Goal: Task Accomplishment & Management: Manage account settings

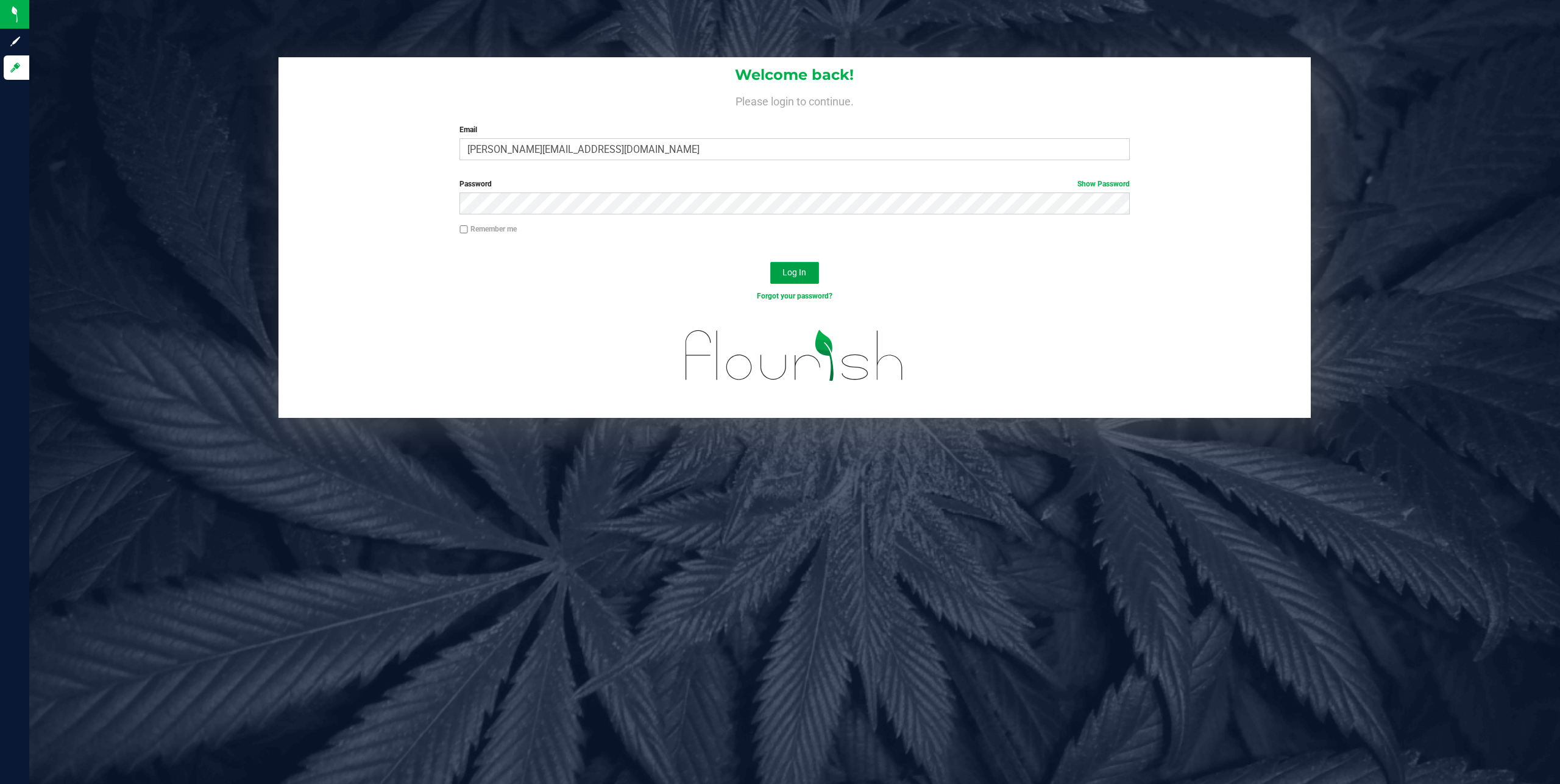
click at [802, 282] on button "Log In" at bounding box center [794, 272] width 49 height 22
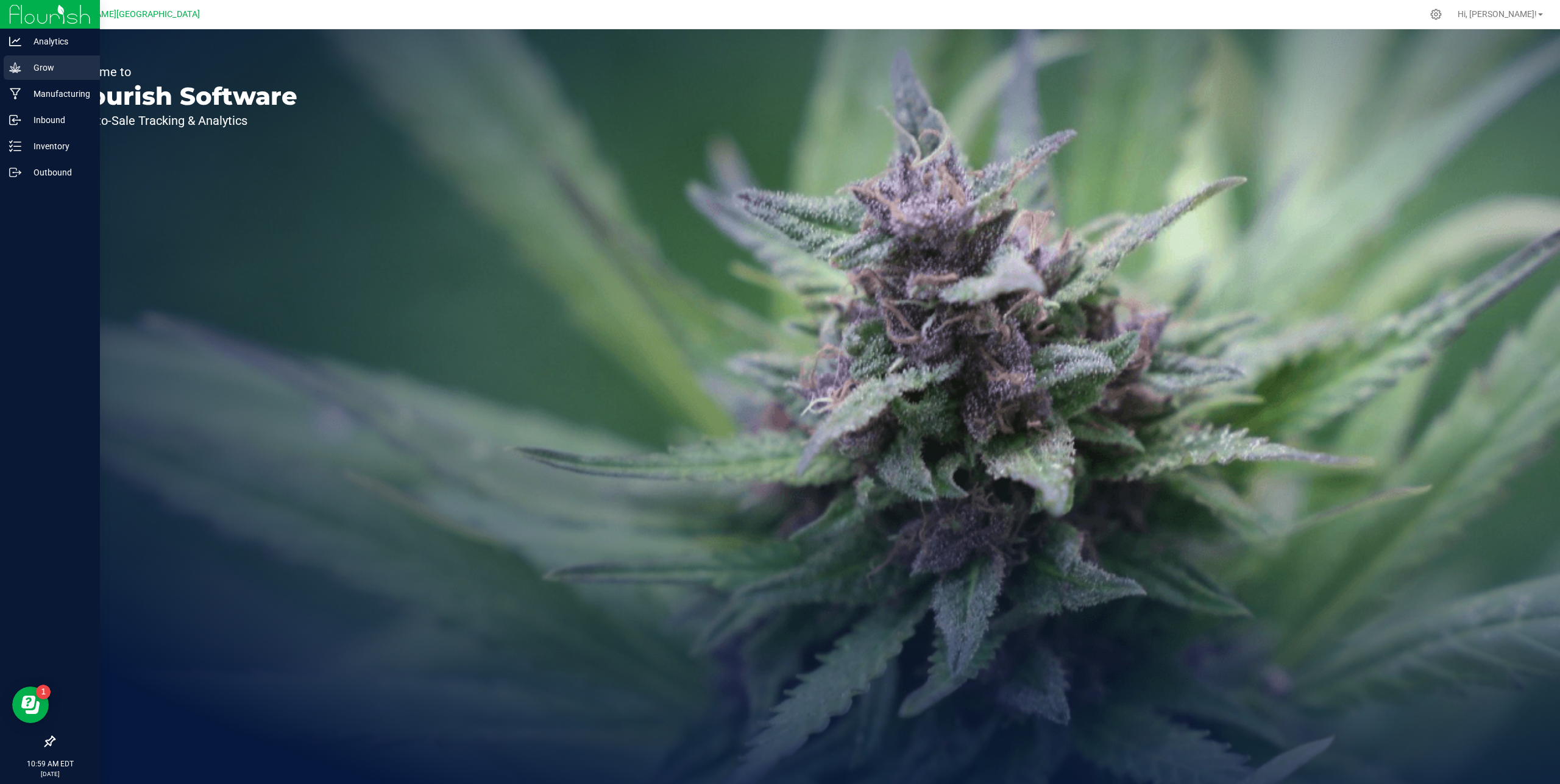
click at [41, 73] on p "Grow" at bounding box center [58, 68] width 73 height 15
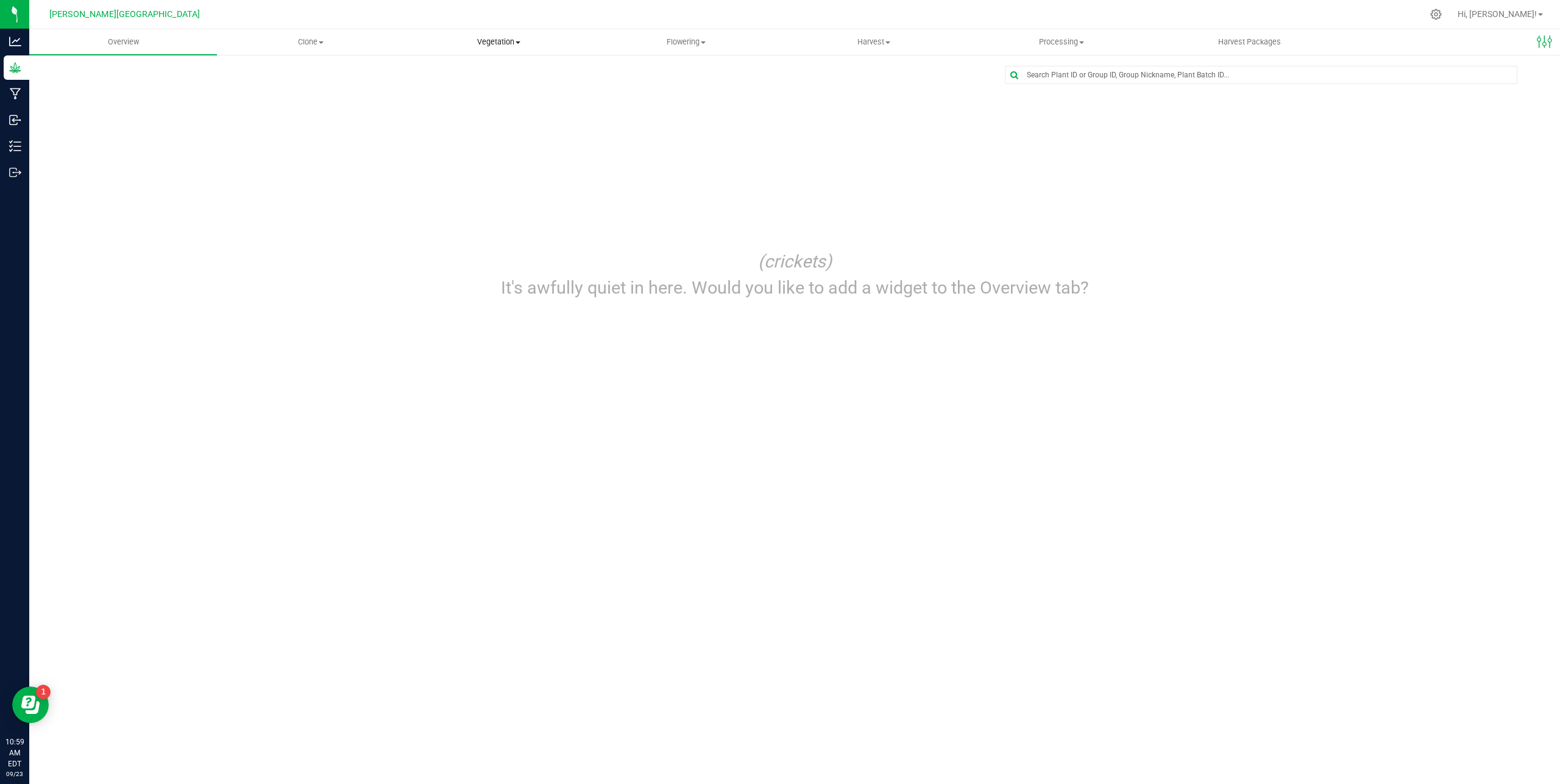
click at [469, 46] on span "Vegetation" at bounding box center [498, 41] width 186 height 11
click at [454, 72] on span "Veg groups" at bounding box center [443, 73] width 77 height 11
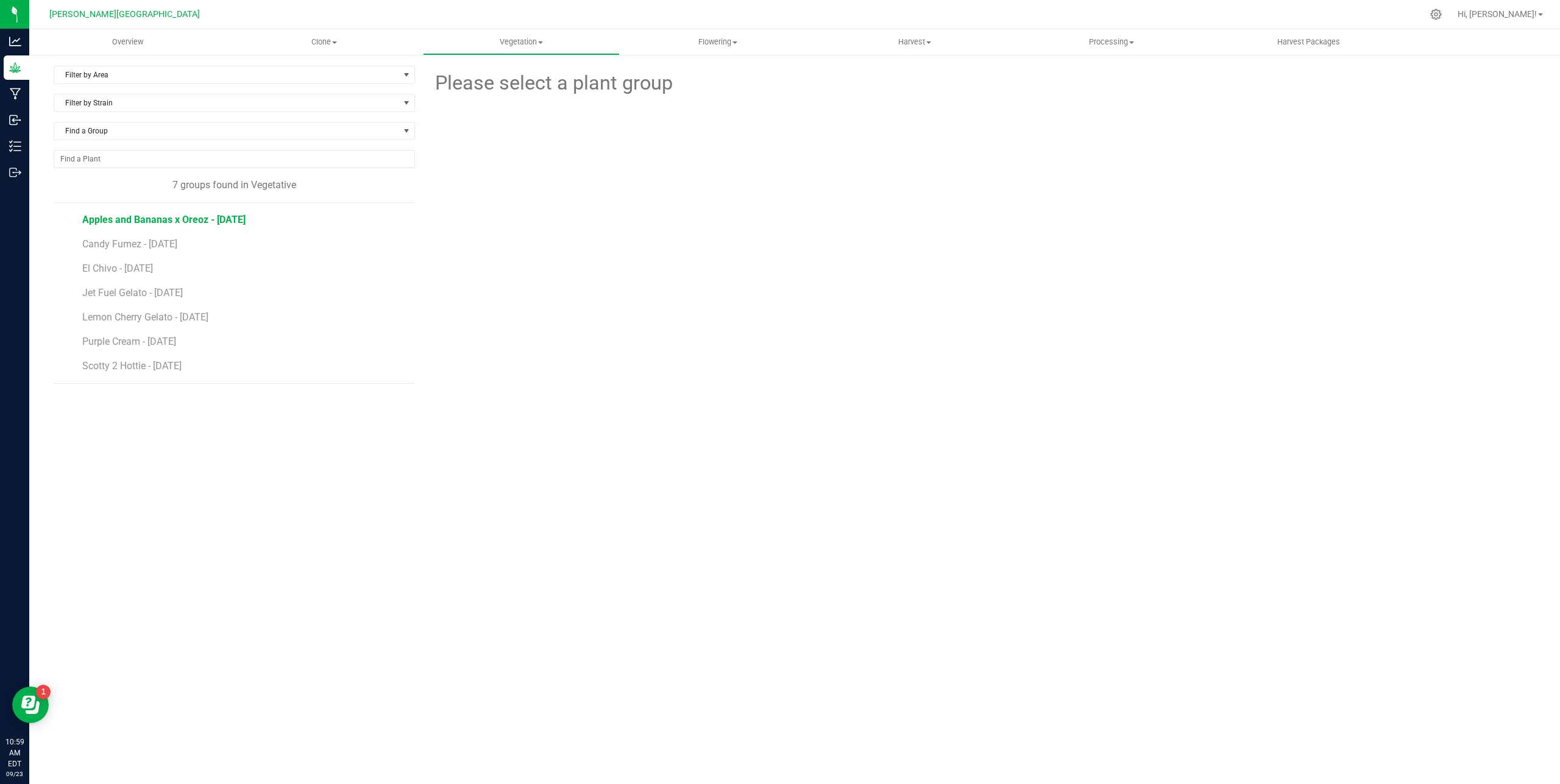
click at [187, 224] on span "Apples and Bananas x Oreoz - [DATE]" at bounding box center [163, 219] width 163 height 12
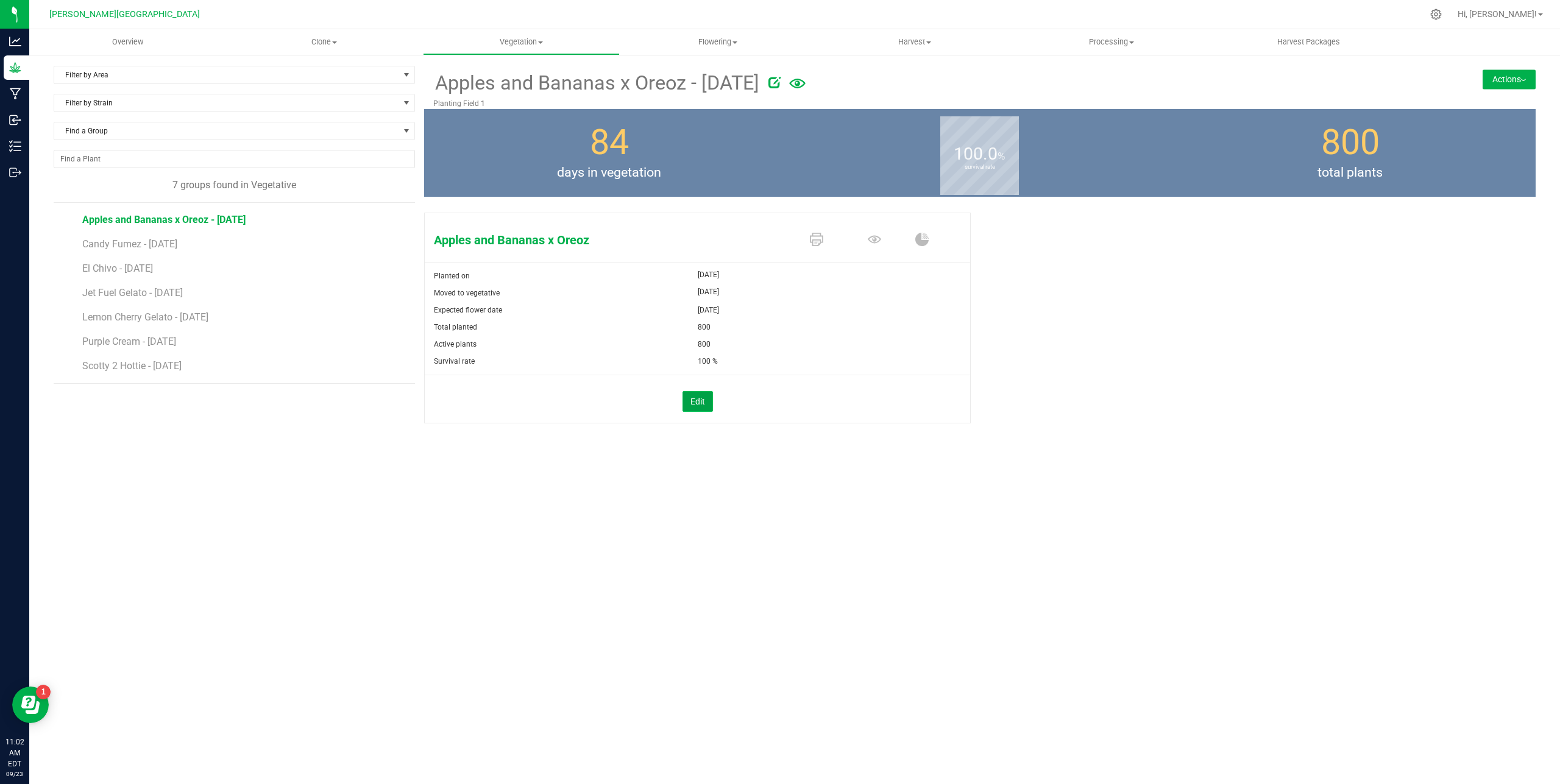
click at [699, 408] on button "Edit" at bounding box center [697, 401] width 31 height 21
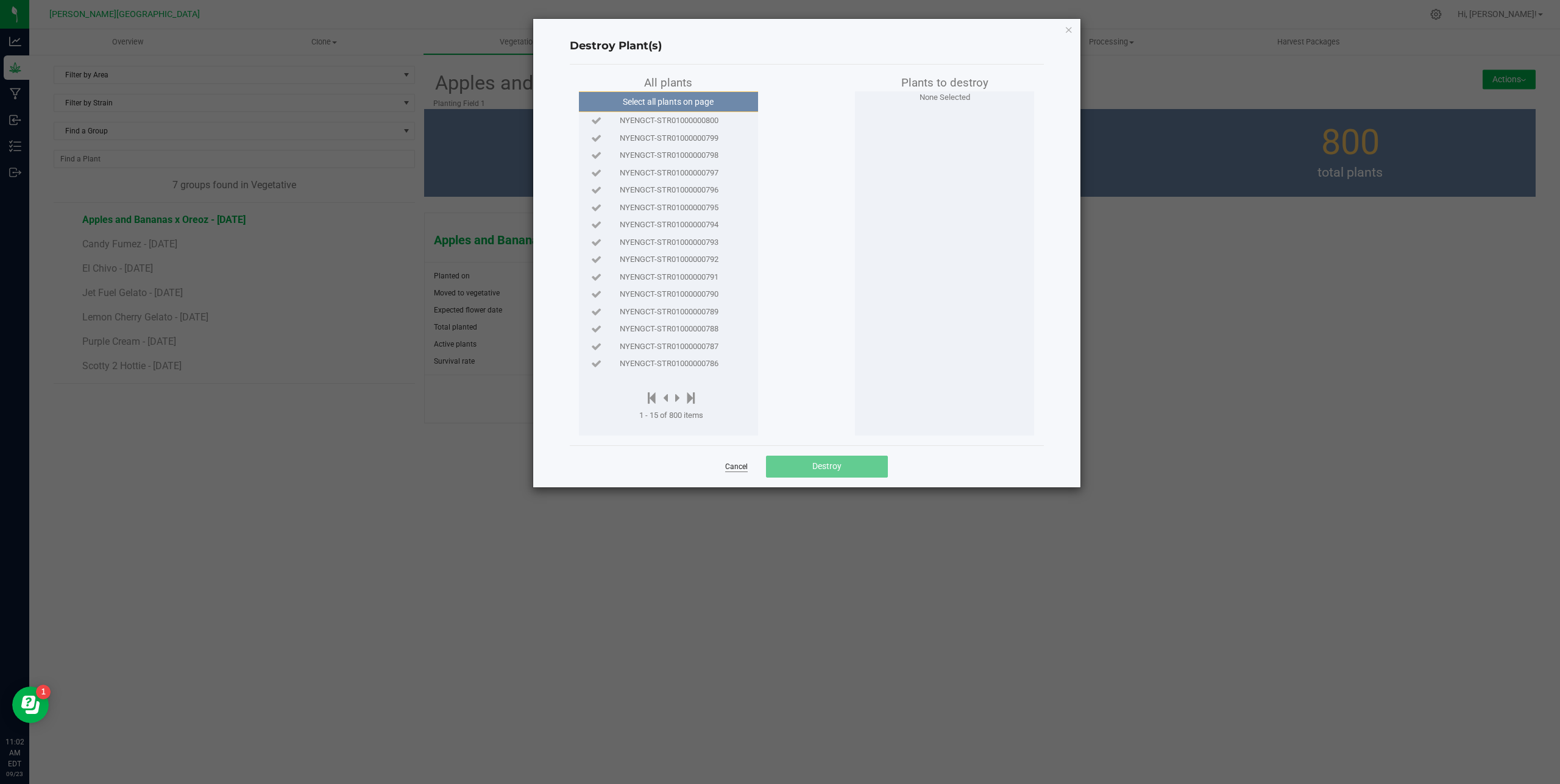
click at [736, 470] on link "Cancel" at bounding box center [736, 467] width 22 height 11
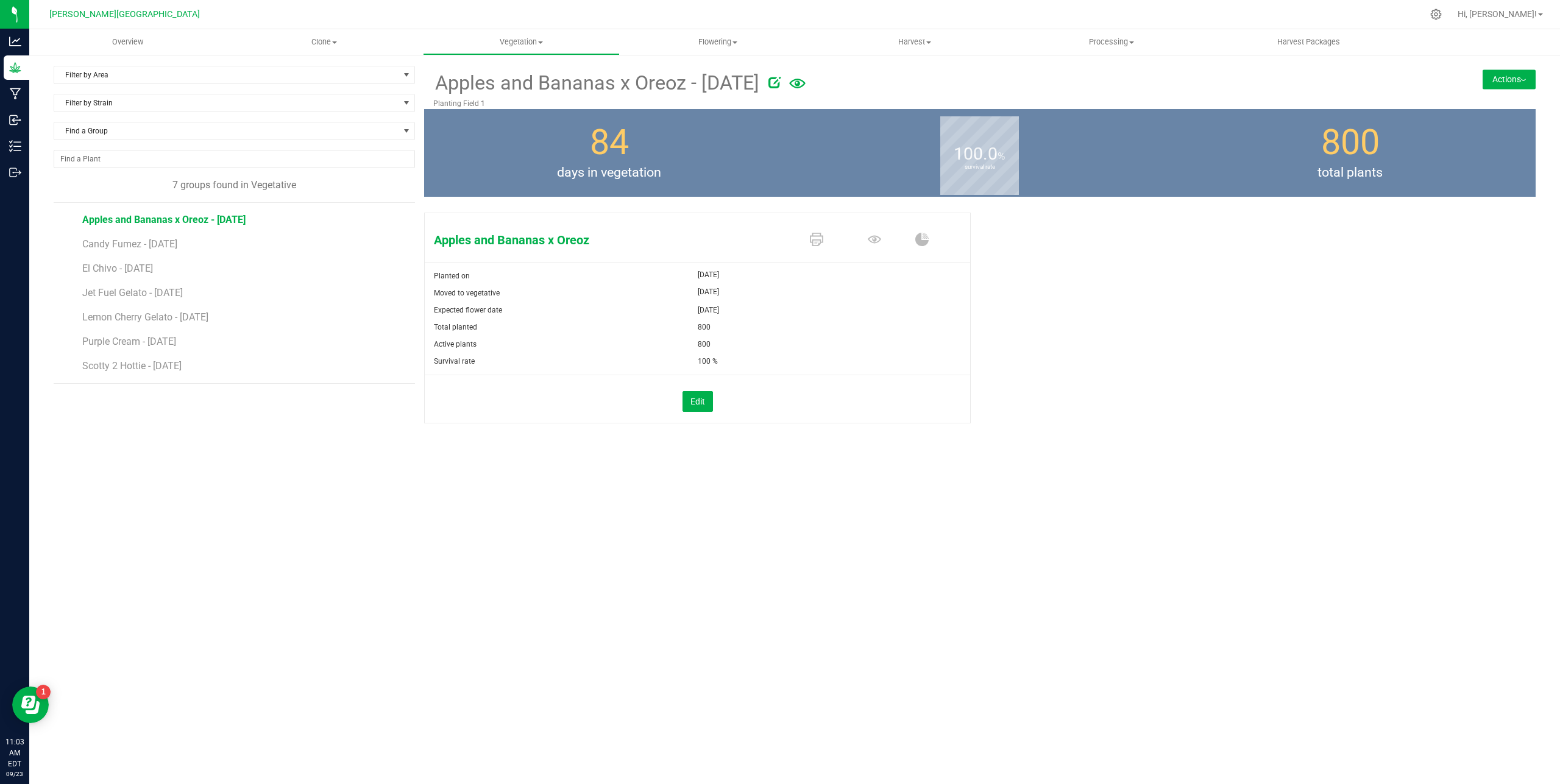
click at [1517, 76] on button "Actions" at bounding box center [1509, 79] width 53 height 20
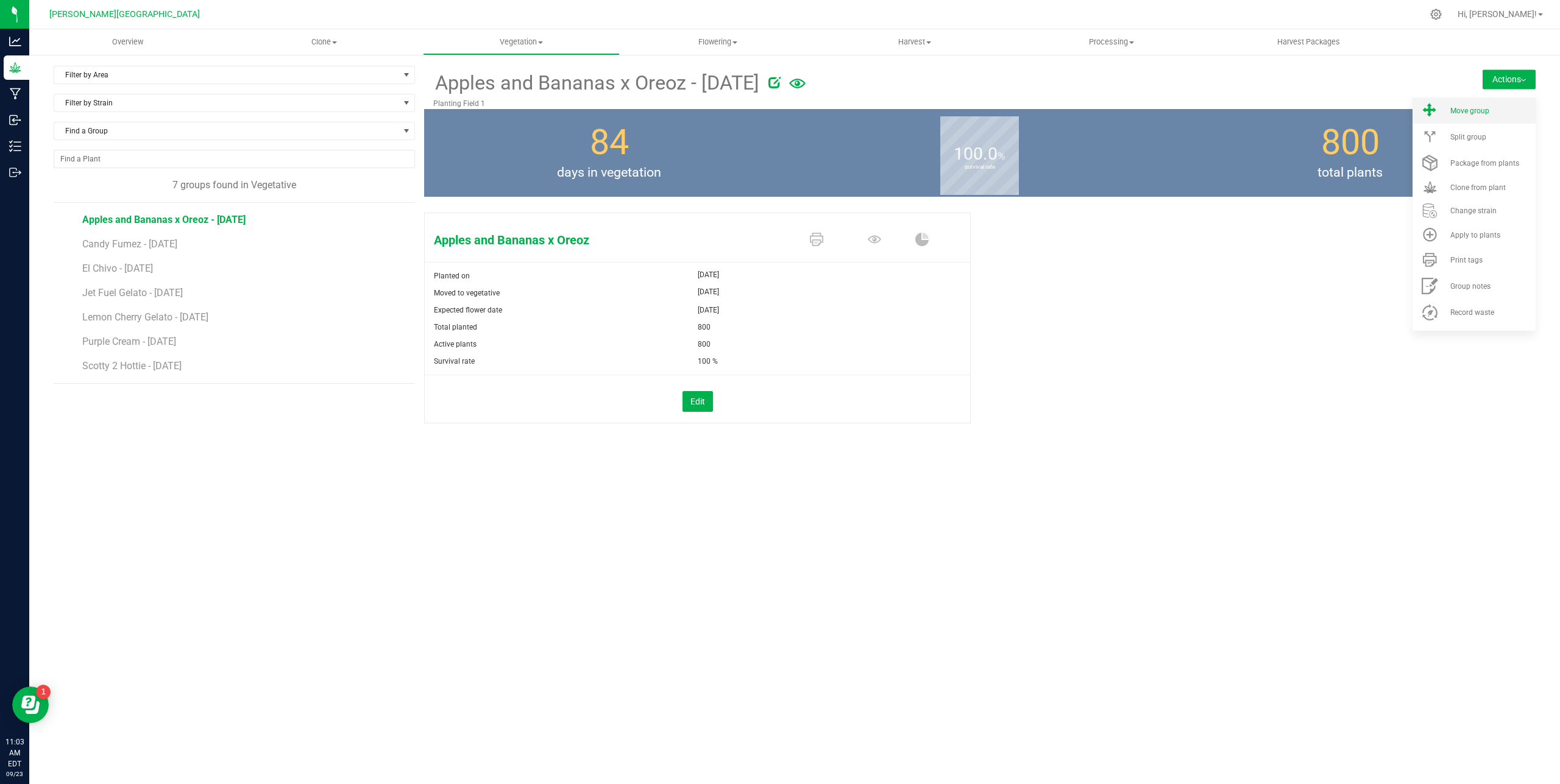
click at [1490, 112] on div "Move group" at bounding box center [1492, 111] width 83 height 8
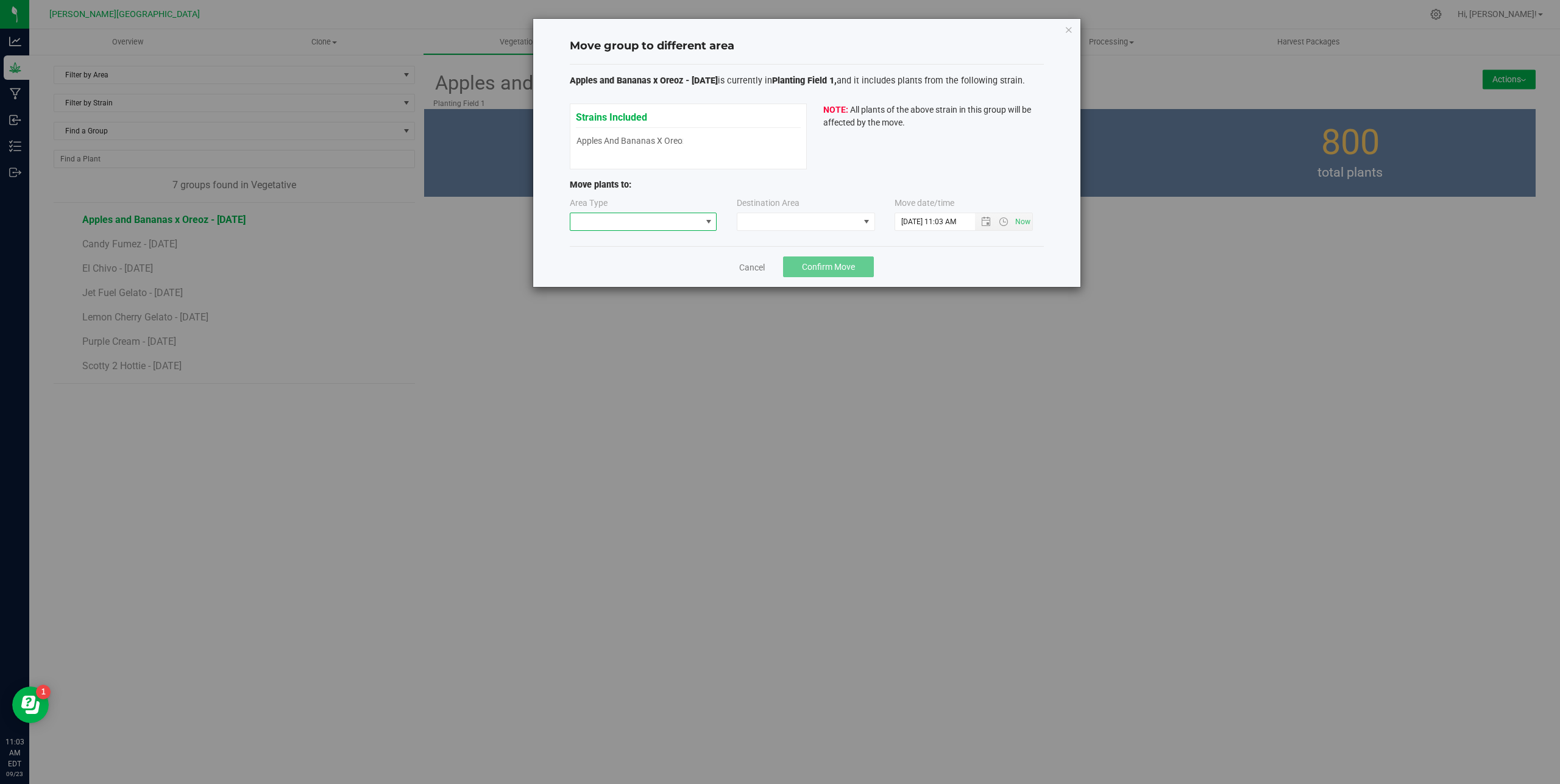
click at [709, 227] on span at bounding box center [709, 222] width 10 height 10
click at [671, 282] on li "Flowering" at bounding box center [643, 286] width 147 height 21
click at [854, 221] on span at bounding box center [797, 222] width 122 height 17
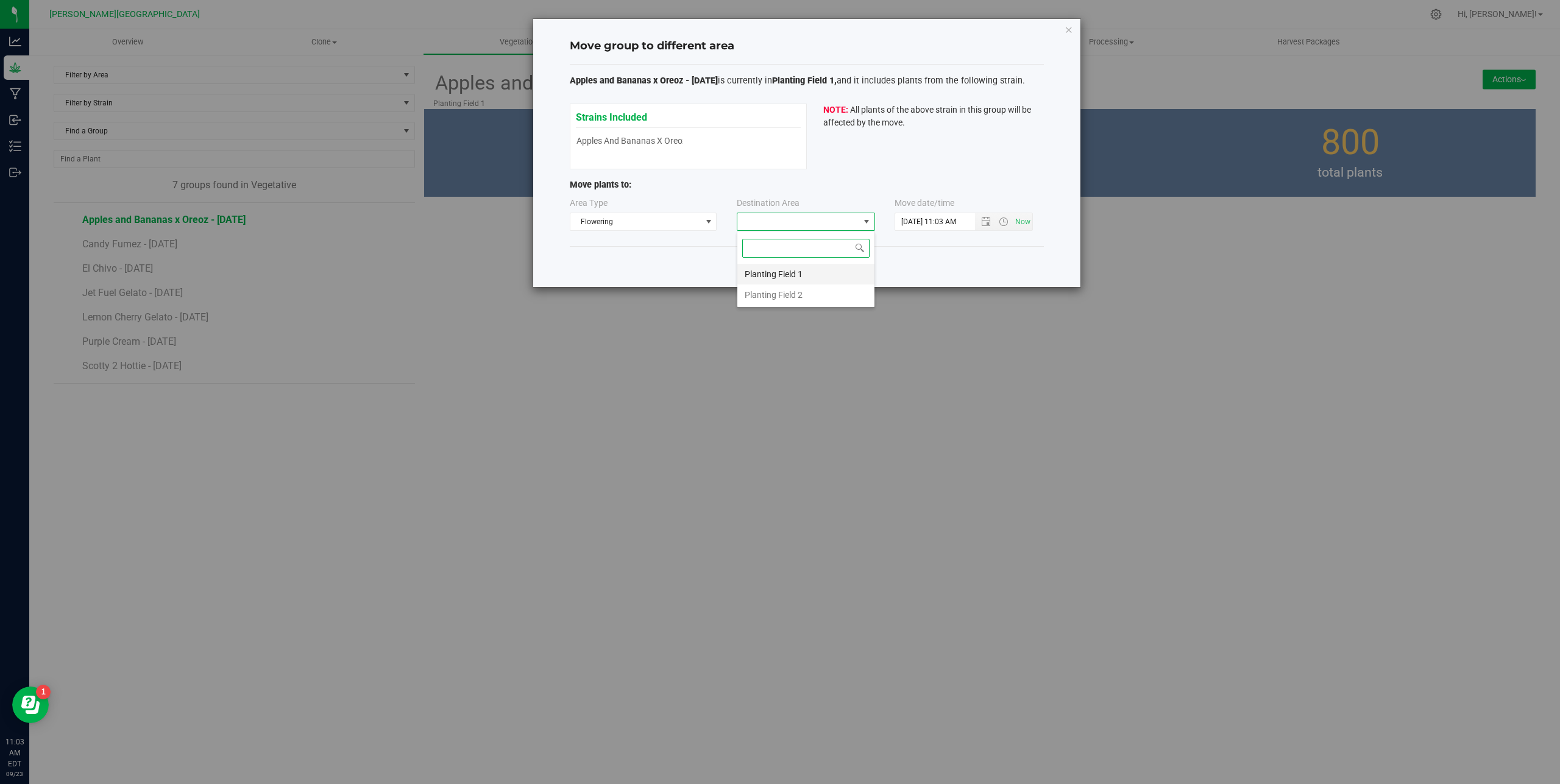
click at [811, 281] on li "Planting Field 1" at bounding box center [806, 274] width 137 height 21
click at [985, 223] on span "Open the date view" at bounding box center [986, 222] width 10 height 10
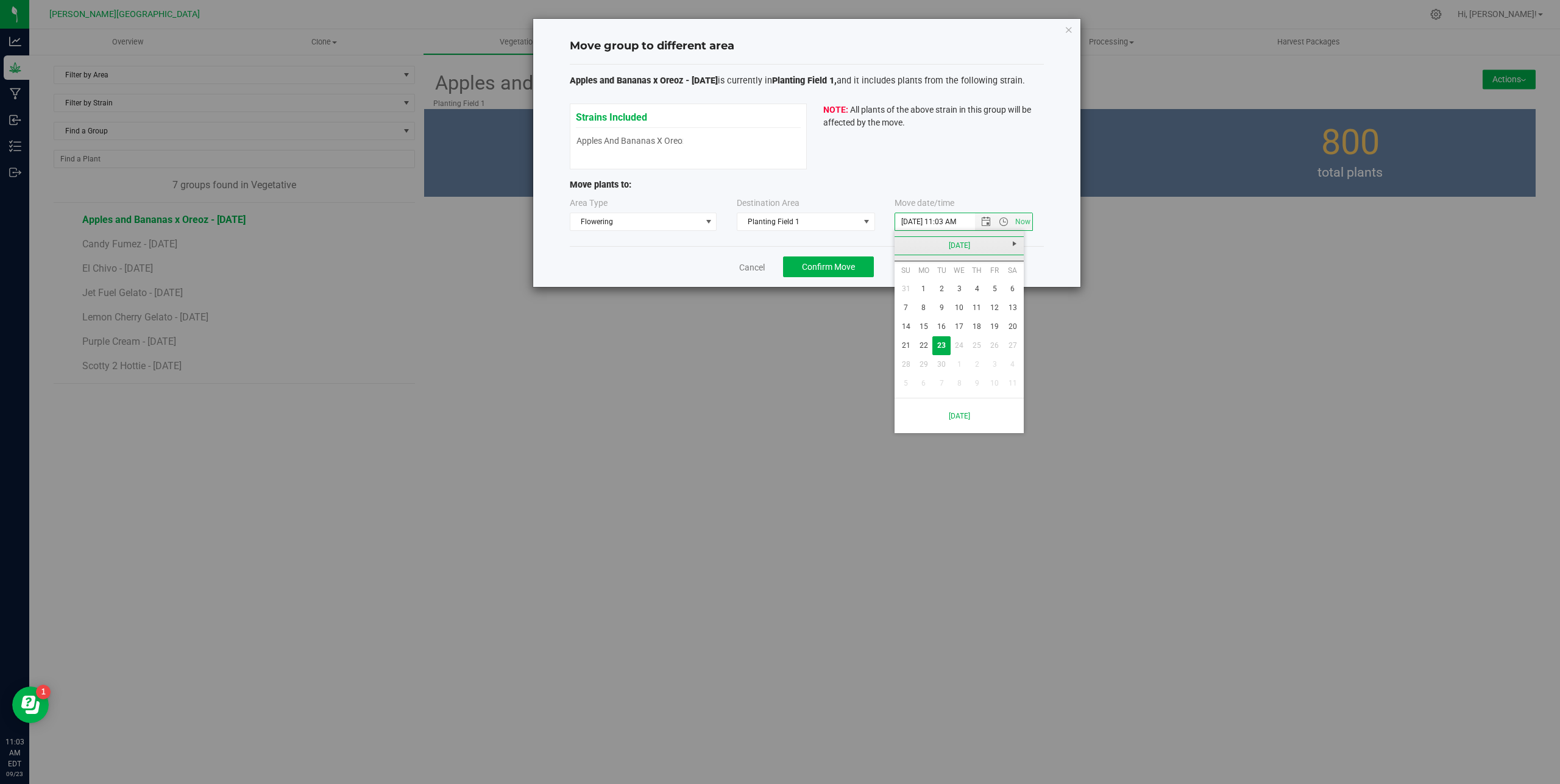
click at [908, 243] on link "[DATE]" at bounding box center [960, 246] width 131 height 19
click at [1005, 314] on link "Aug" at bounding box center [1006, 314] width 31 height 31
click at [998, 288] on link "1" at bounding box center [994, 289] width 17 height 19
type input "[DATE] 11:03 AM"
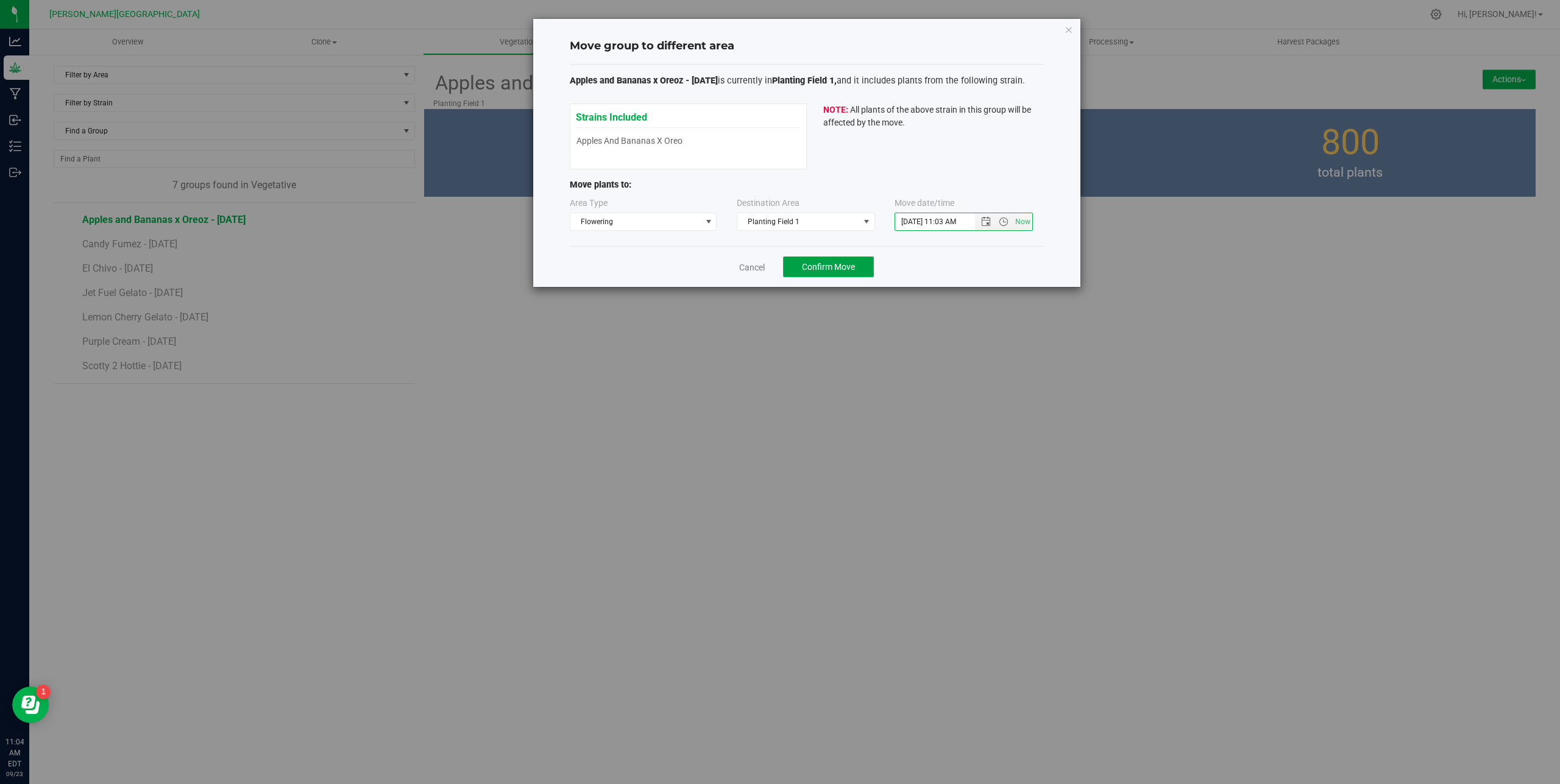
click at [859, 269] on button "Confirm Move" at bounding box center [829, 267] width 91 height 21
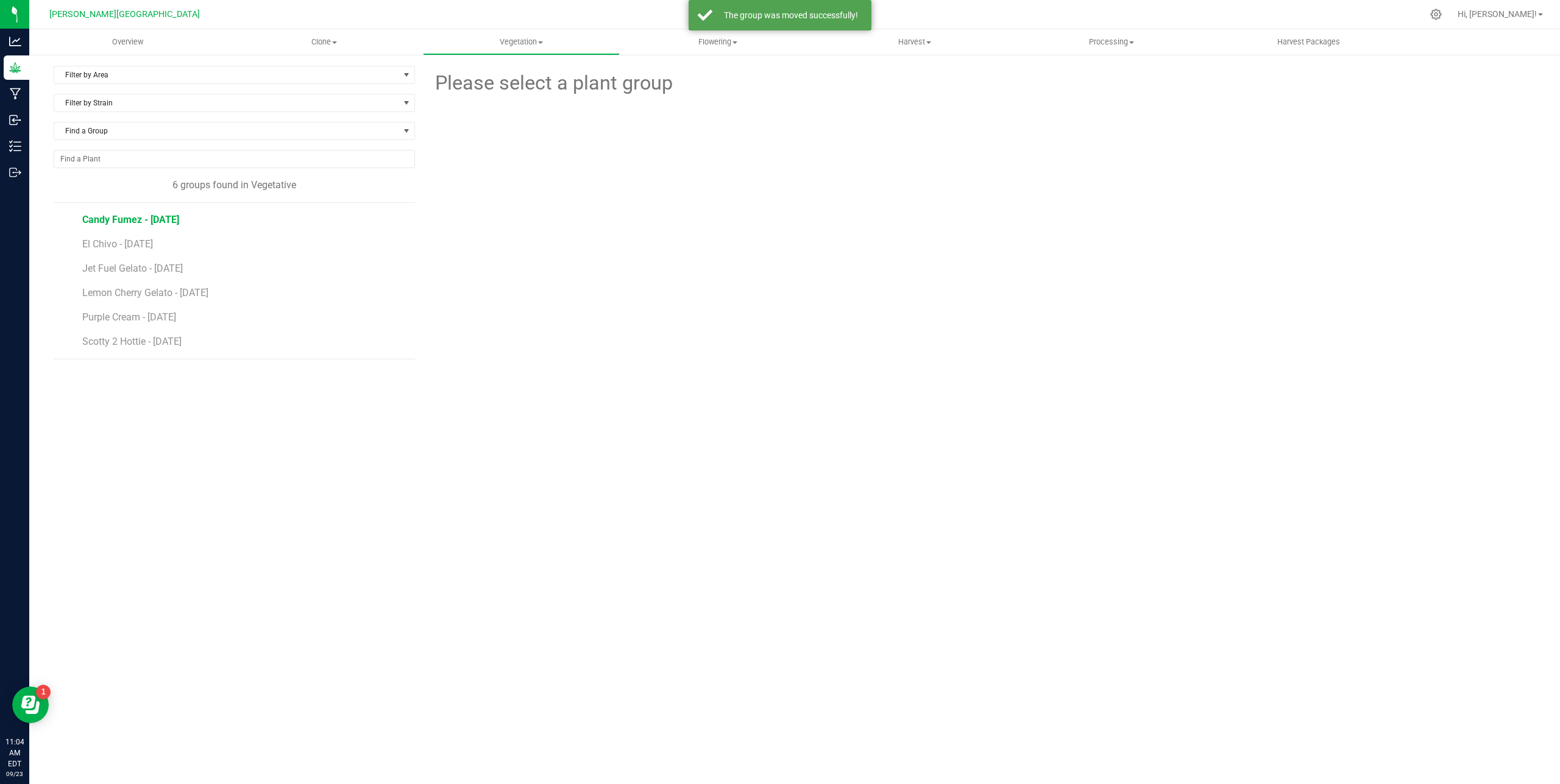
click at [174, 223] on span "Candy Fumez - [DATE]" at bounding box center [130, 219] width 97 height 12
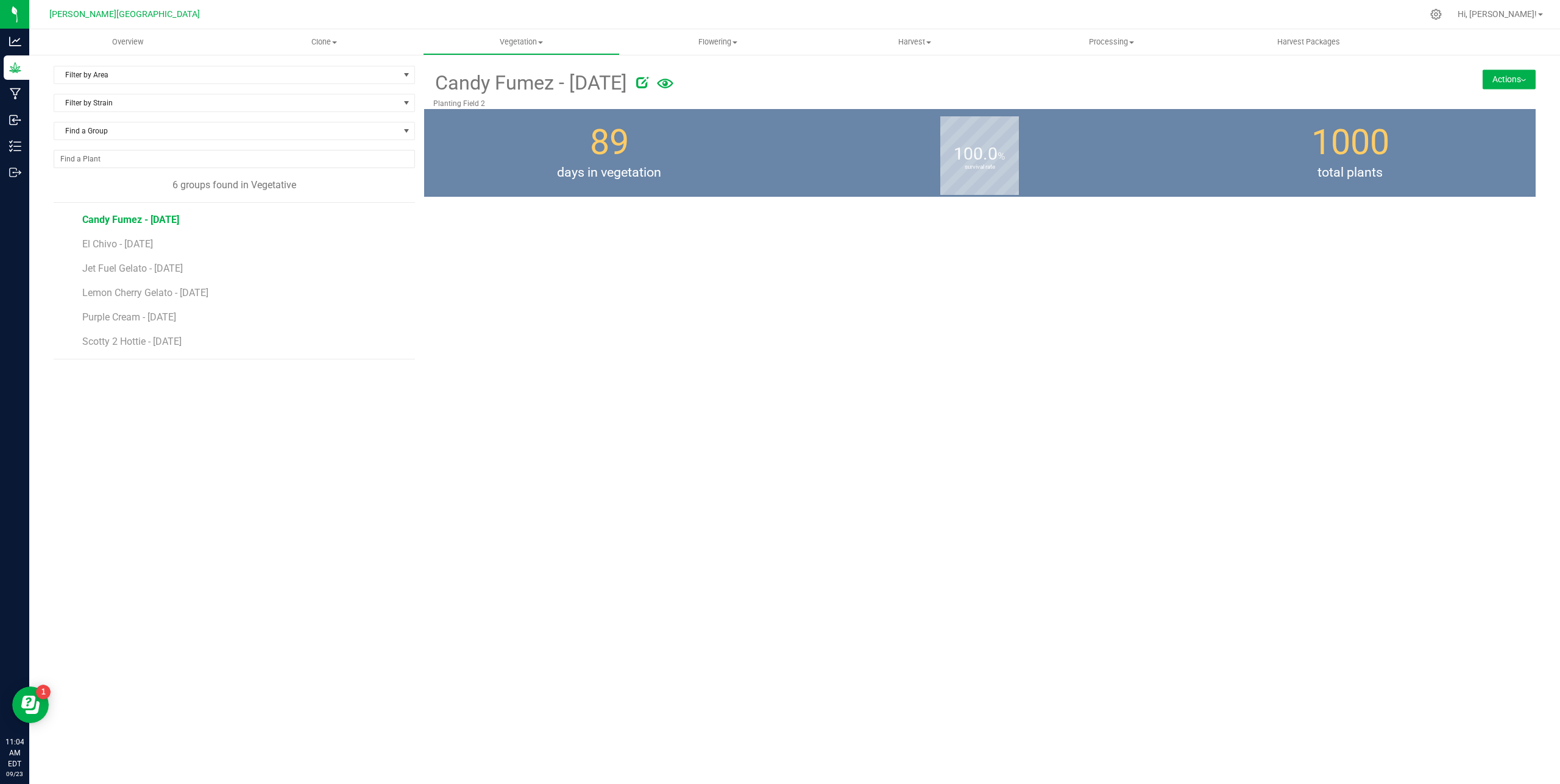
click at [1528, 79] on button "Actions" at bounding box center [1509, 79] width 53 height 20
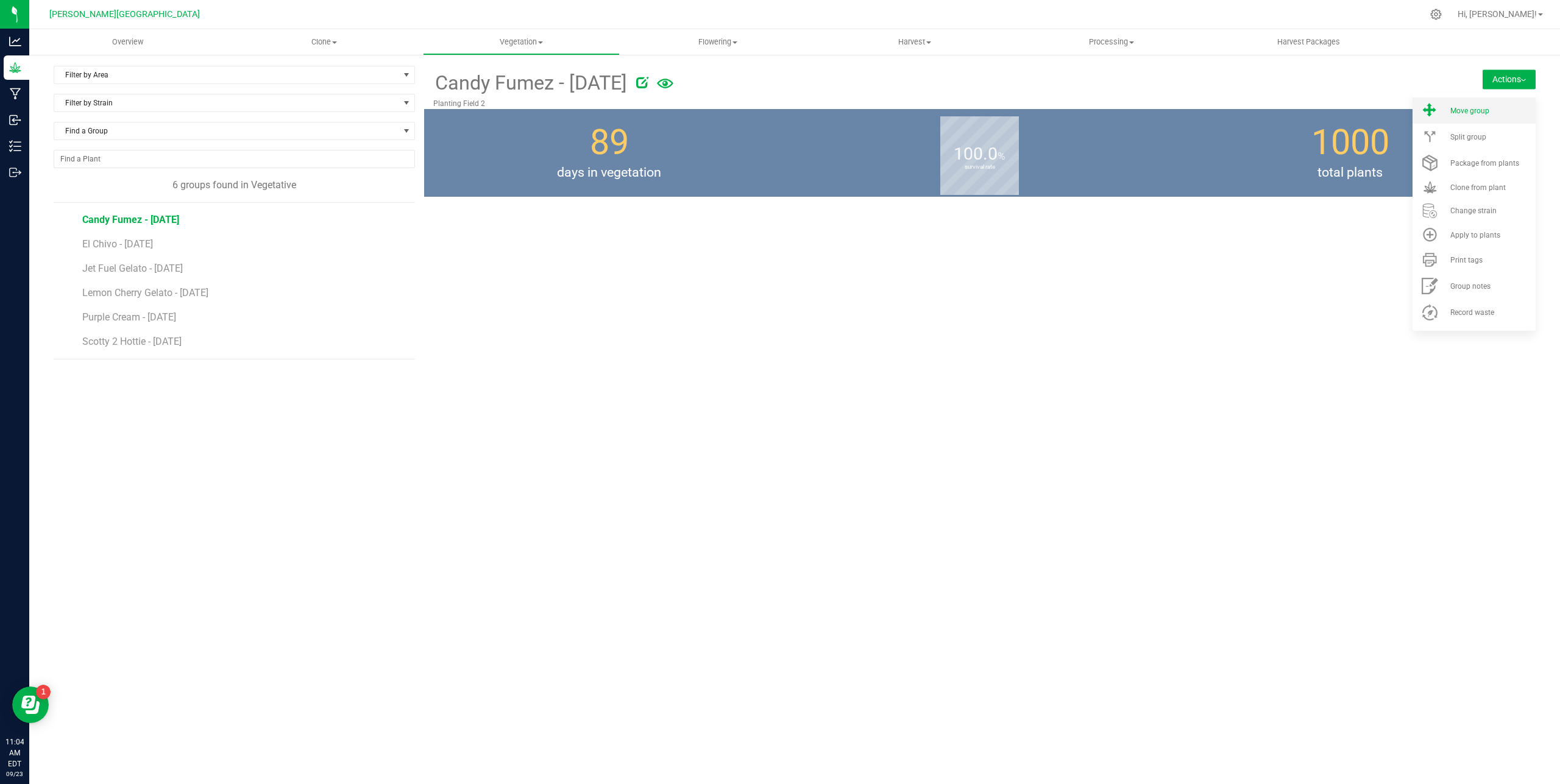
click at [1481, 113] on span "Move group" at bounding box center [1470, 111] width 39 height 8
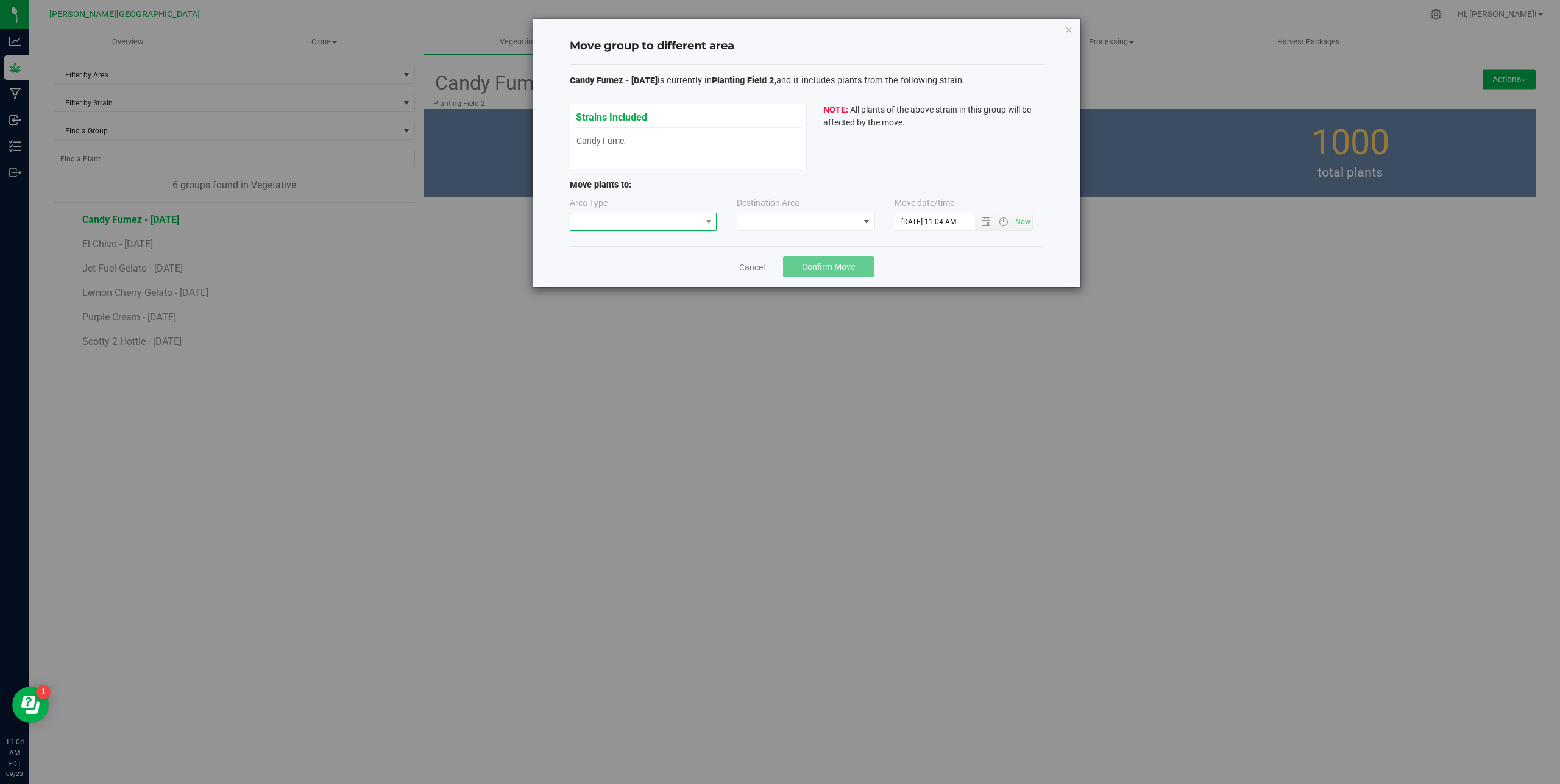
click at [632, 222] on span at bounding box center [636, 222] width 131 height 17
click at [643, 284] on li "Flowering" at bounding box center [643, 286] width 147 height 21
click at [857, 224] on span at bounding box center [797, 222] width 122 height 17
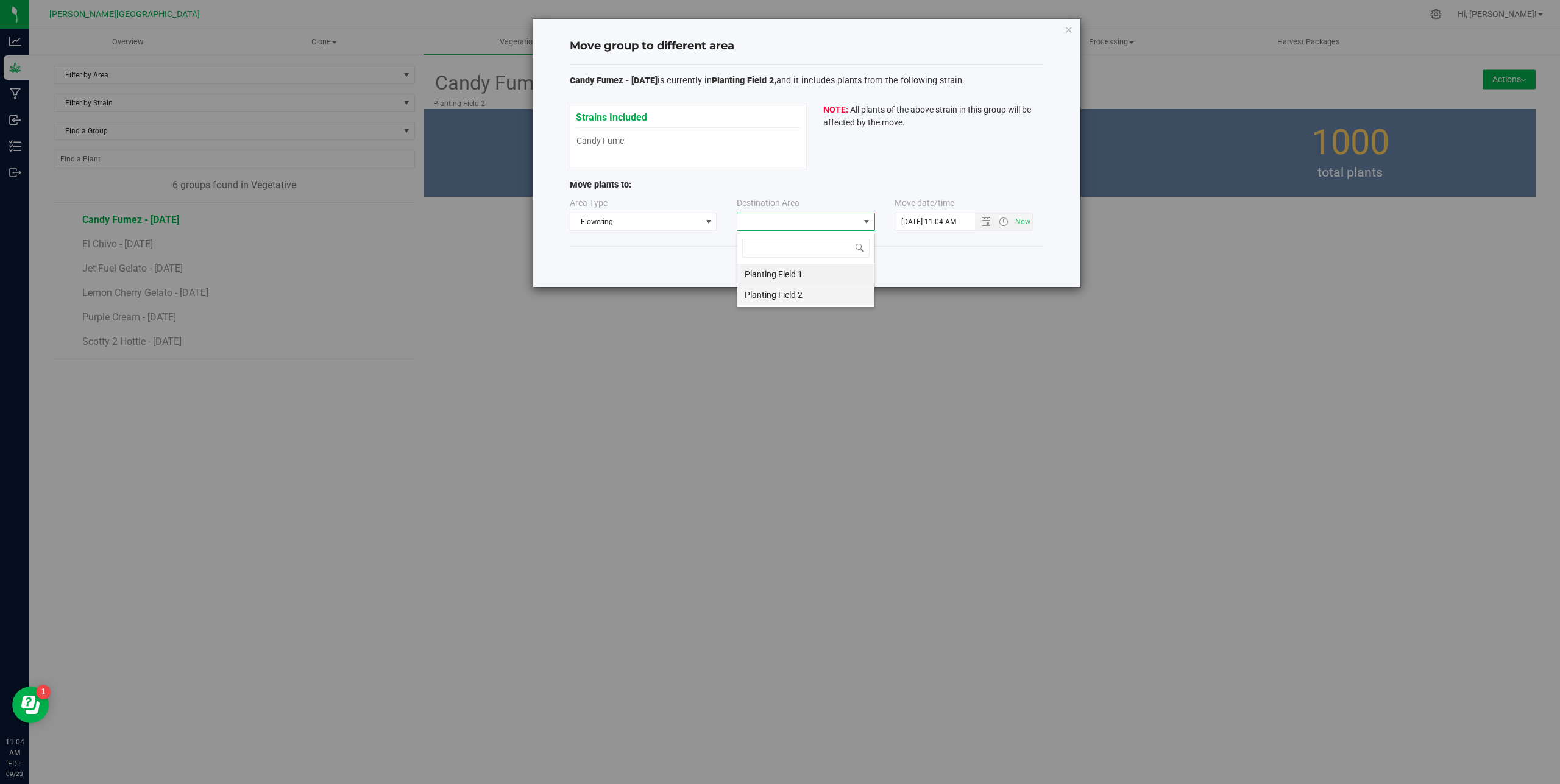
click at [832, 298] on li "Planting Field 2" at bounding box center [806, 295] width 137 height 21
click at [926, 223] on input "[DATE] 11:04 AM" at bounding box center [945, 222] width 100 height 17
click at [986, 221] on span "Open the date view" at bounding box center [986, 222] width 10 height 10
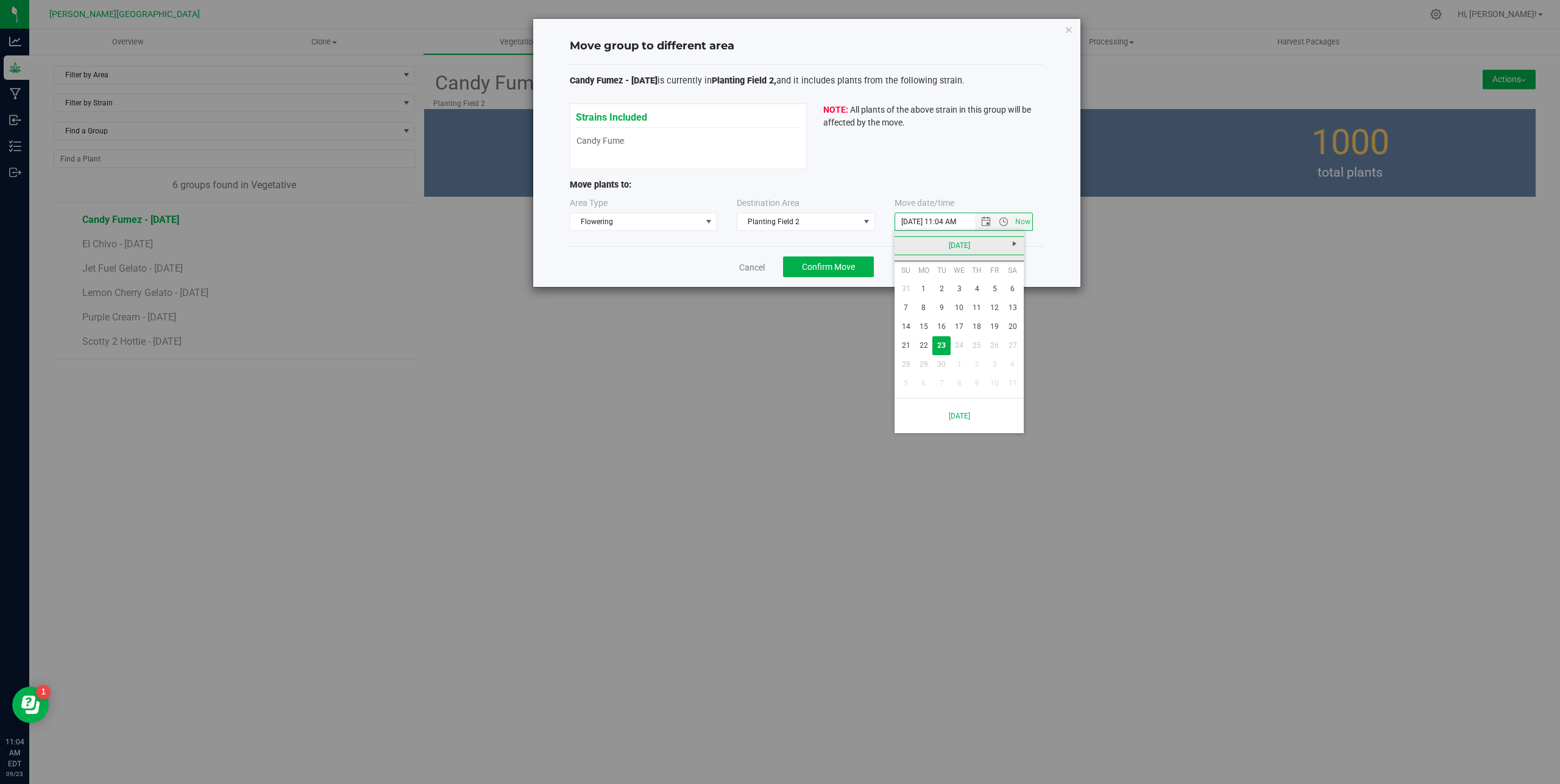
click at [908, 248] on link "[DATE]" at bounding box center [960, 246] width 131 height 19
click at [1000, 314] on link "Aug" at bounding box center [1006, 314] width 31 height 31
click at [994, 292] on link "1" at bounding box center [994, 289] width 17 height 19
type input "[DATE] 11:04 AM"
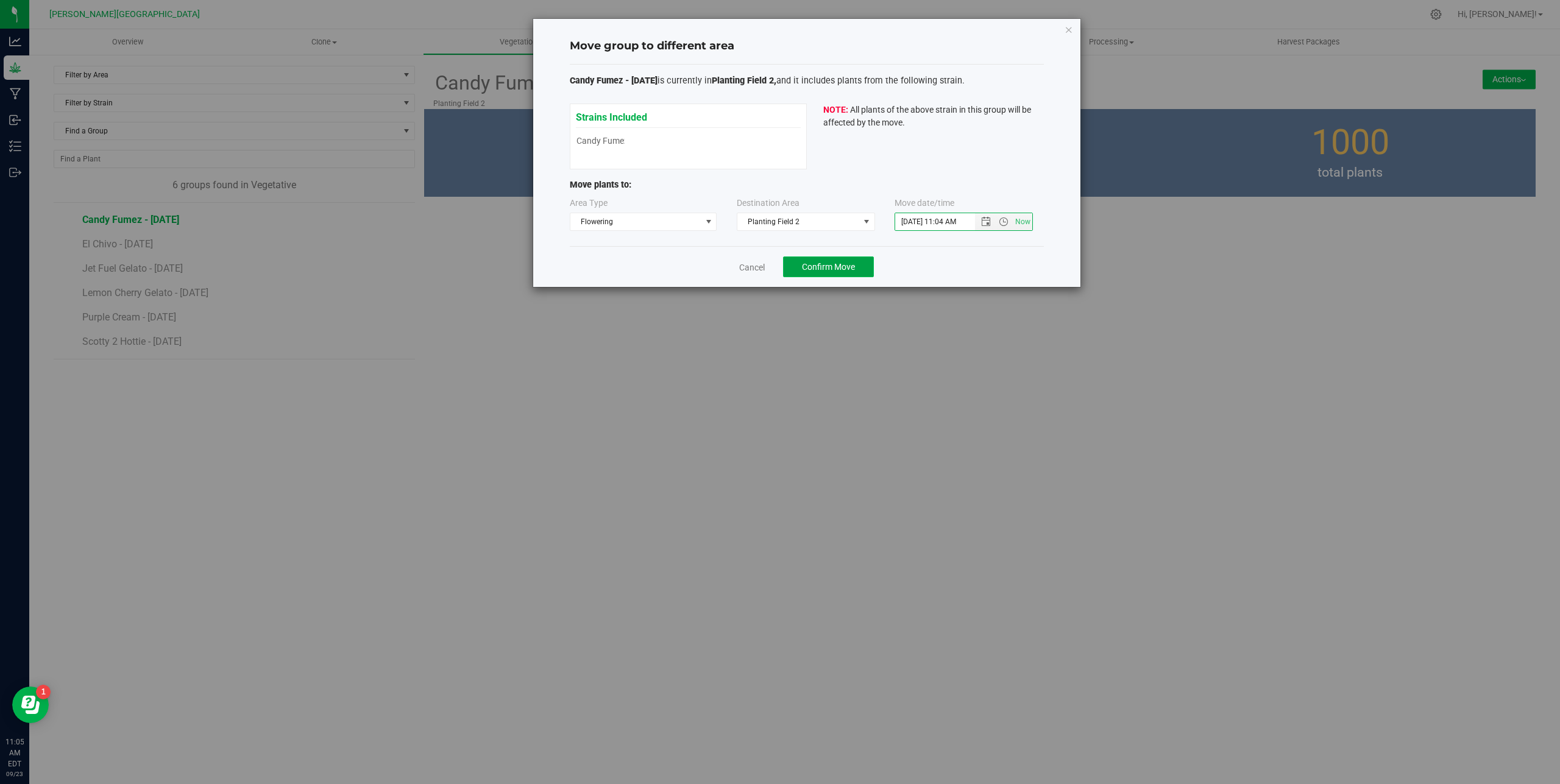
click at [850, 269] on span "Confirm Move" at bounding box center [828, 267] width 53 height 10
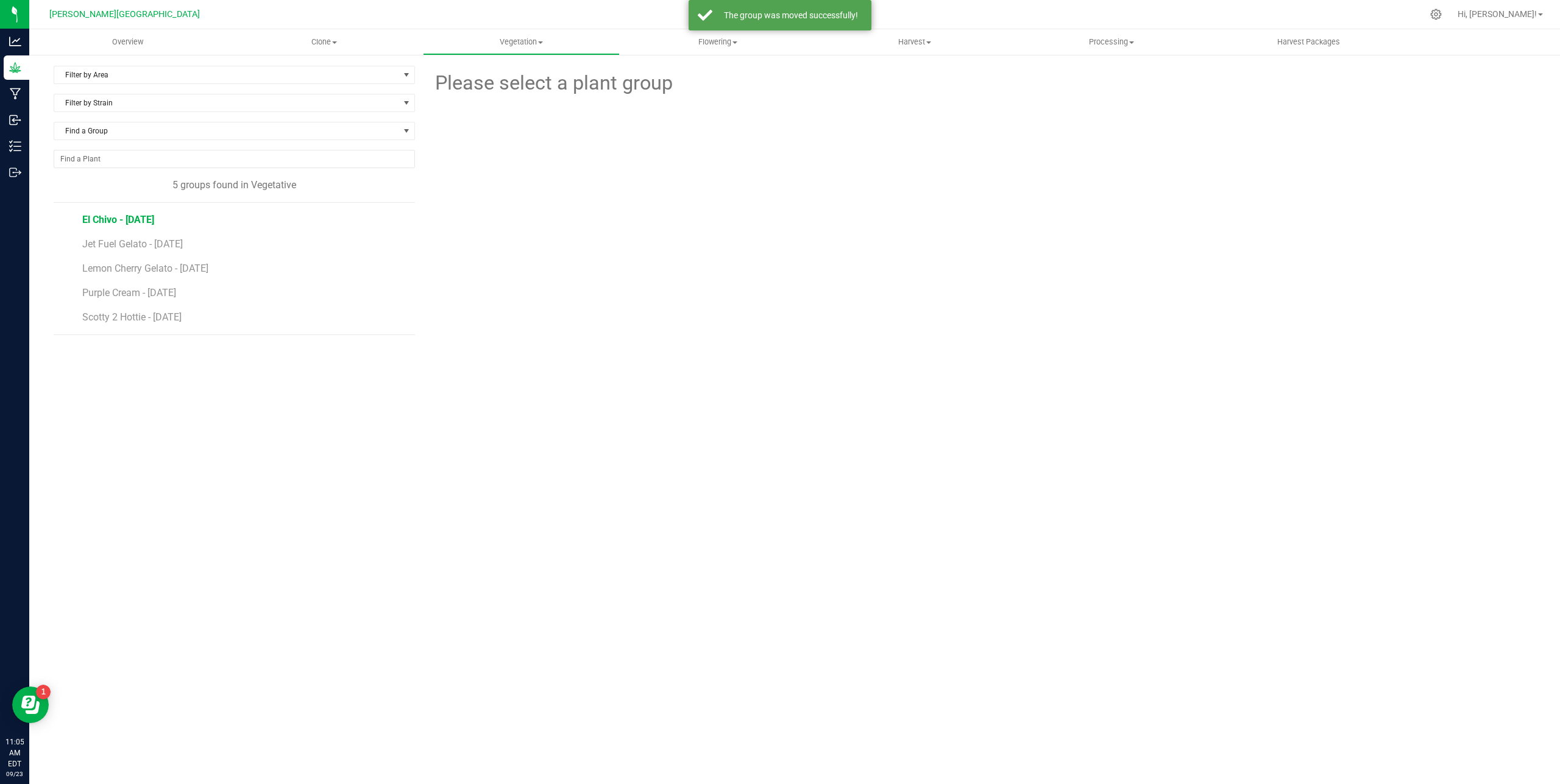
click at [110, 222] on span "El Chivo - [DATE]" at bounding box center [118, 219] width 72 height 12
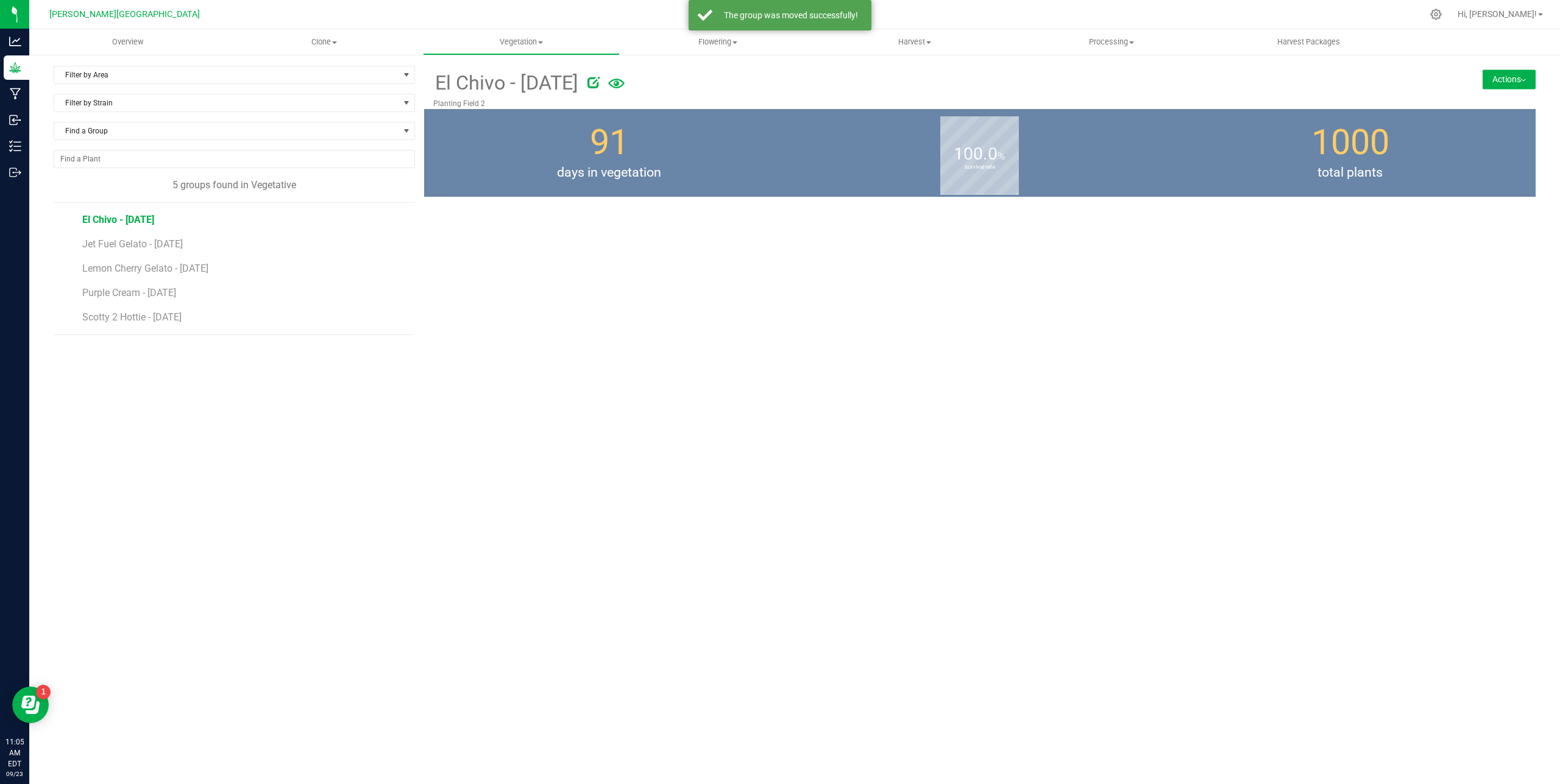
click at [1529, 74] on button "Actions" at bounding box center [1509, 79] width 53 height 20
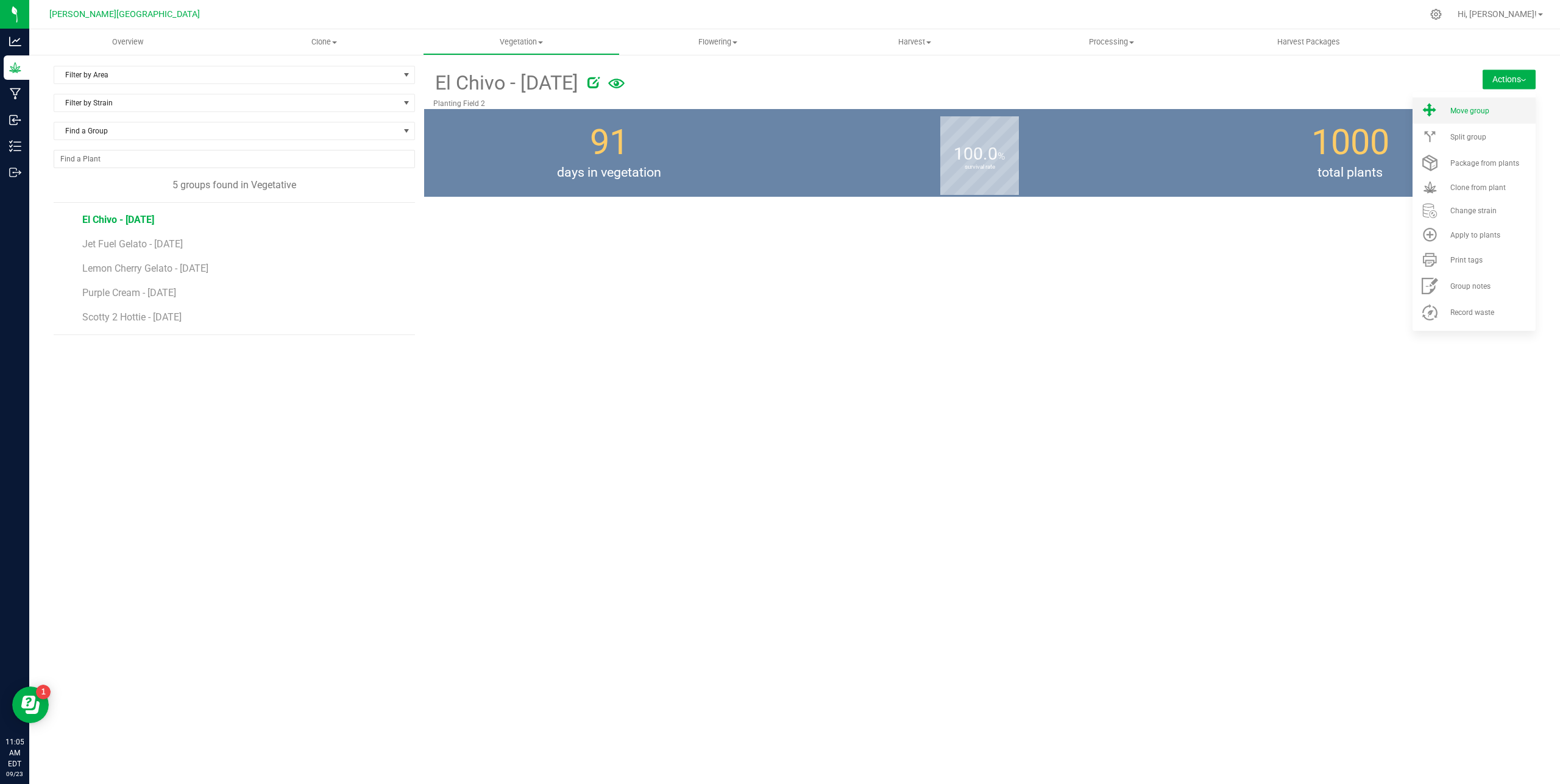
click at [1495, 110] on div "Move group" at bounding box center [1492, 111] width 83 height 8
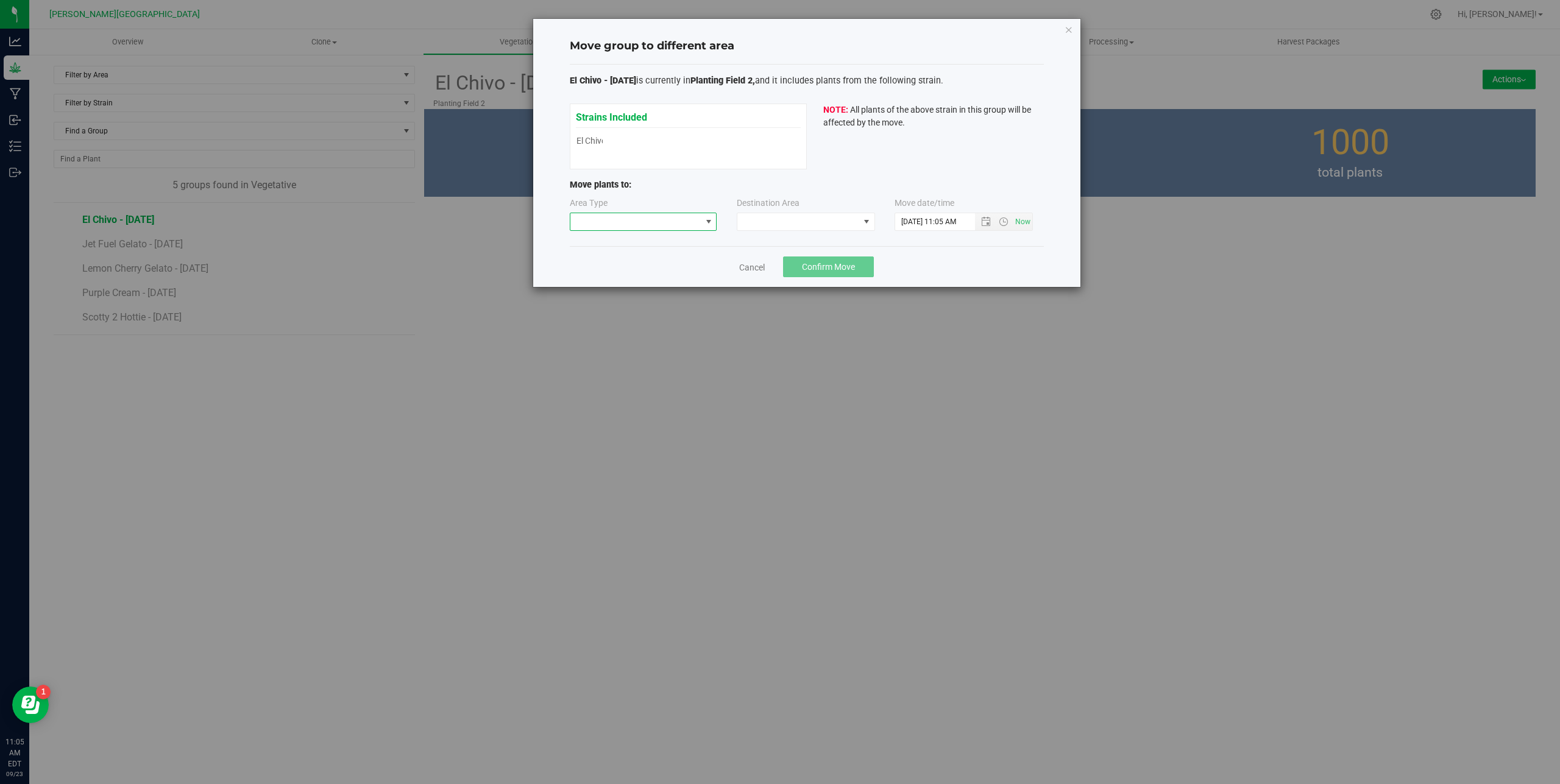
click at [645, 224] on span at bounding box center [636, 222] width 131 height 17
click at [631, 285] on li "Flowering" at bounding box center [643, 286] width 147 height 21
click at [781, 215] on span at bounding box center [797, 222] width 122 height 17
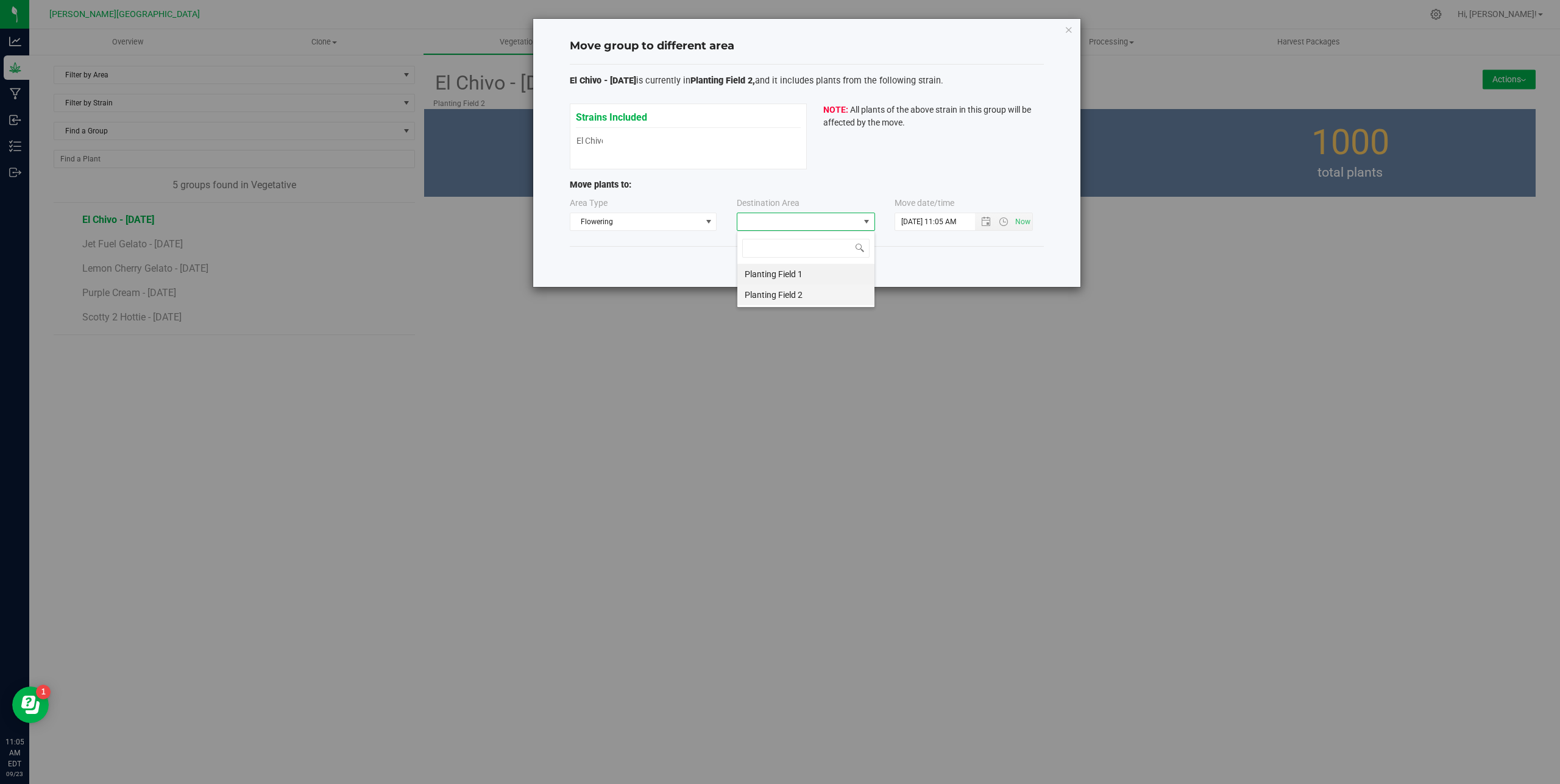
click at [789, 292] on li "Planting Field 2" at bounding box center [806, 295] width 137 height 21
click at [919, 220] on input "[DATE] 11:05 AM" at bounding box center [945, 222] width 100 height 17
click at [985, 225] on span "Open the date view" at bounding box center [986, 222] width 10 height 10
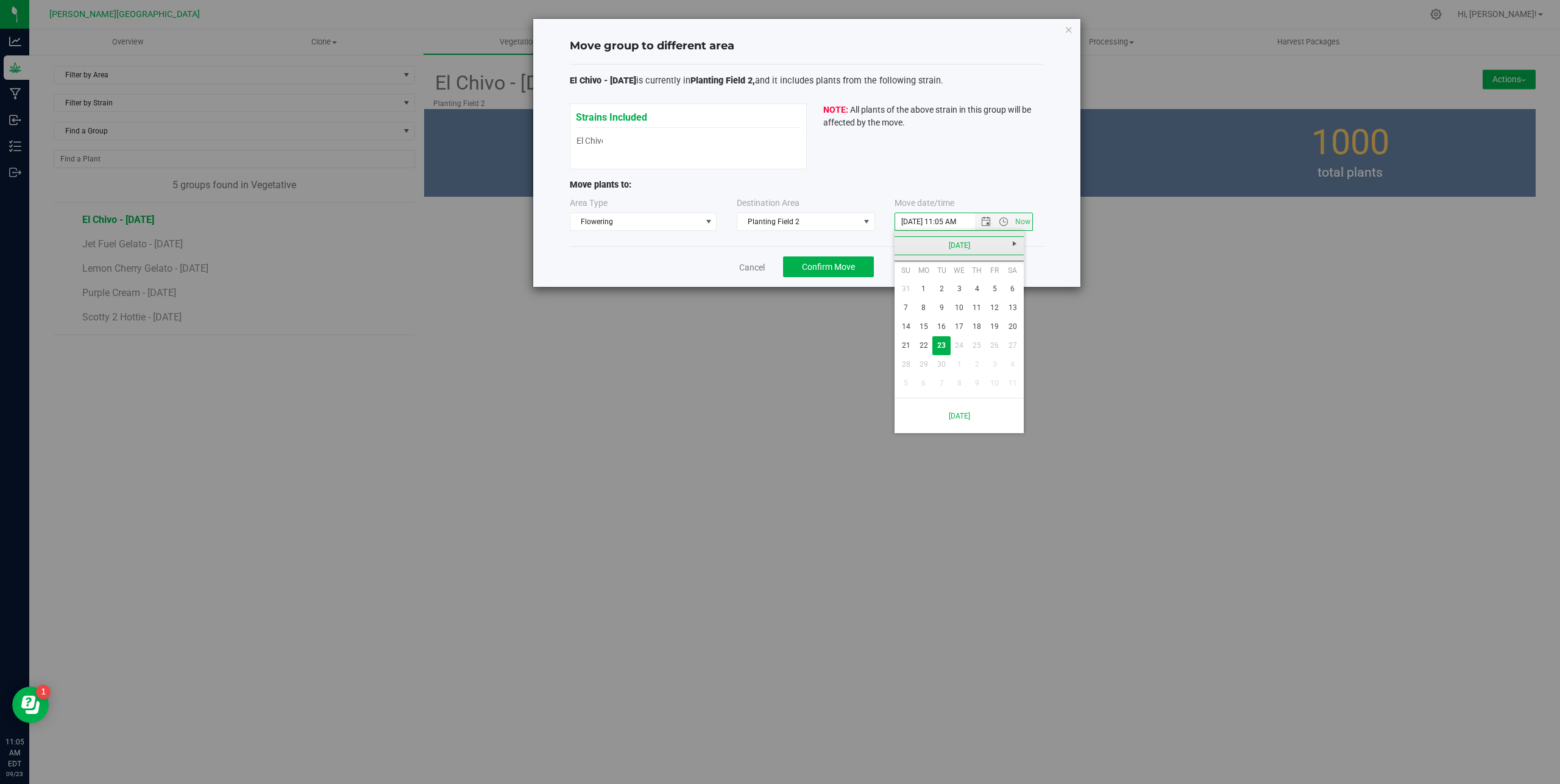
click at [964, 246] on link "[DATE]" at bounding box center [960, 246] width 131 height 19
click at [1008, 308] on link "Aug" at bounding box center [1006, 314] width 31 height 31
click at [1000, 295] on link "1" at bounding box center [994, 289] width 17 height 19
type input "[DATE] 11:05 AM"
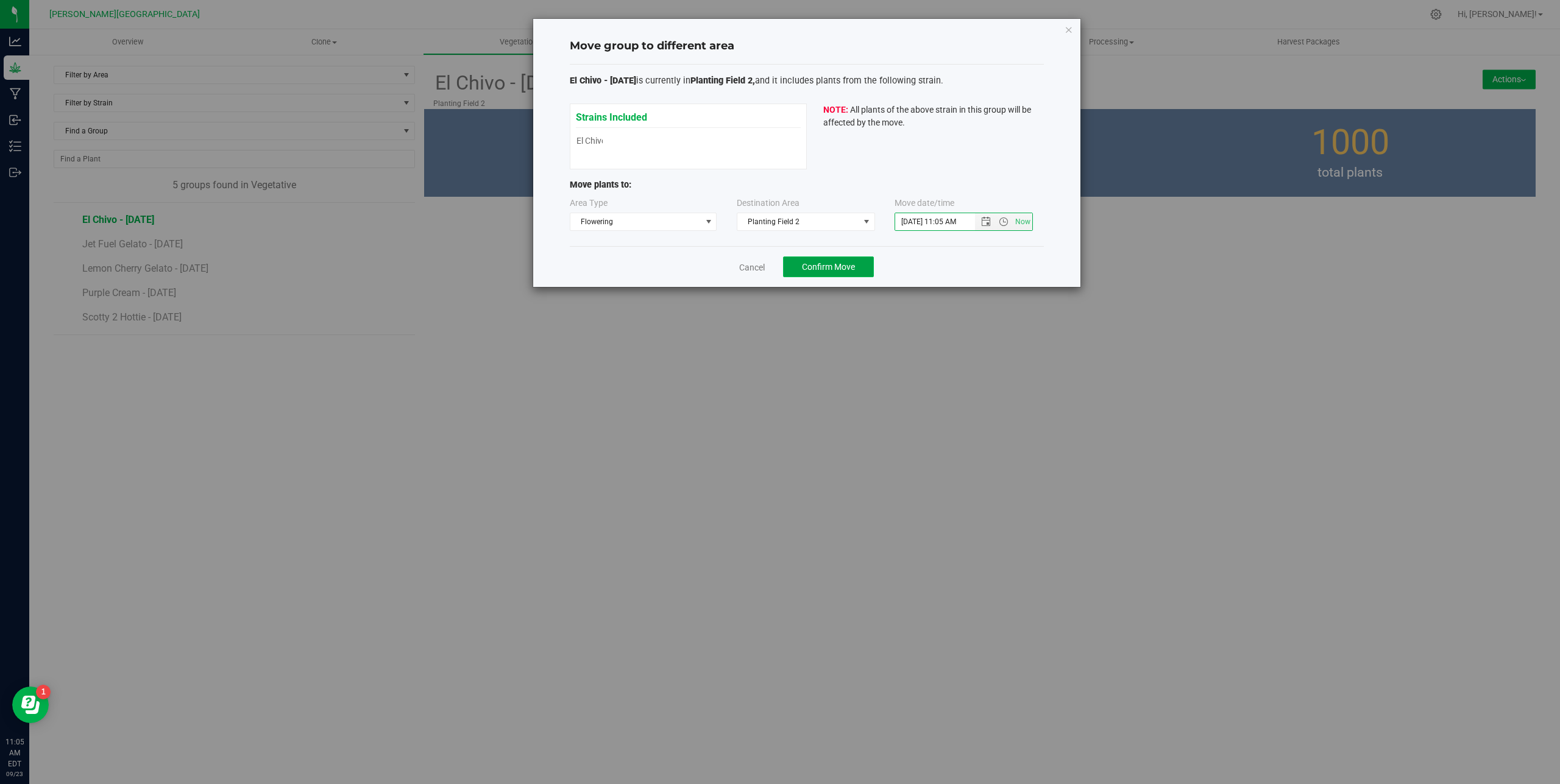
click at [844, 265] on span "Confirm Move" at bounding box center [828, 267] width 53 height 10
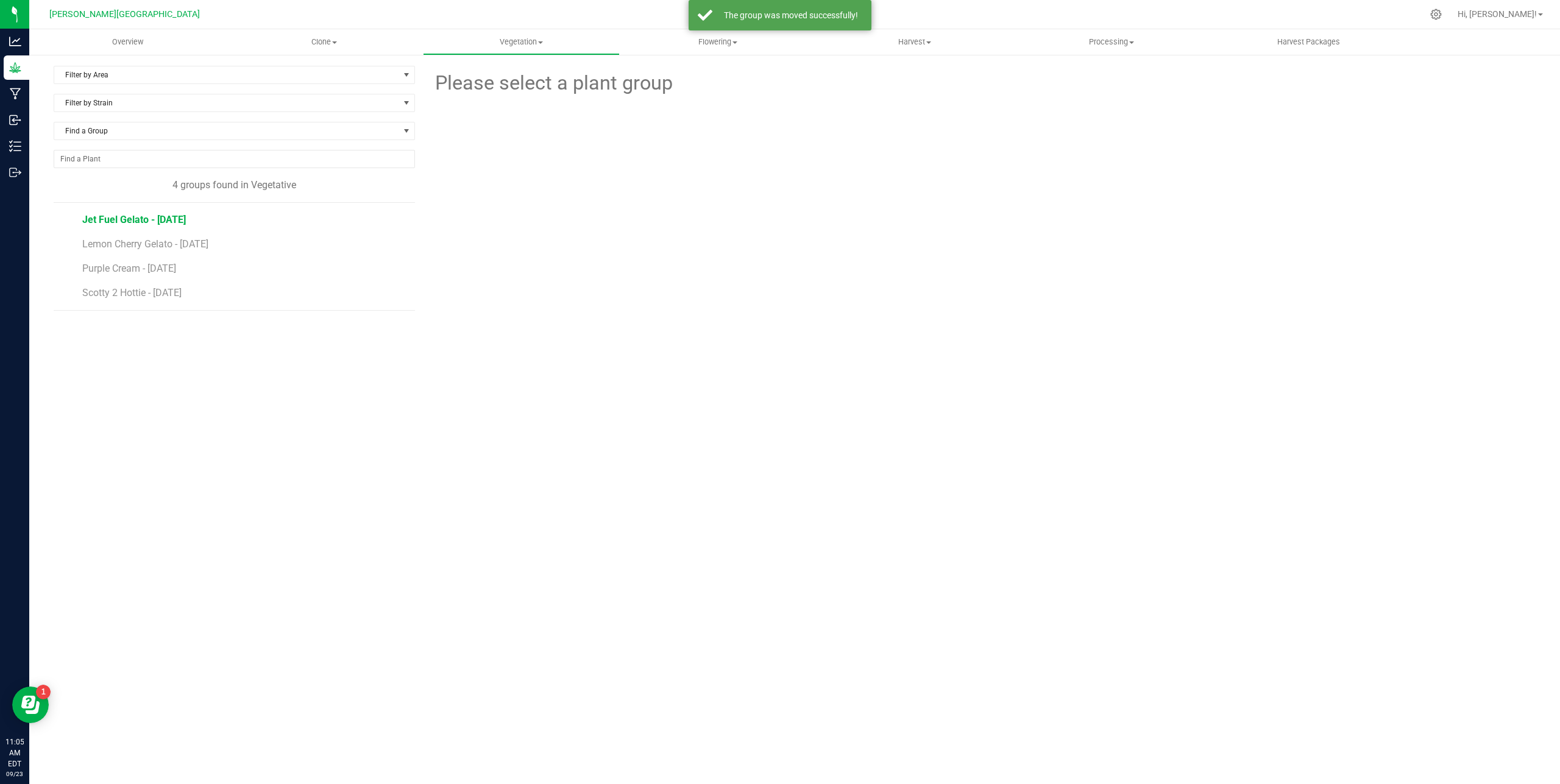
click at [147, 219] on span "Jet Fuel Gelato - [DATE]" at bounding box center [133, 219] width 104 height 12
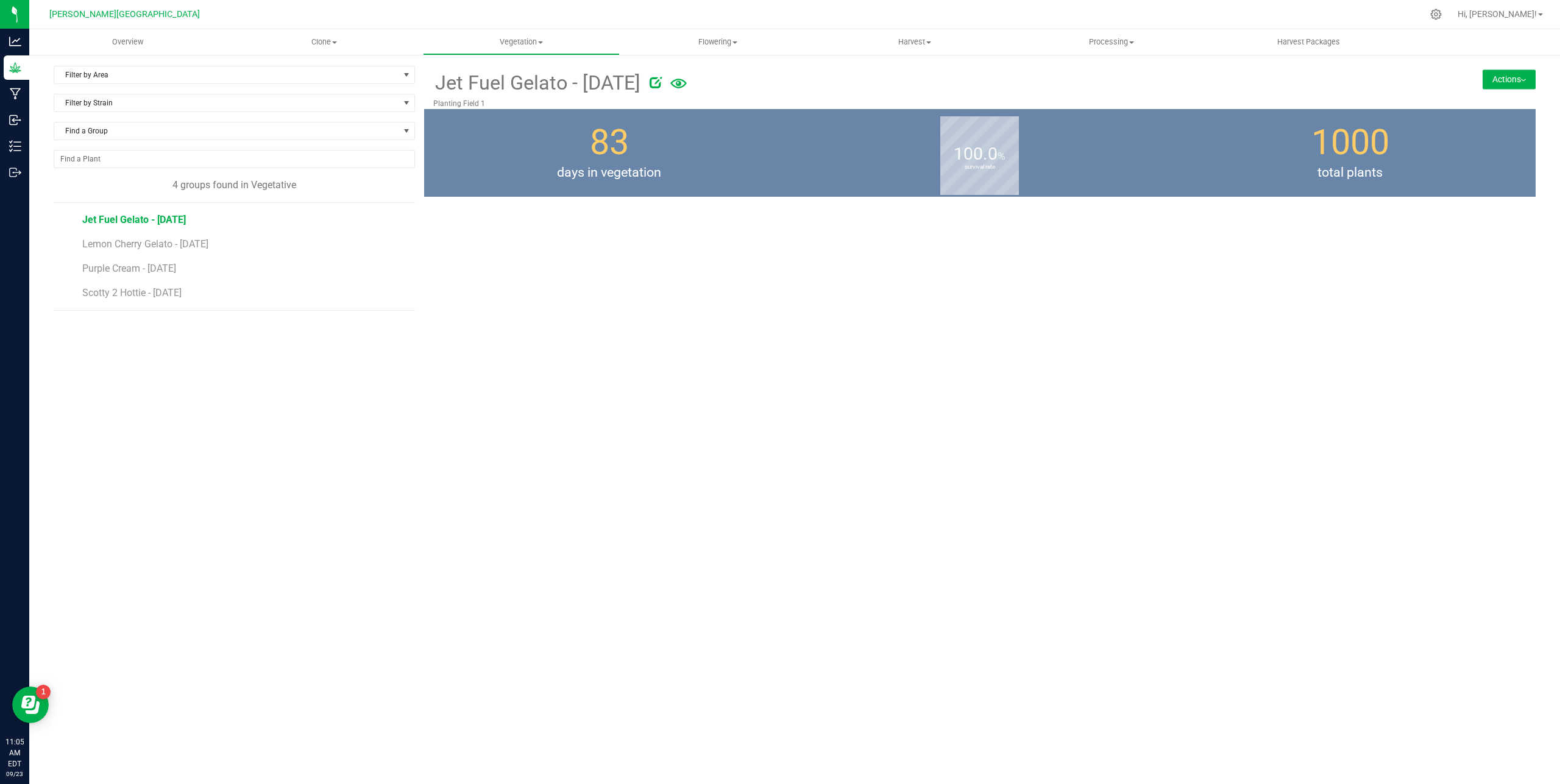
click at [1531, 79] on button "Actions" at bounding box center [1509, 79] width 53 height 20
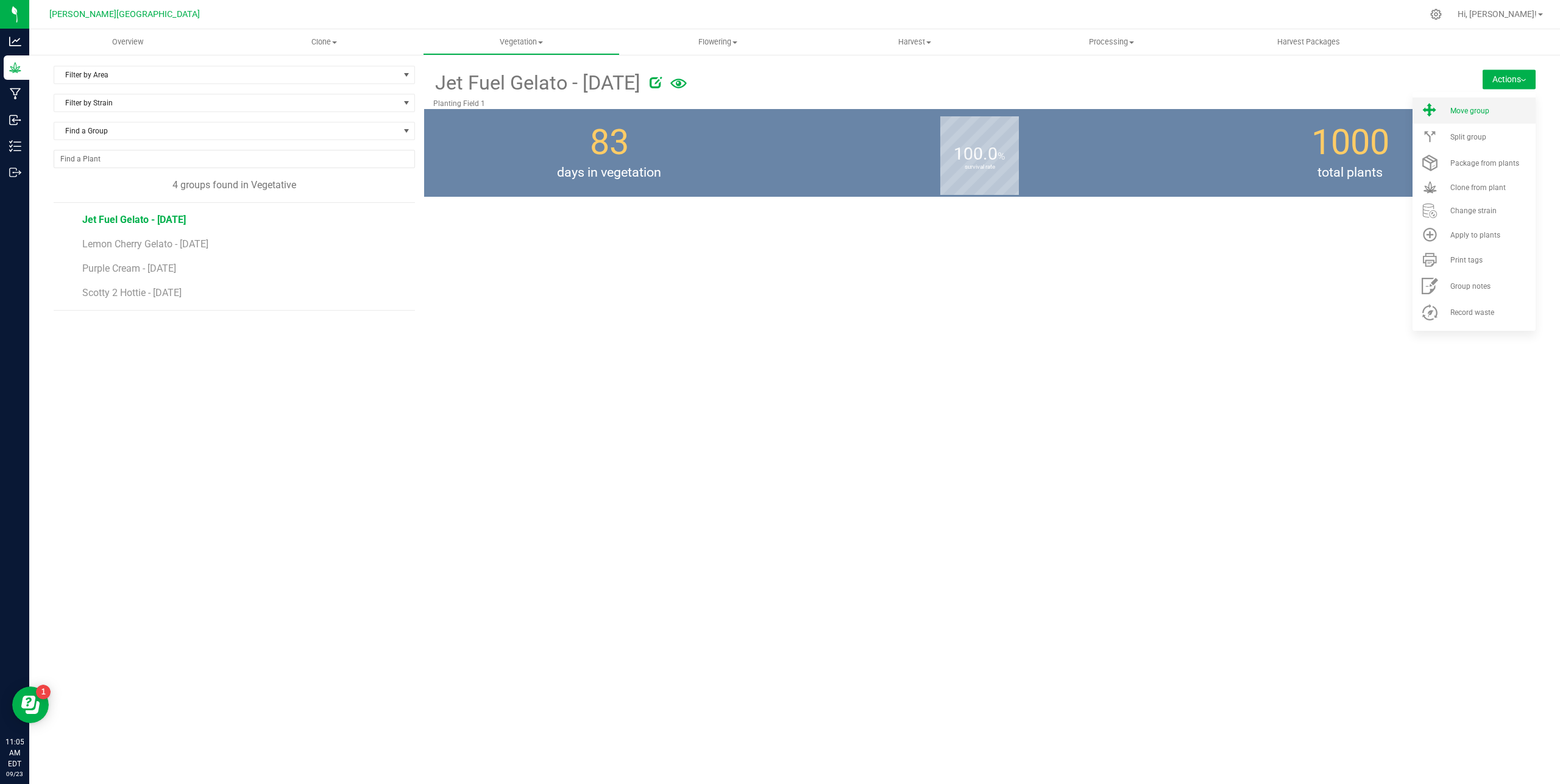
click at [1496, 110] on div "Move group" at bounding box center [1492, 111] width 83 height 8
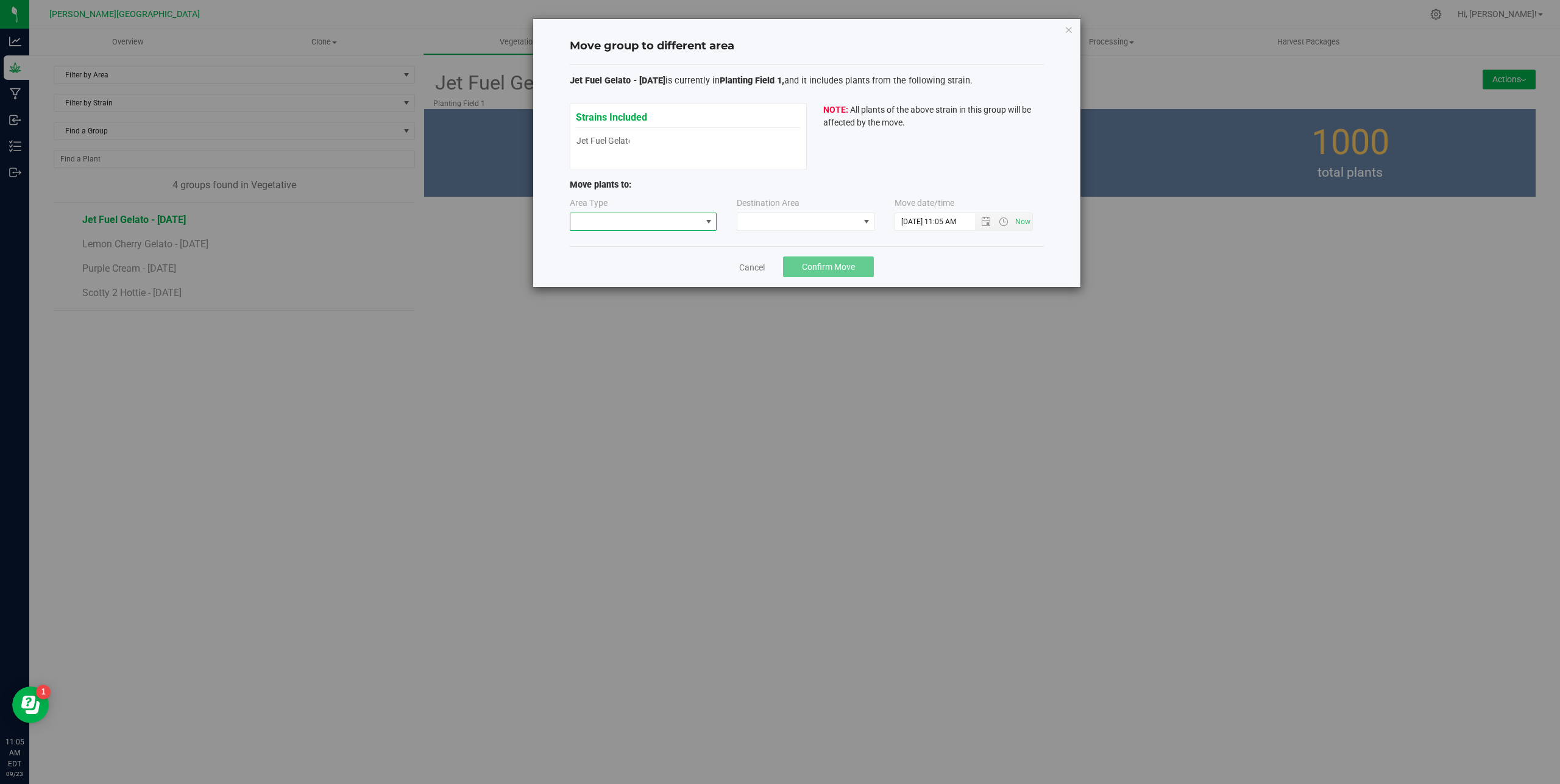
click at [631, 225] on span at bounding box center [636, 222] width 131 height 17
click at [618, 282] on li "Flowering" at bounding box center [643, 286] width 147 height 21
click at [796, 221] on span at bounding box center [797, 222] width 122 height 17
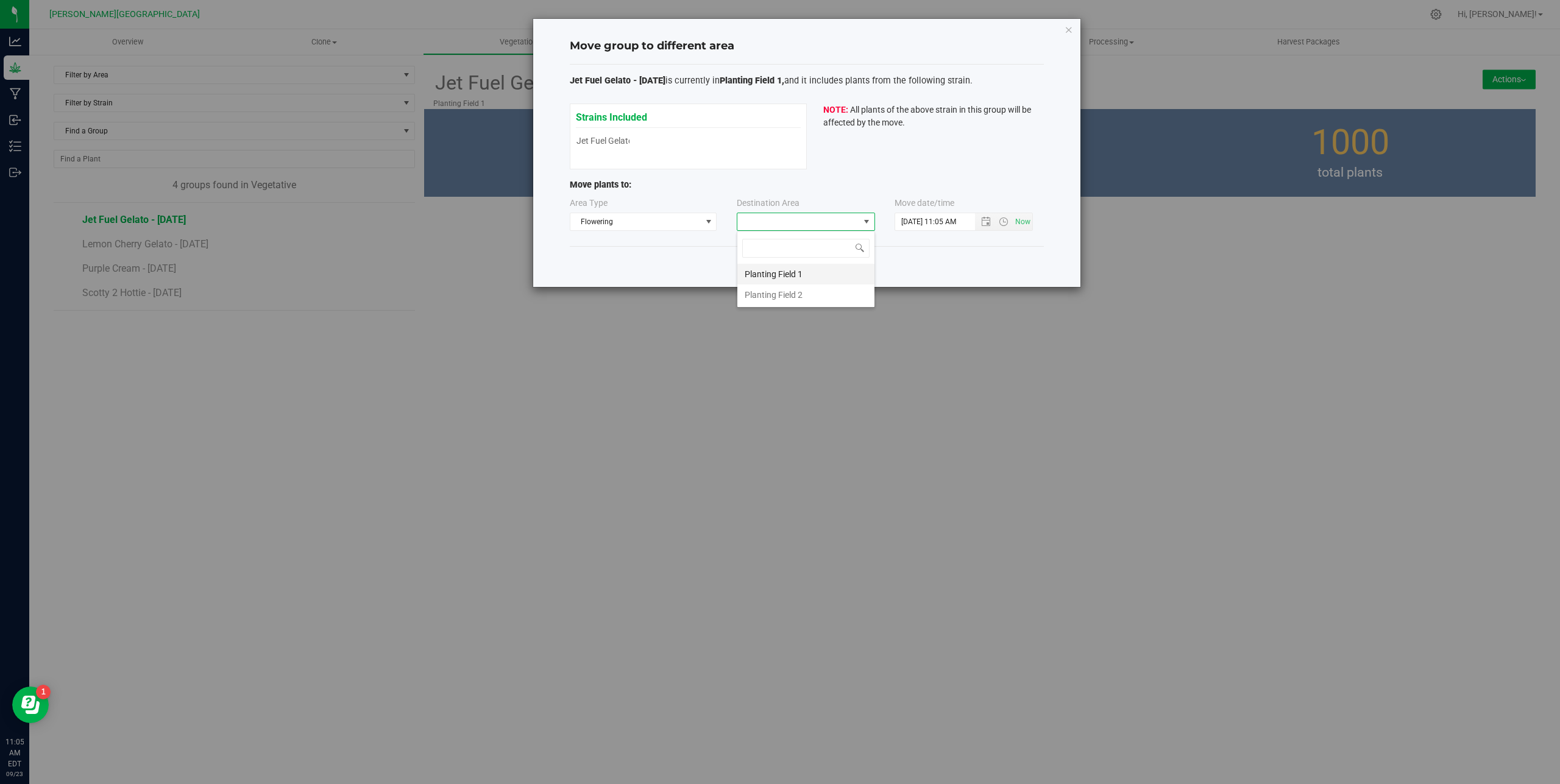
click at [786, 280] on li "Planting Field 1" at bounding box center [806, 274] width 137 height 21
click at [918, 220] on input "[DATE] 11:05 AM" at bounding box center [945, 222] width 100 height 17
click at [986, 222] on span "Open the date view" at bounding box center [986, 222] width 10 height 10
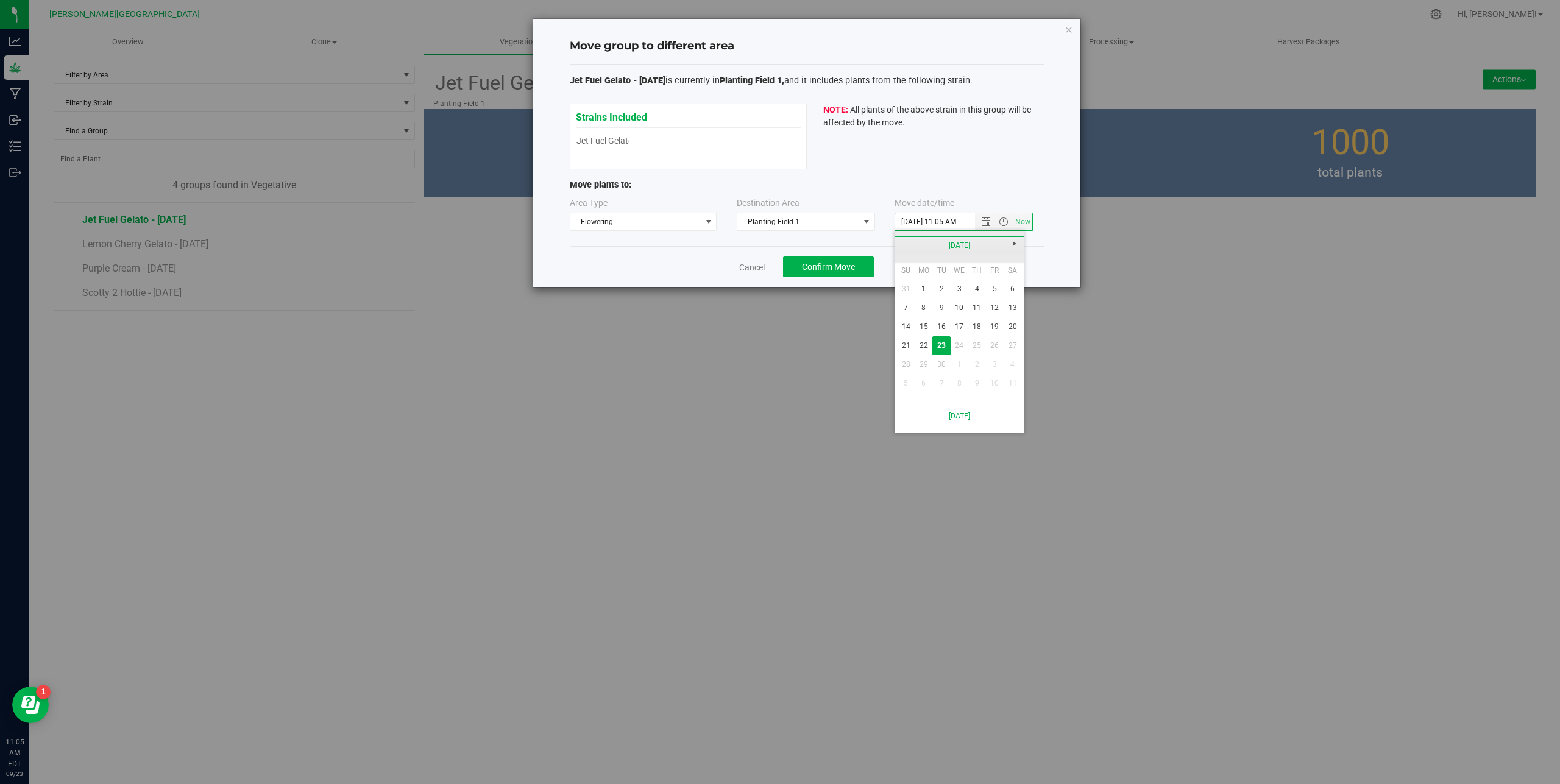
click at [972, 248] on link "[DATE]" at bounding box center [960, 246] width 131 height 19
click at [998, 315] on link "Aug" at bounding box center [1006, 314] width 31 height 31
click at [994, 292] on link "1" at bounding box center [994, 289] width 17 height 19
type input "[DATE] 11:05 AM"
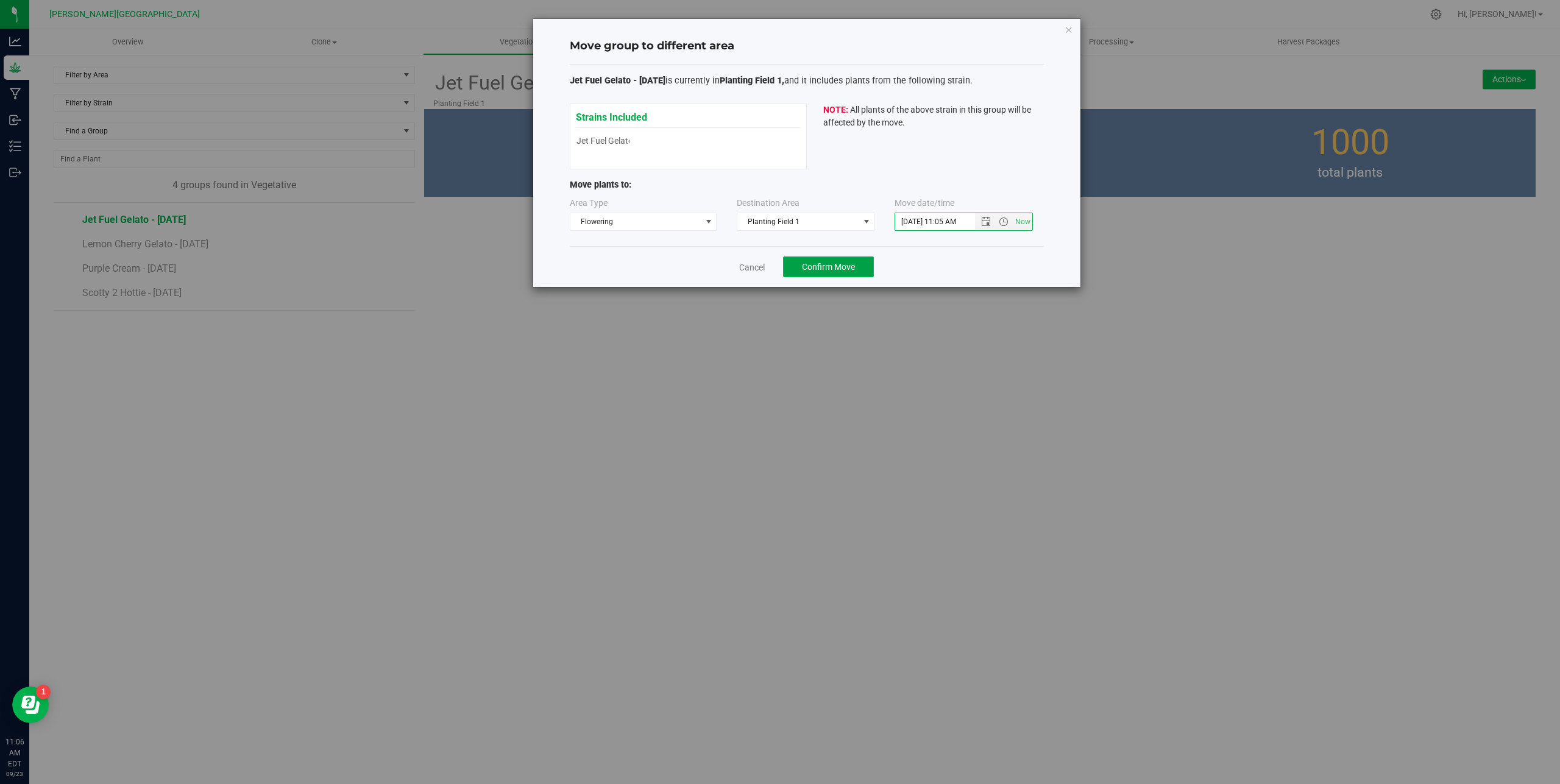
click at [823, 261] on button "Confirm Move" at bounding box center [829, 267] width 91 height 21
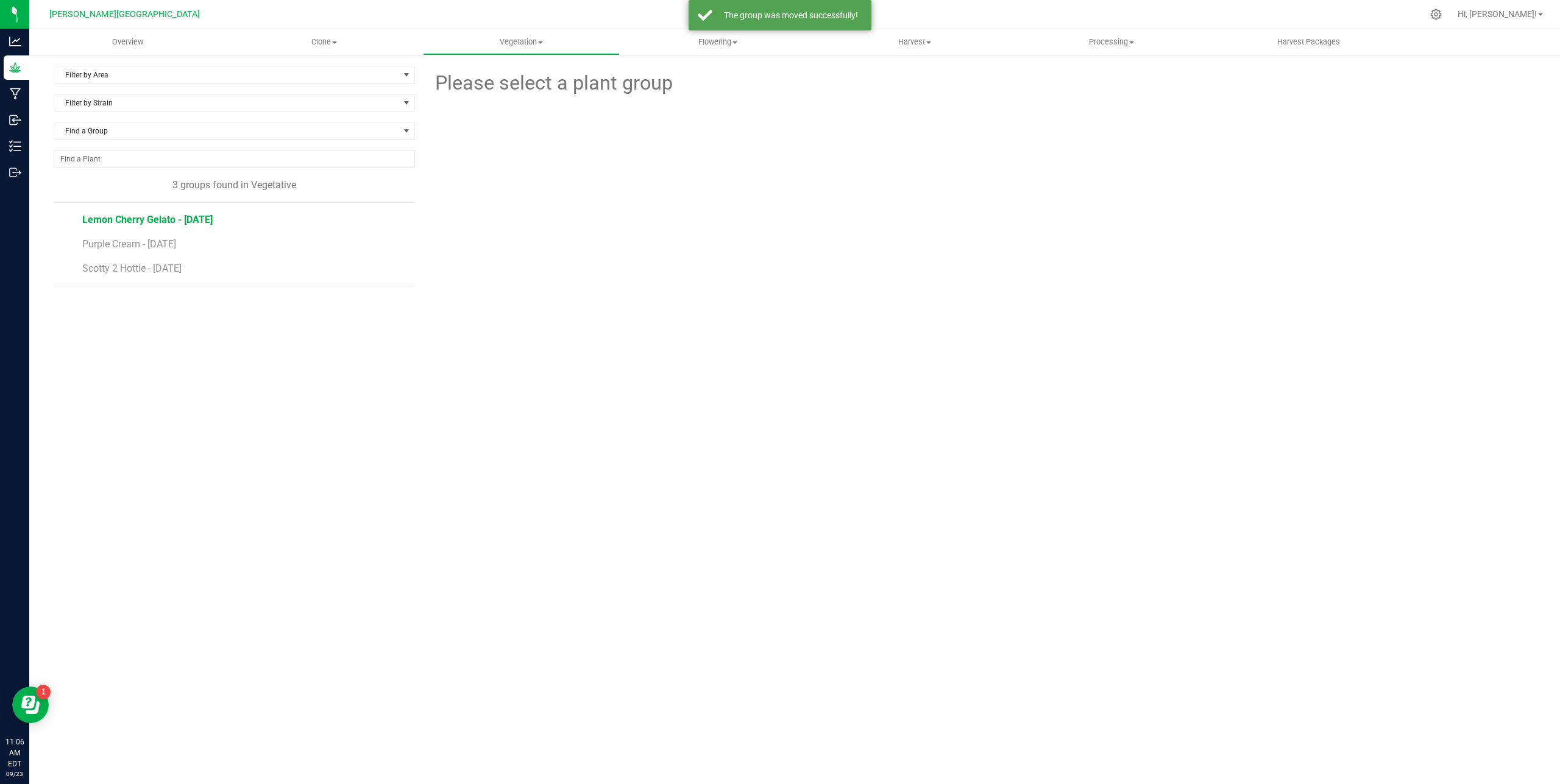
click at [190, 214] on span "Lemon Cherry Gelato - [DATE]" at bounding box center [147, 219] width 130 height 12
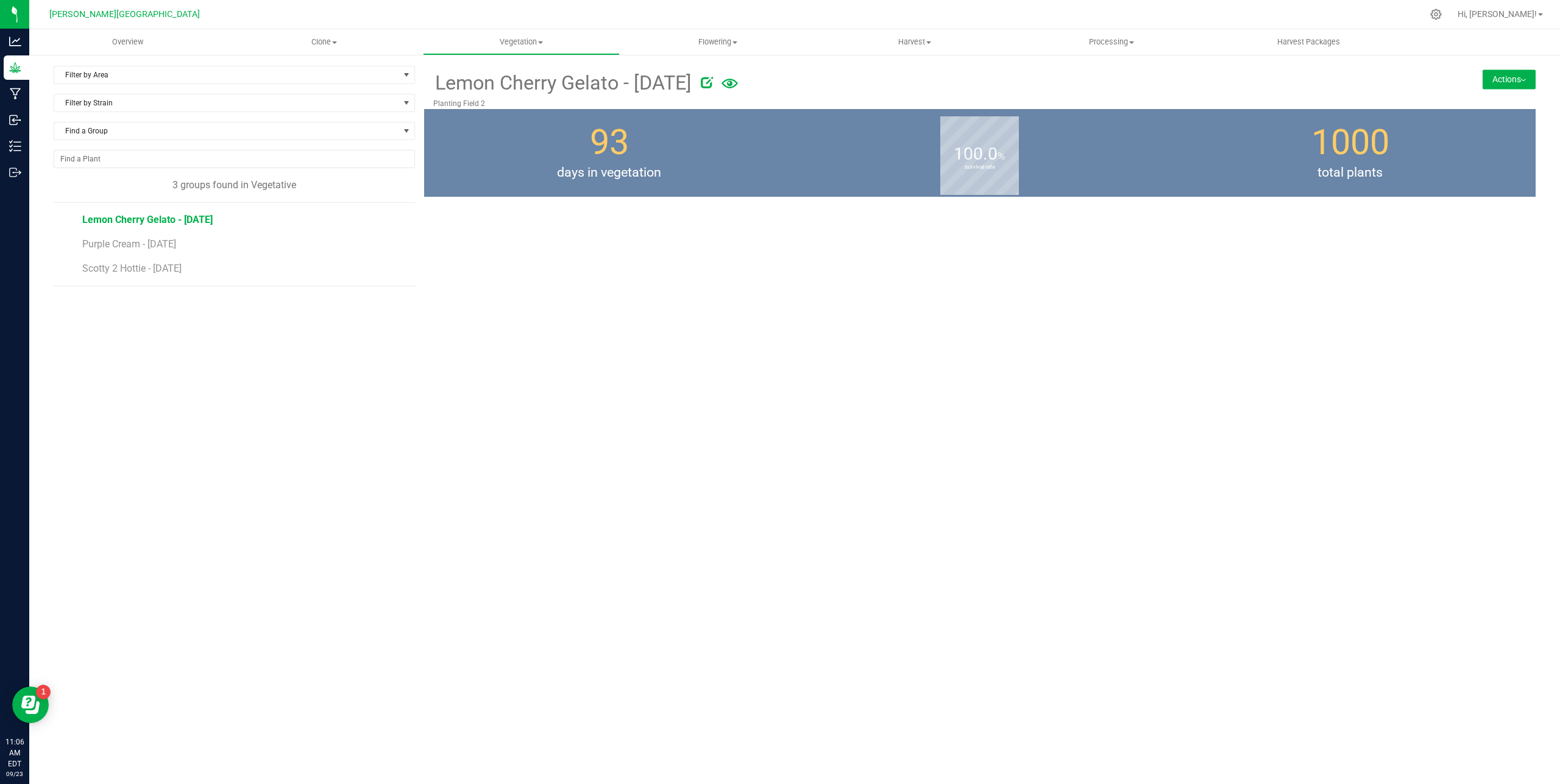
click at [1521, 82] on button "Actions" at bounding box center [1509, 79] width 53 height 20
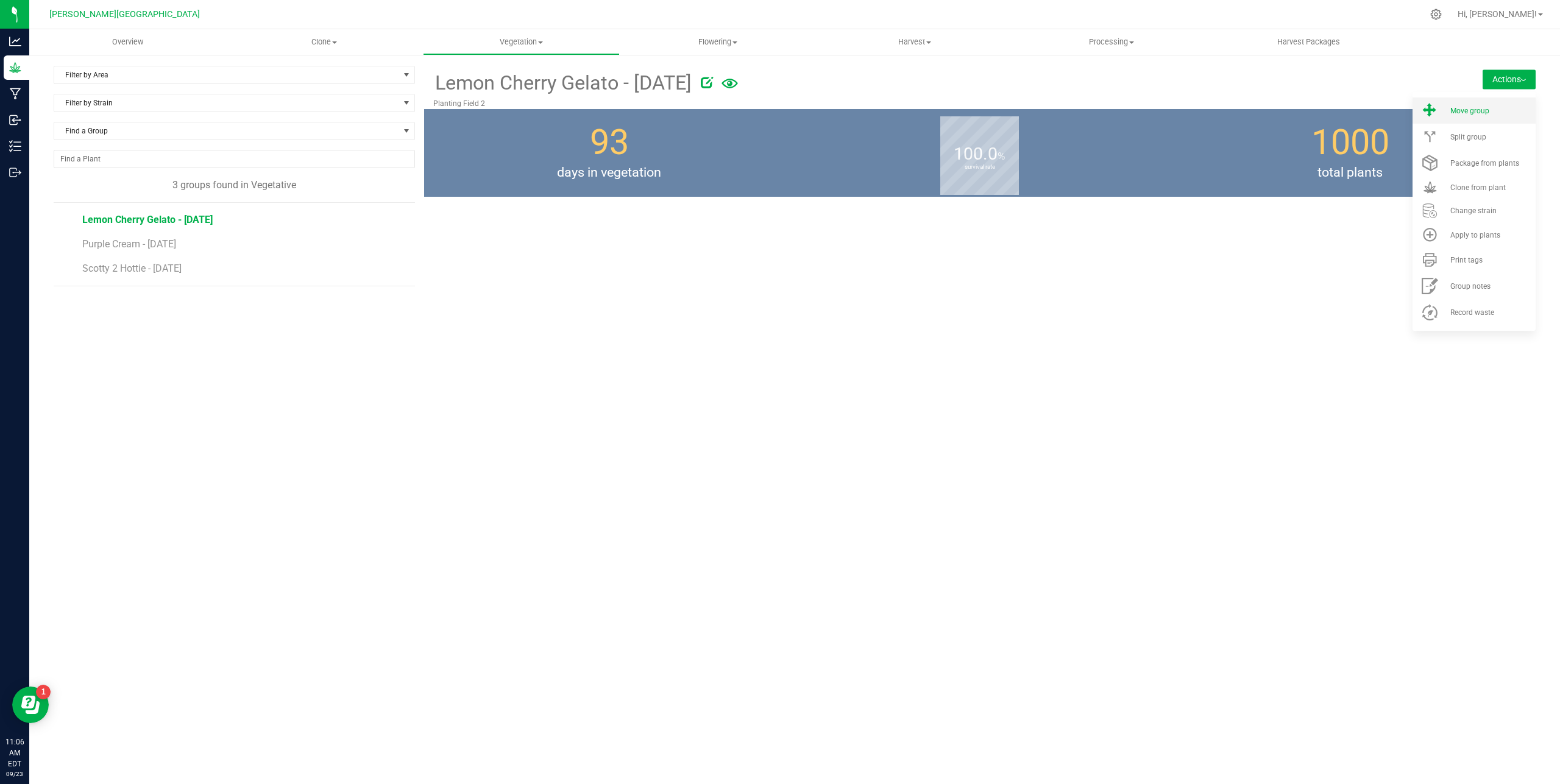
click at [1473, 117] on li "Move group" at bounding box center [1474, 111] width 123 height 26
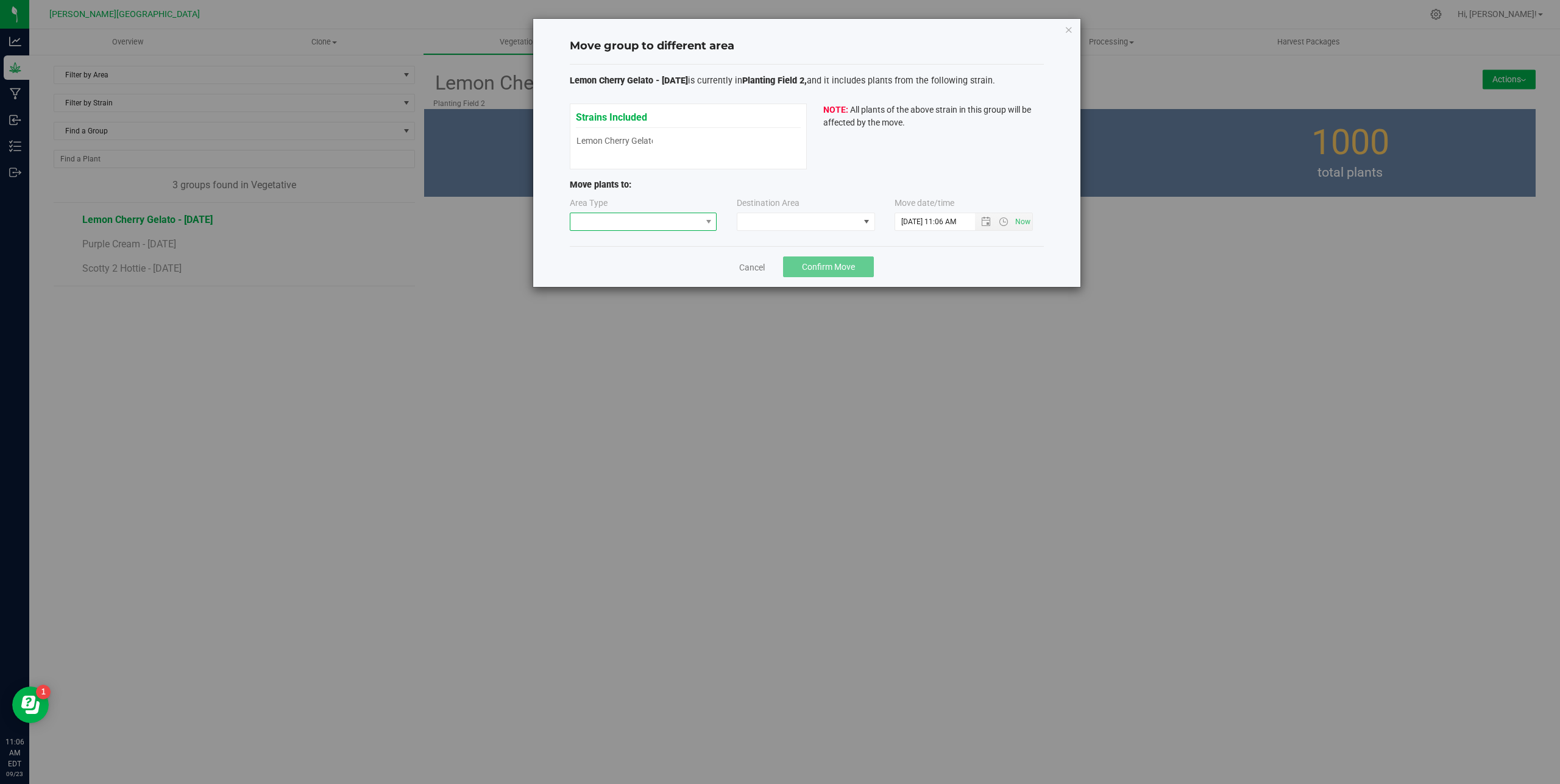
click at [650, 228] on span at bounding box center [636, 222] width 131 height 17
click at [626, 285] on li "Flowering" at bounding box center [643, 286] width 147 height 21
click at [797, 227] on span at bounding box center [797, 222] width 122 height 17
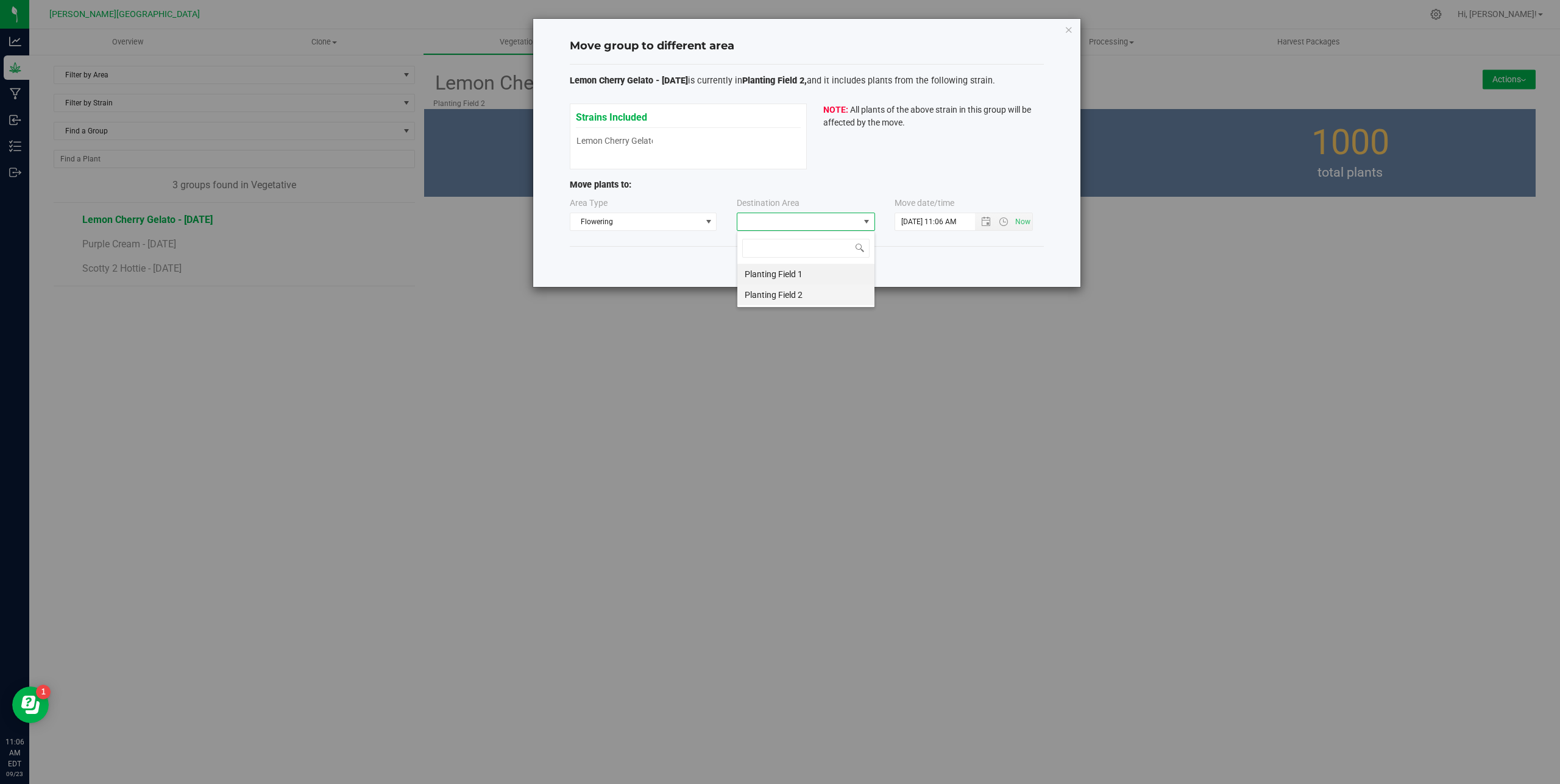
click at [803, 290] on li "Planting Field 2" at bounding box center [806, 295] width 137 height 21
click at [985, 224] on span "Open the date view" at bounding box center [986, 222] width 10 height 10
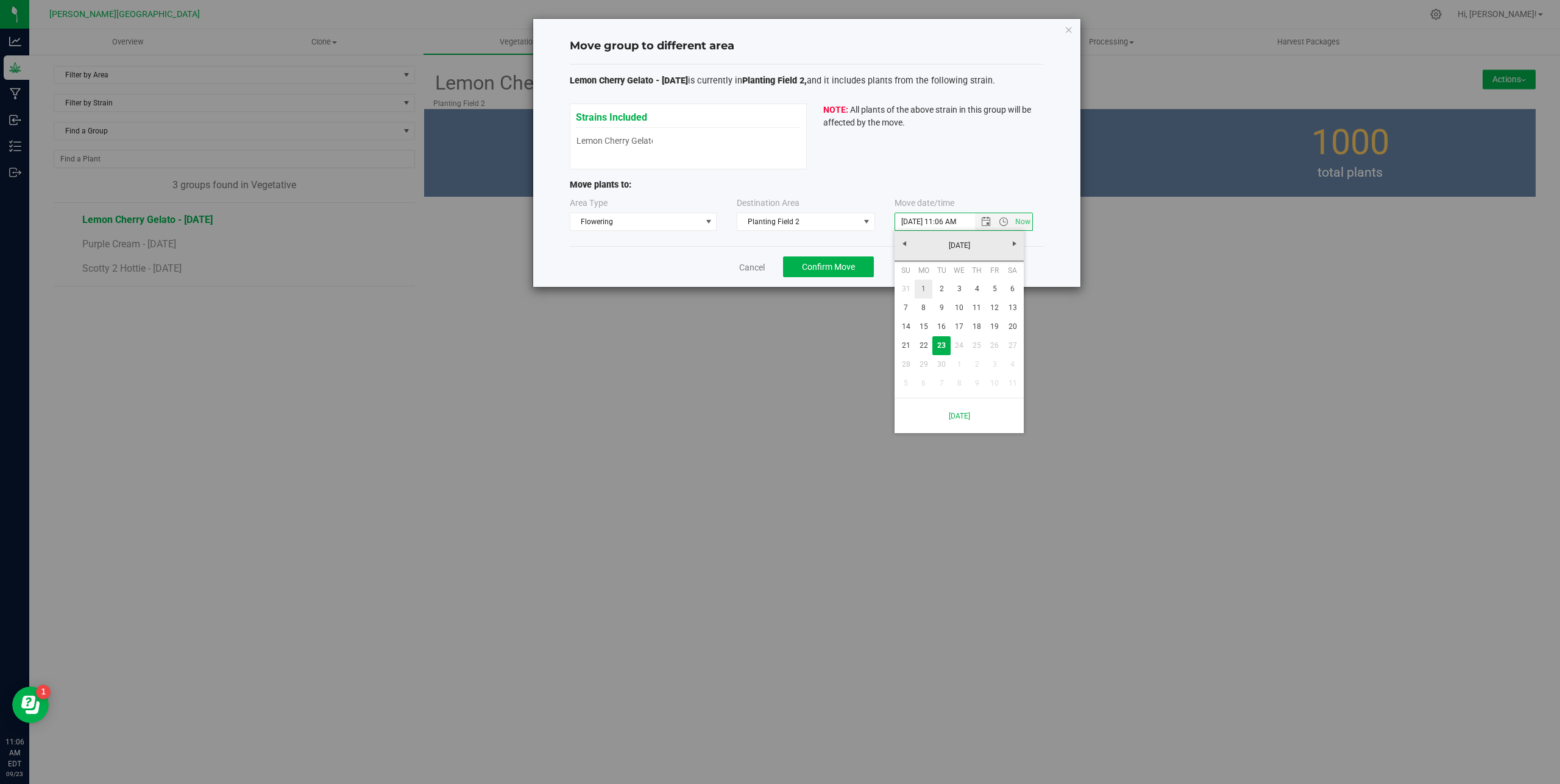
click at [924, 288] on link "1" at bounding box center [923, 289] width 17 height 19
type input "[DATE] 11:06 AM"
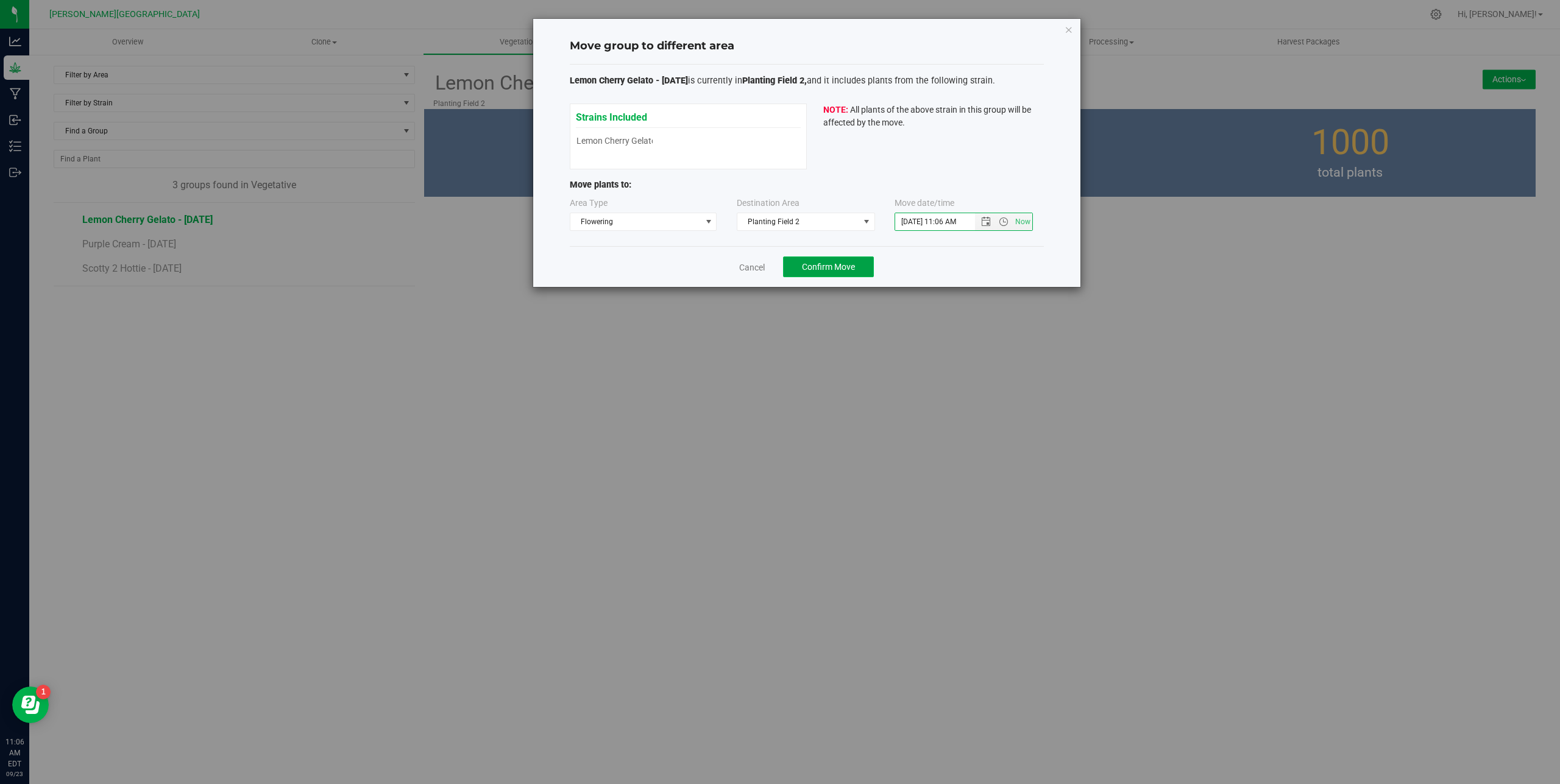
click at [854, 271] on span "Confirm Move" at bounding box center [828, 267] width 53 height 10
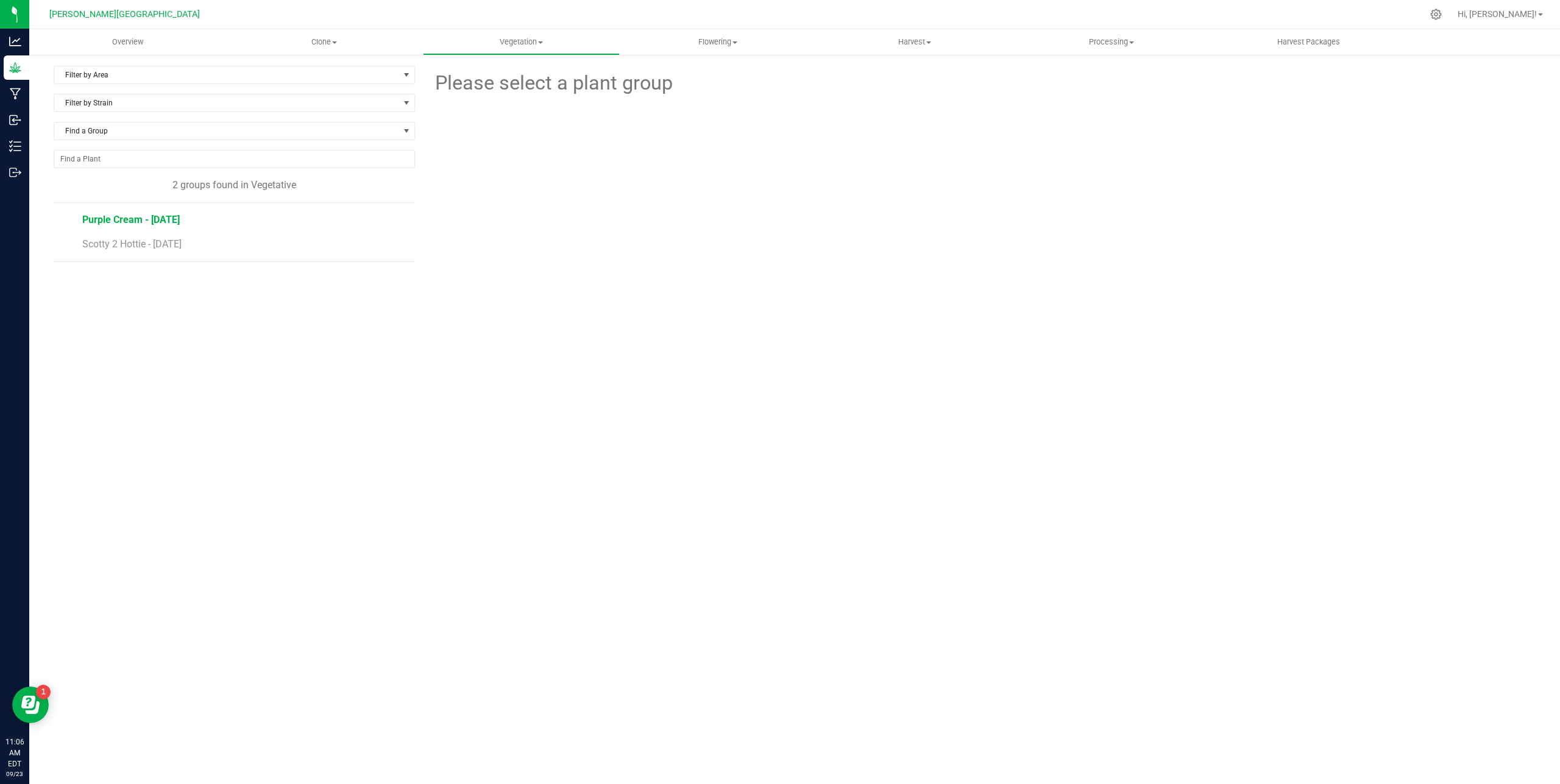
click at [162, 223] on span "Purple Cream - [DATE]" at bounding box center [131, 219] width 98 height 12
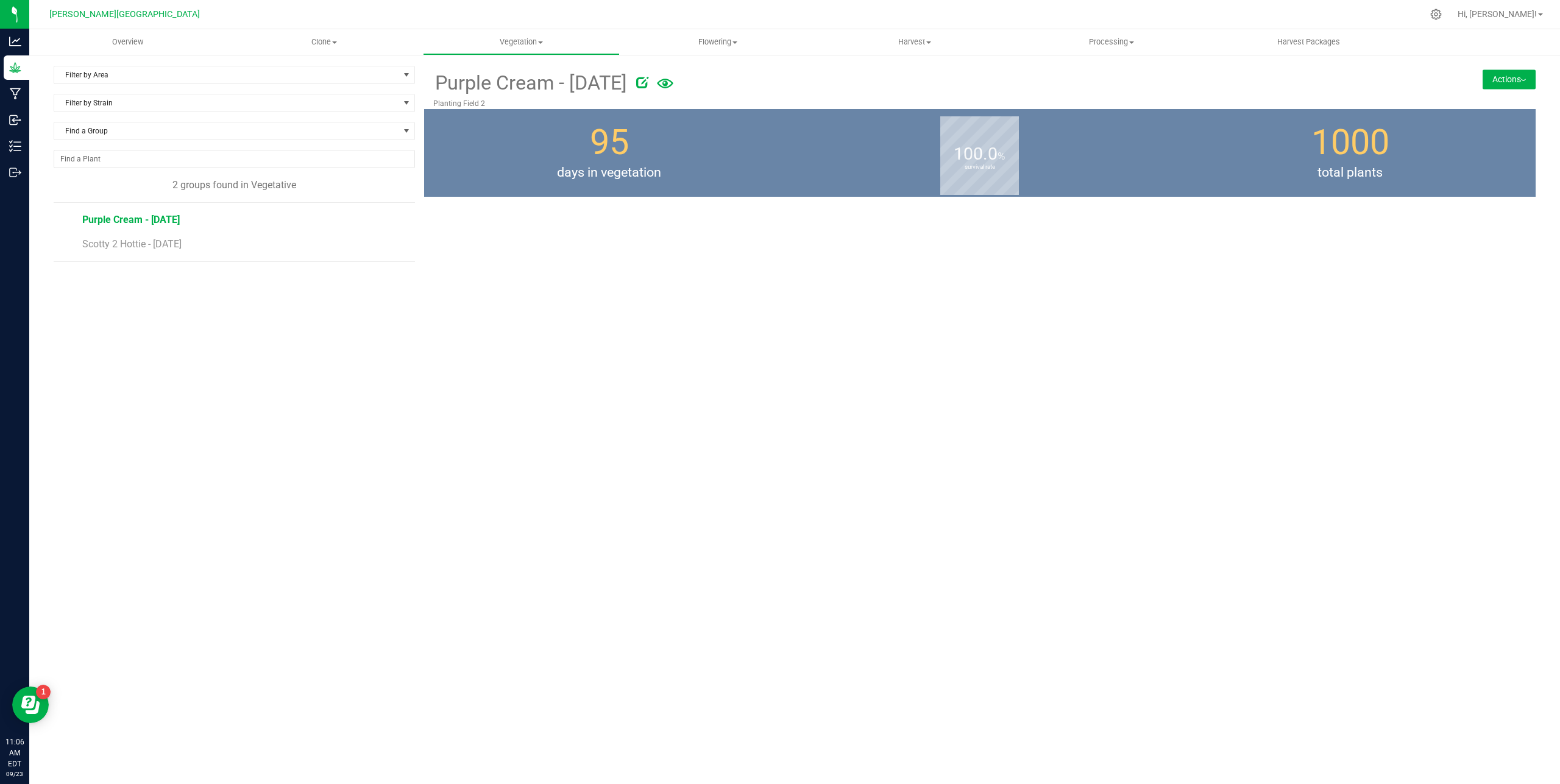
click at [1519, 82] on button "Actions" at bounding box center [1509, 79] width 53 height 20
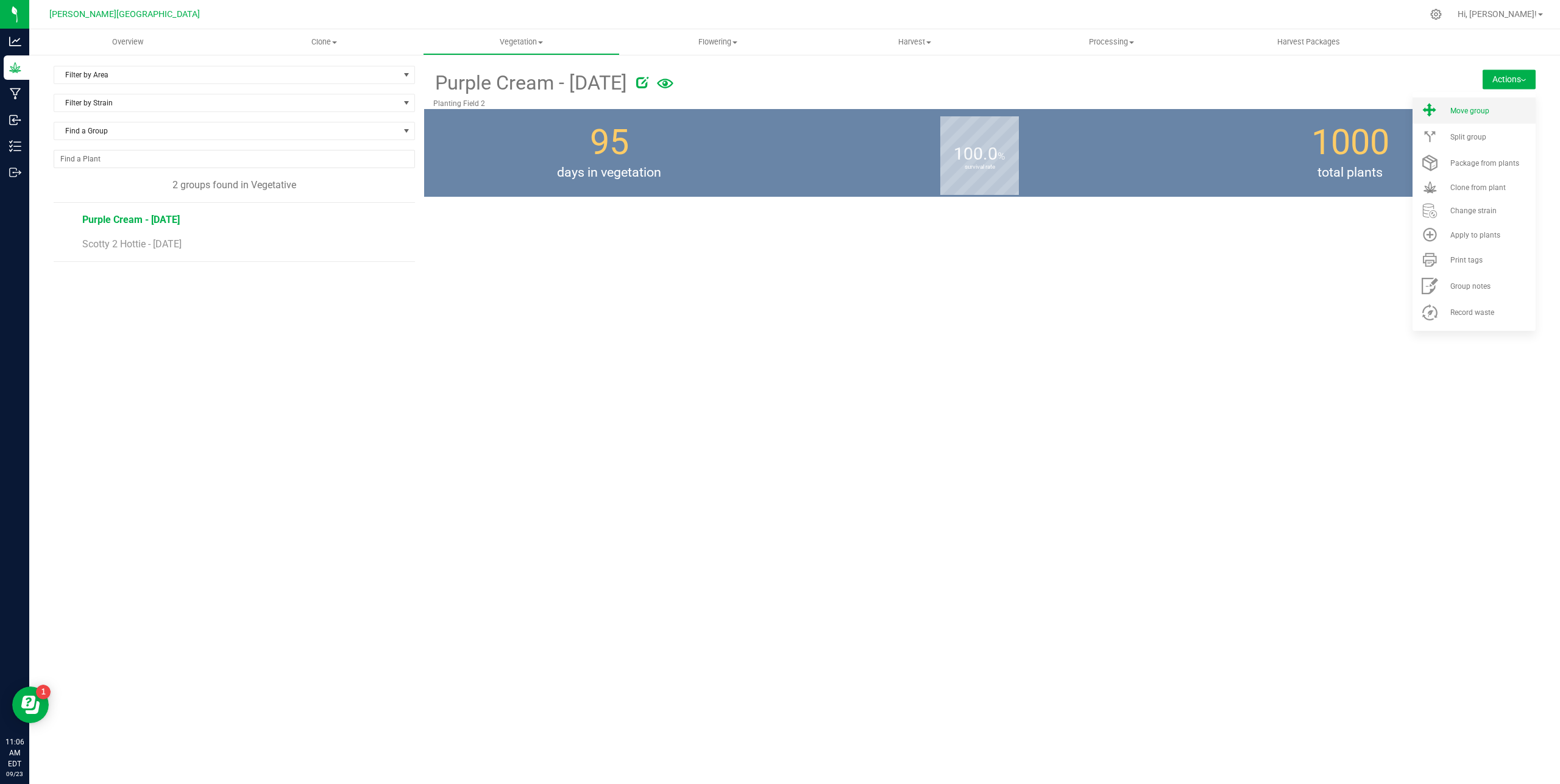
click at [1499, 109] on div "Move group" at bounding box center [1492, 111] width 83 height 8
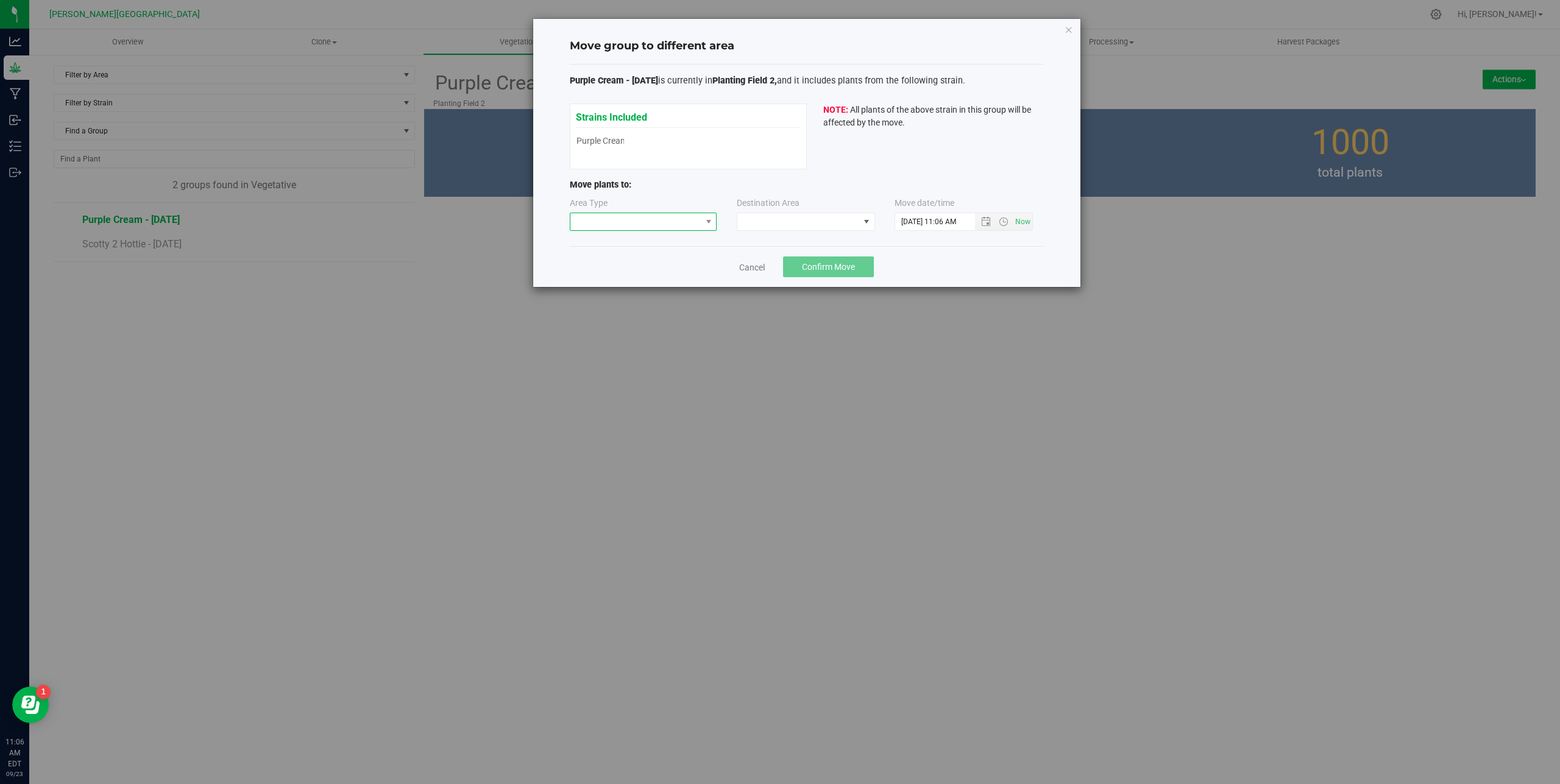
click at [645, 222] on span at bounding box center [636, 222] width 131 height 17
click at [633, 281] on li "Flowering" at bounding box center [643, 286] width 147 height 21
click at [764, 227] on span at bounding box center [797, 222] width 122 height 17
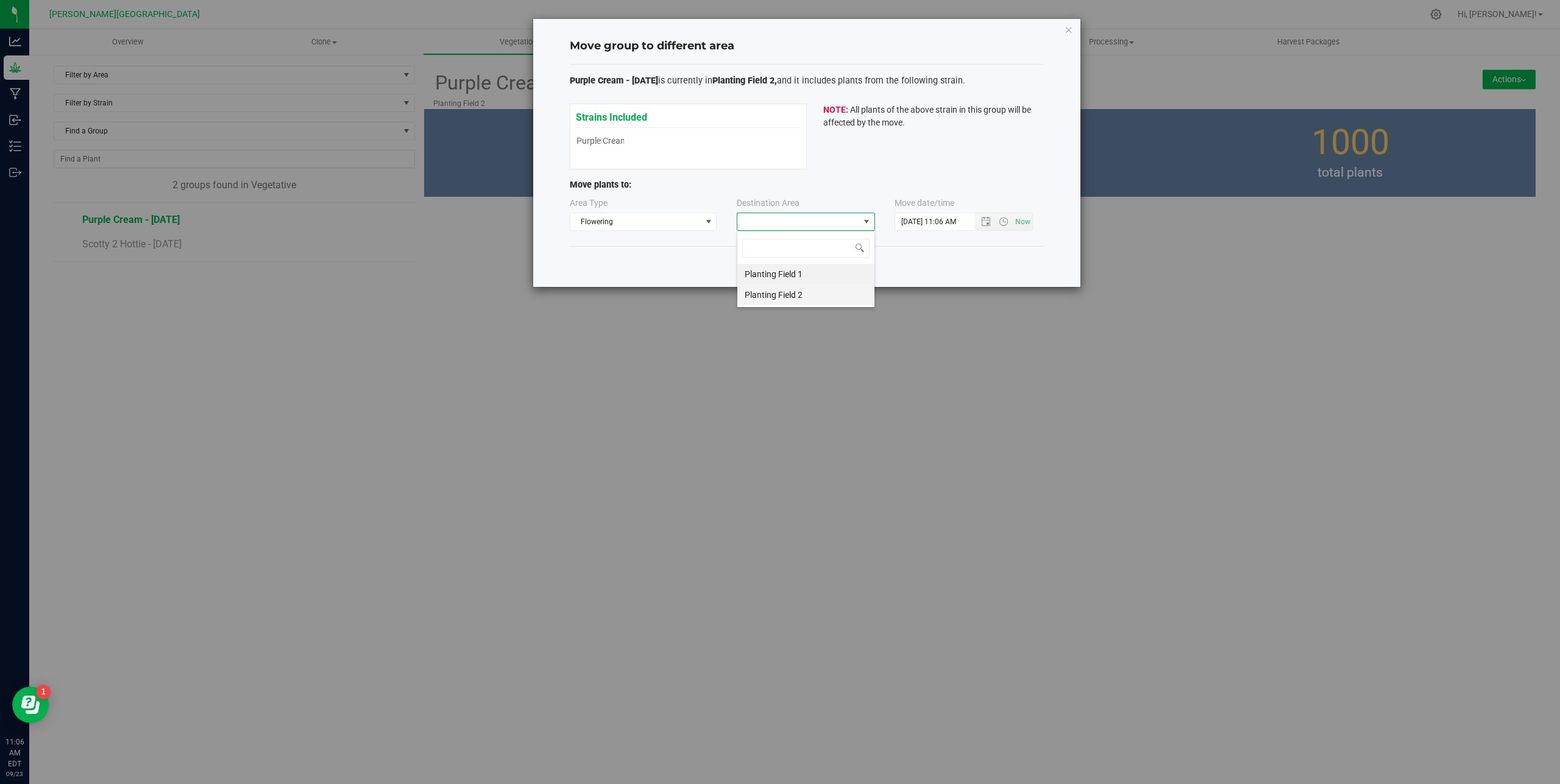
click at [786, 298] on li "Planting Field 2" at bounding box center [806, 295] width 137 height 21
click at [982, 224] on span "Open the date view" at bounding box center [986, 222] width 10 height 10
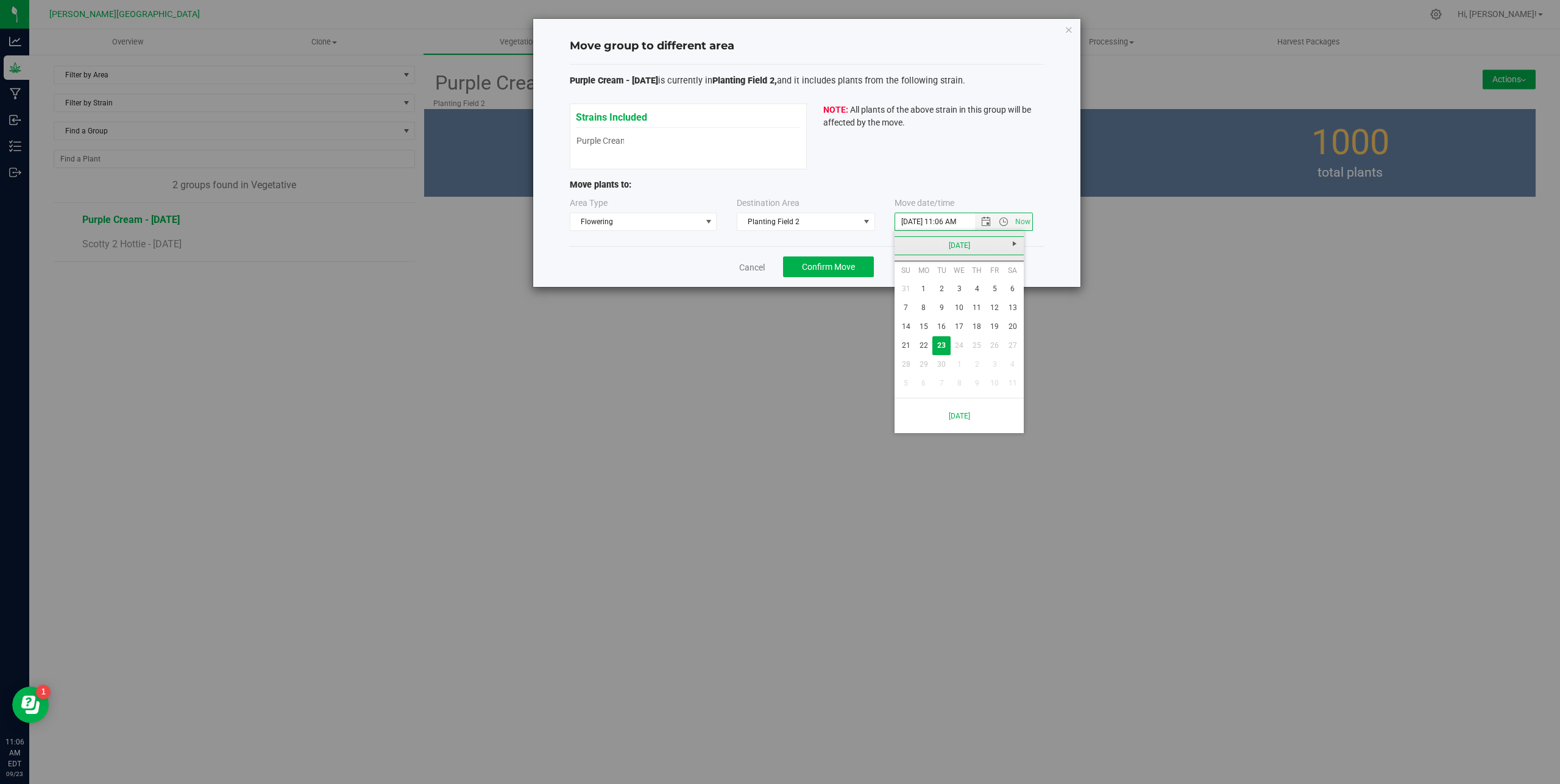
click at [952, 252] on link "[DATE]" at bounding box center [960, 246] width 131 height 19
click at [999, 315] on link "Aug" at bounding box center [1006, 314] width 31 height 31
click at [994, 289] on link "1" at bounding box center [994, 289] width 17 height 19
type input "[DATE] 11:06 AM"
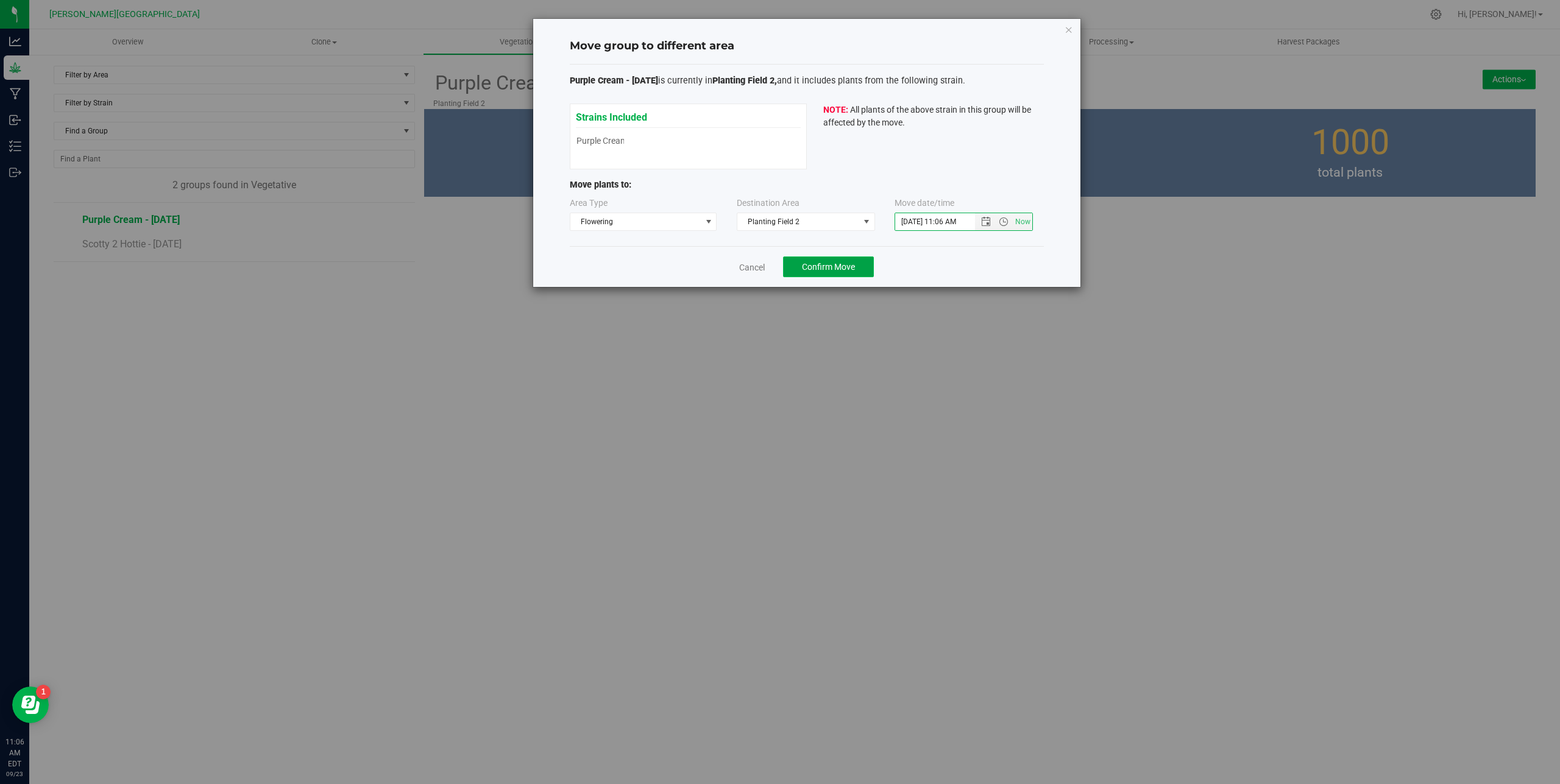
click at [848, 270] on span "Confirm Move" at bounding box center [828, 267] width 53 height 10
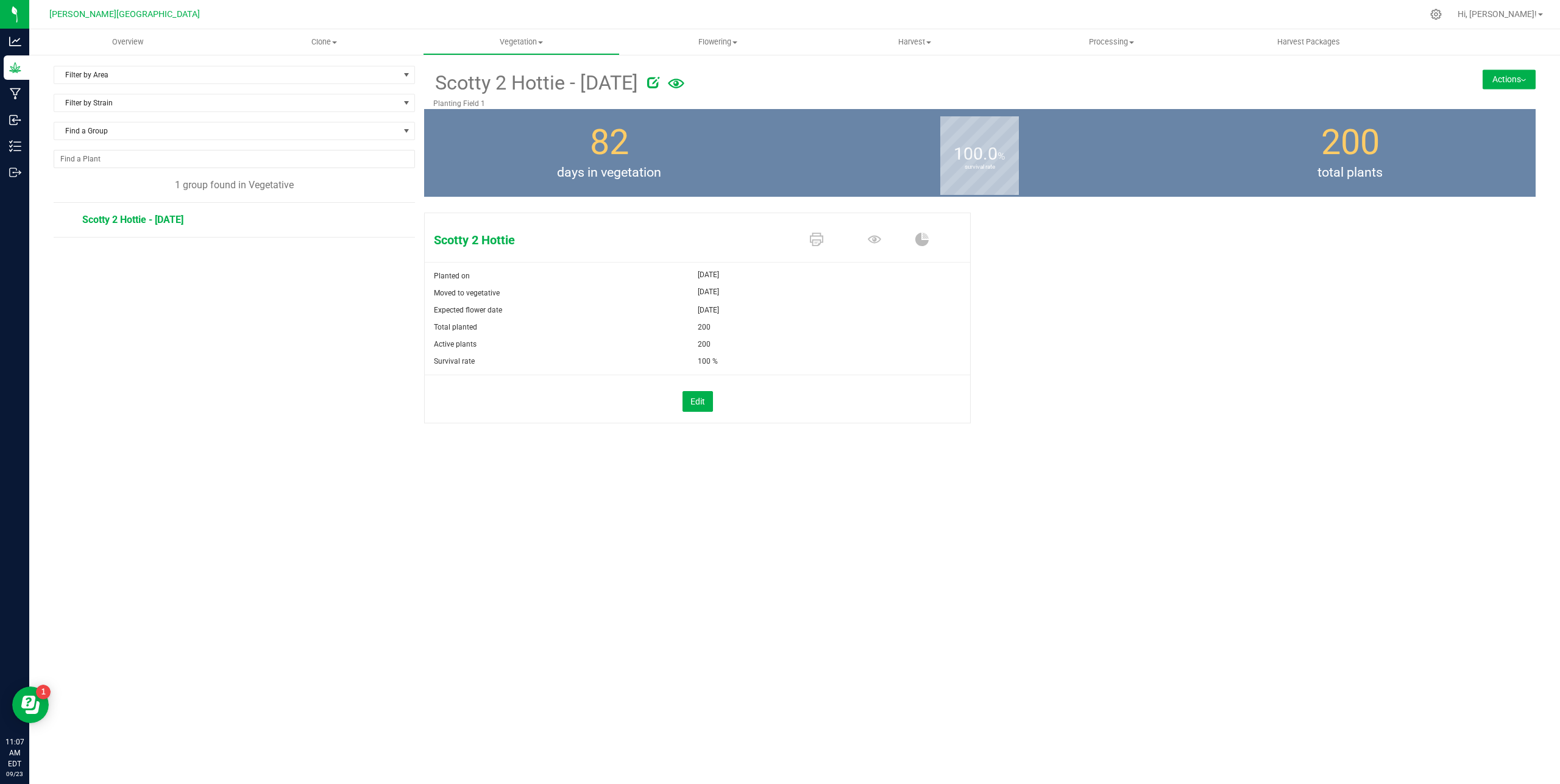
click at [179, 224] on span "Scotty 2 Hottie - [DATE]" at bounding box center [132, 219] width 101 height 12
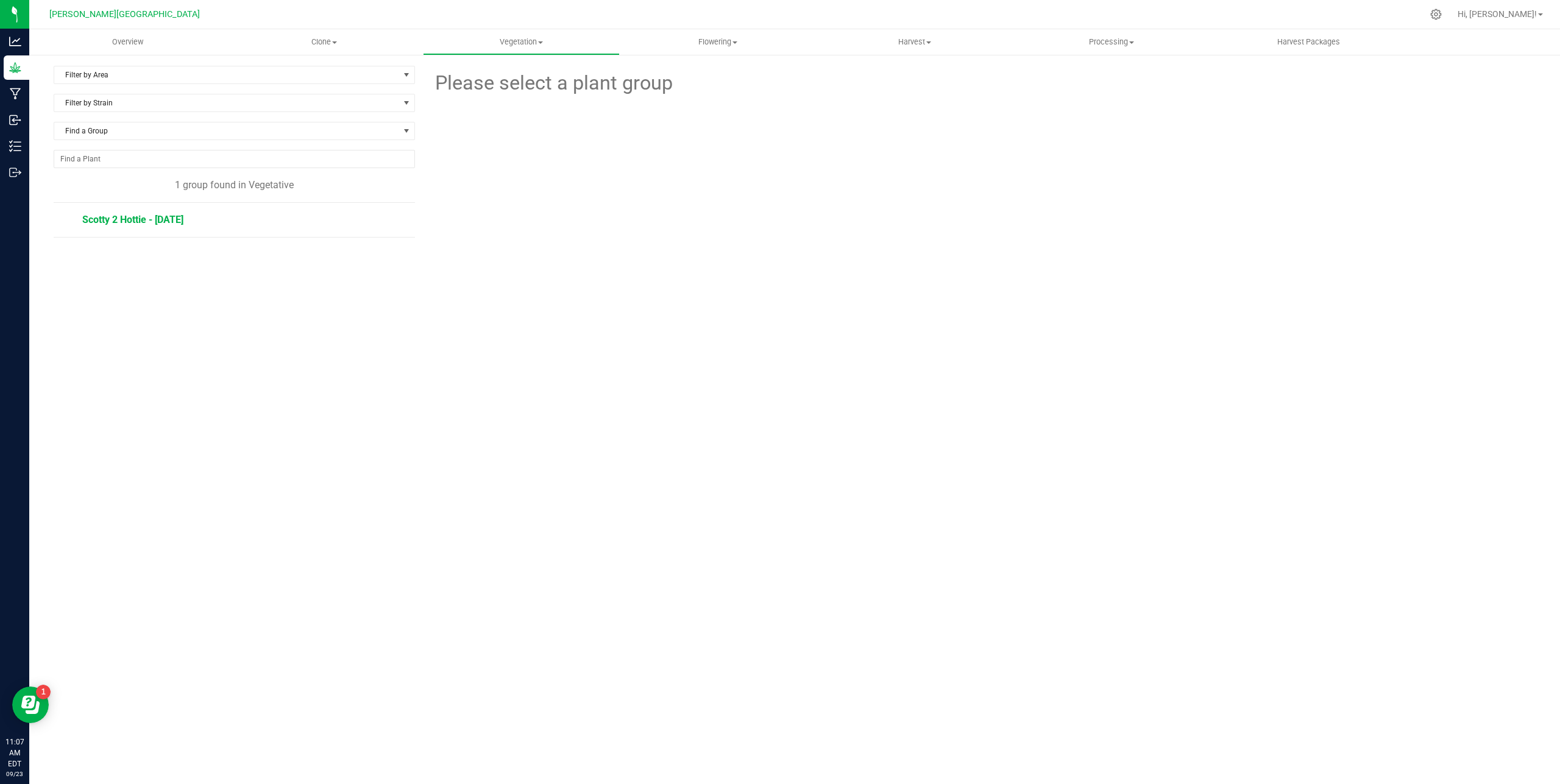
click at [144, 221] on span "Scotty 2 Hottie - [DATE]" at bounding box center [132, 219] width 101 height 12
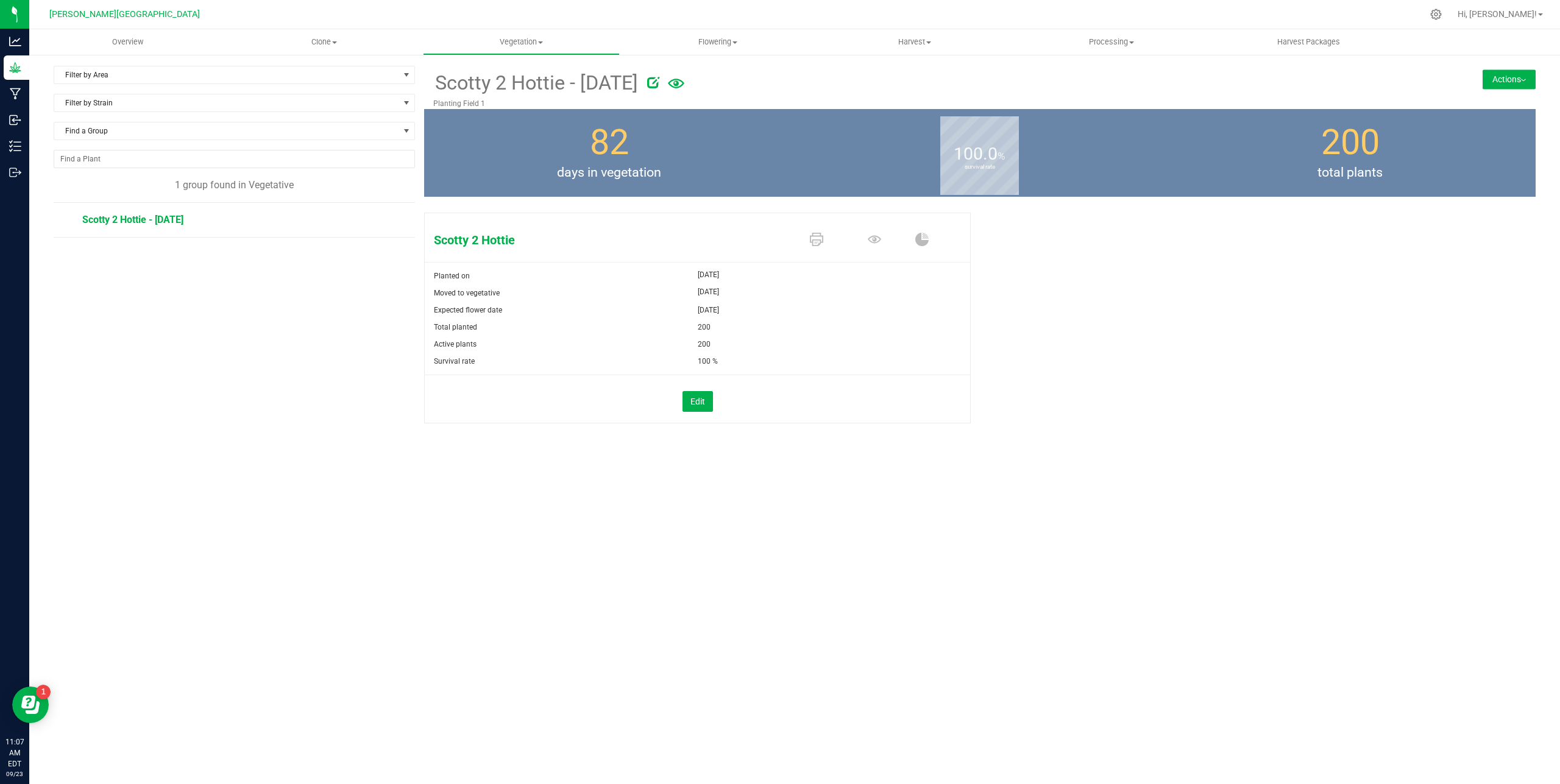
click at [1525, 77] on button "Actions" at bounding box center [1509, 79] width 53 height 20
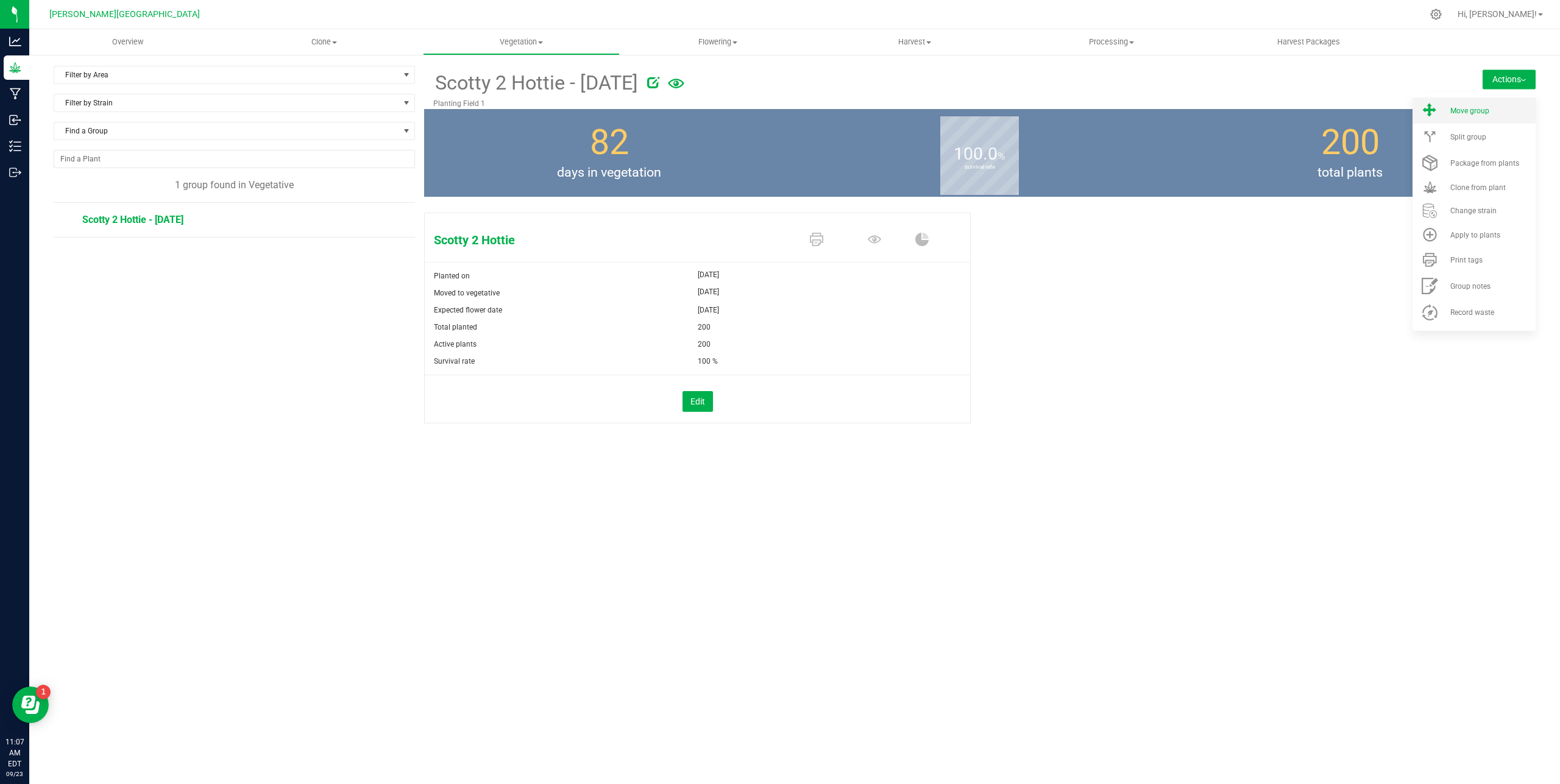
click at [1479, 112] on span "Move group" at bounding box center [1470, 111] width 39 height 8
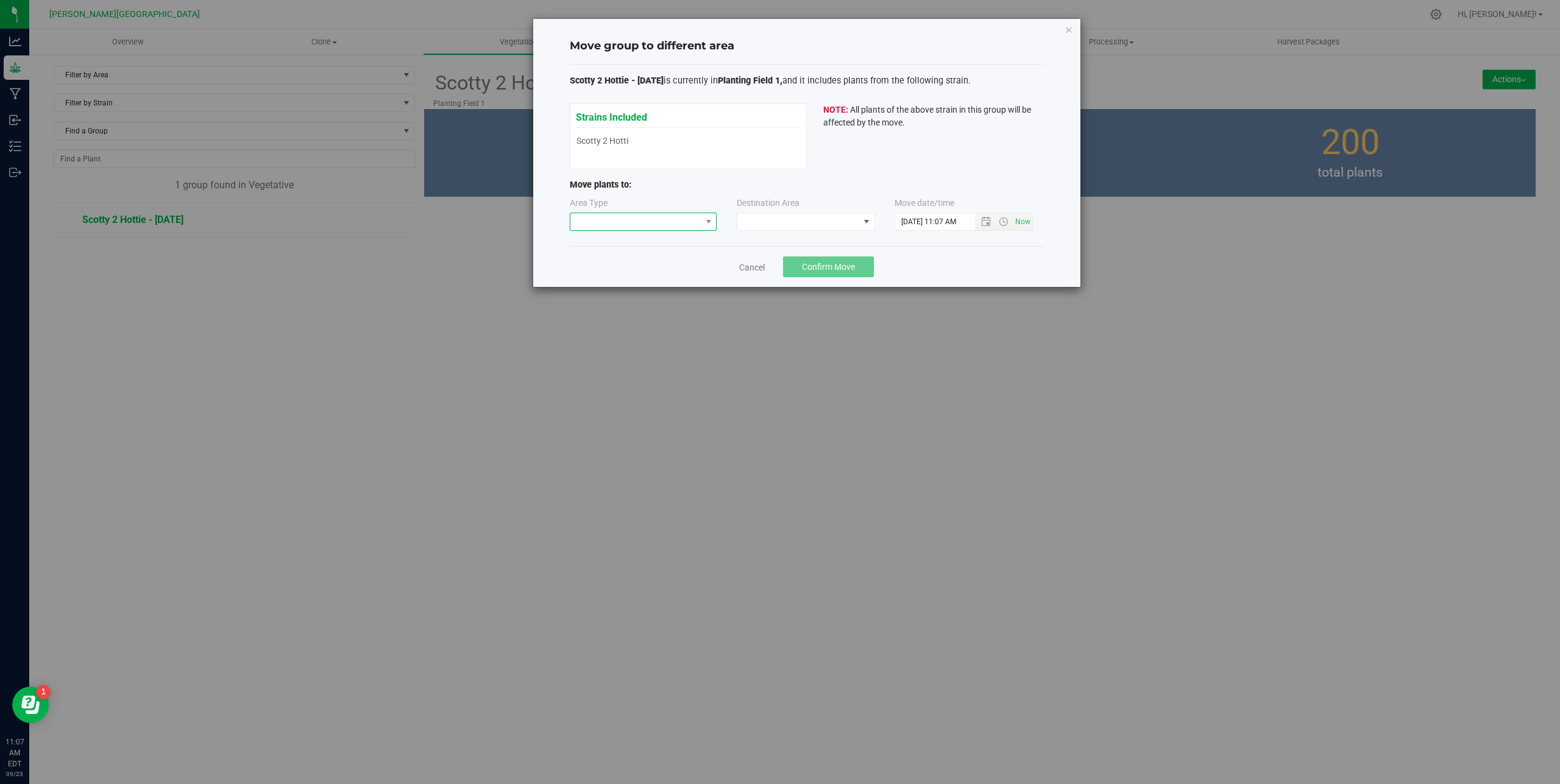
click at [605, 225] on span at bounding box center [636, 222] width 131 height 17
click at [610, 285] on li "Flowering" at bounding box center [643, 286] width 147 height 21
click at [761, 217] on span at bounding box center [797, 222] width 122 height 17
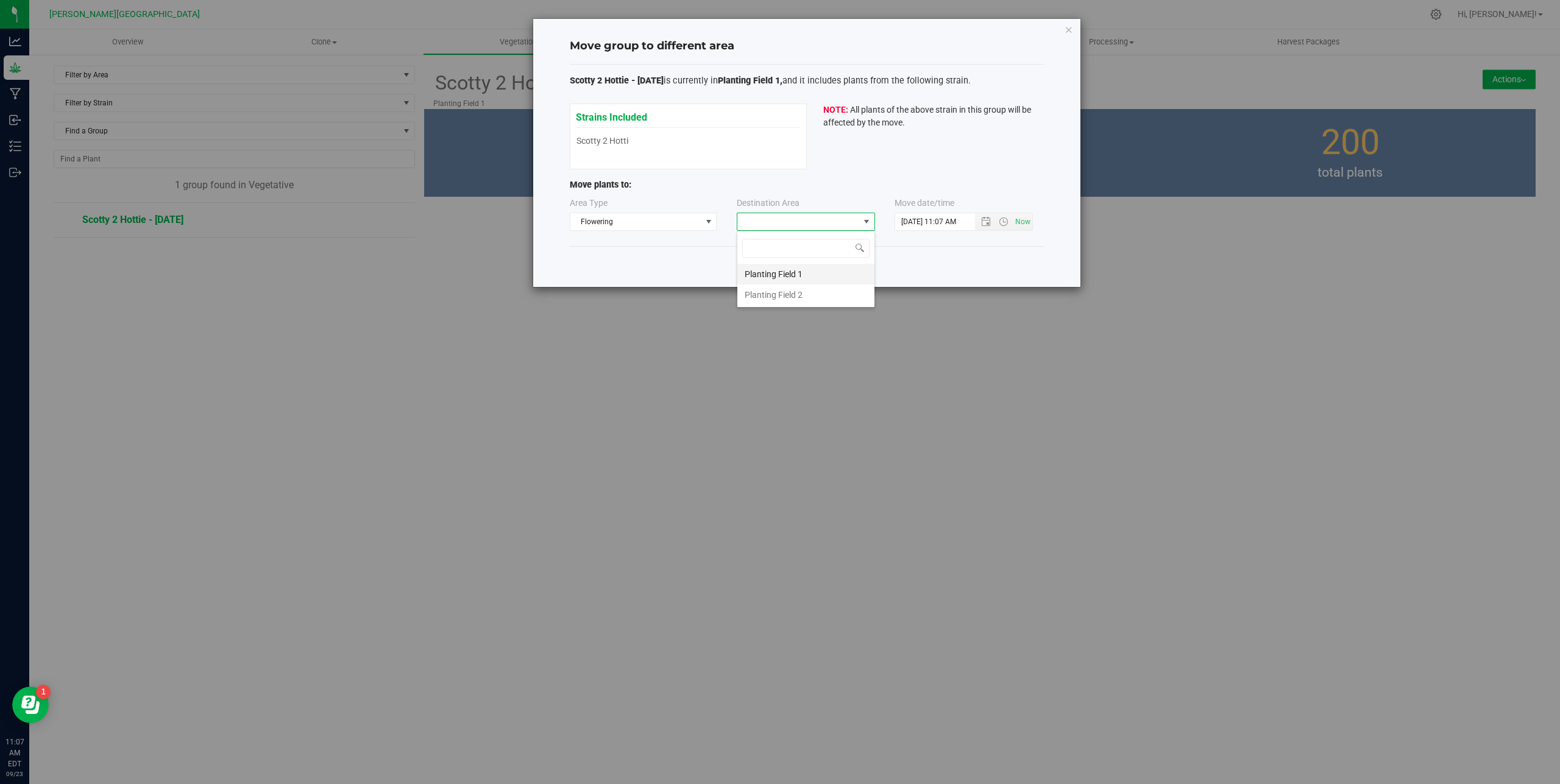
click at [779, 281] on li "Planting Field 1" at bounding box center [806, 274] width 137 height 21
click at [985, 224] on span "Open the date view" at bounding box center [986, 222] width 10 height 10
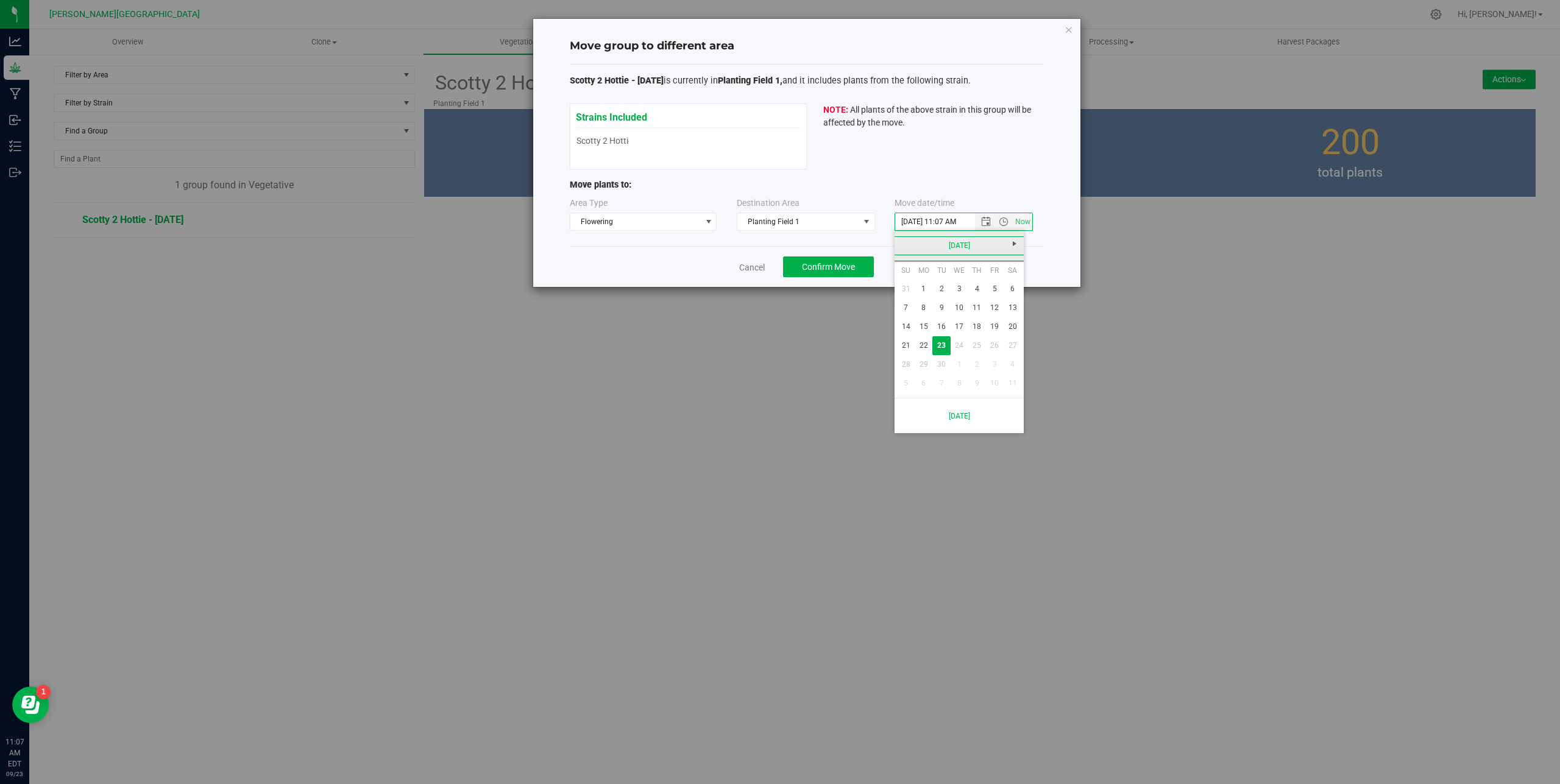
click at [959, 241] on link "[DATE]" at bounding box center [960, 246] width 131 height 19
click at [1010, 325] on link "Aug" at bounding box center [1006, 314] width 31 height 31
click at [978, 307] on link "7" at bounding box center [976, 308] width 17 height 19
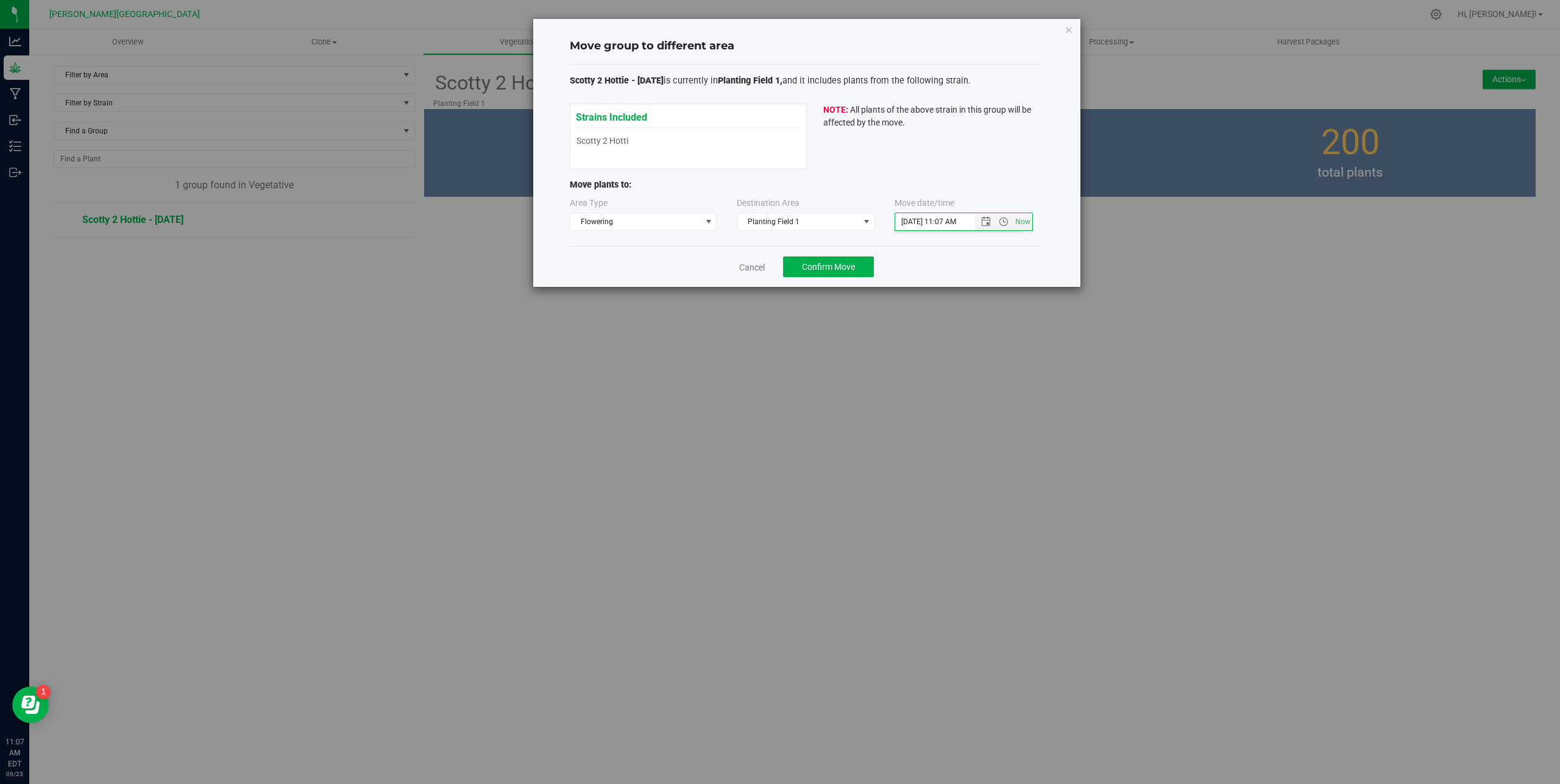
type input "[DATE] 11:07 AM"
click at [848, 271] on span "Confirm Move" at bounding box center [828, 267] width 53 height 10
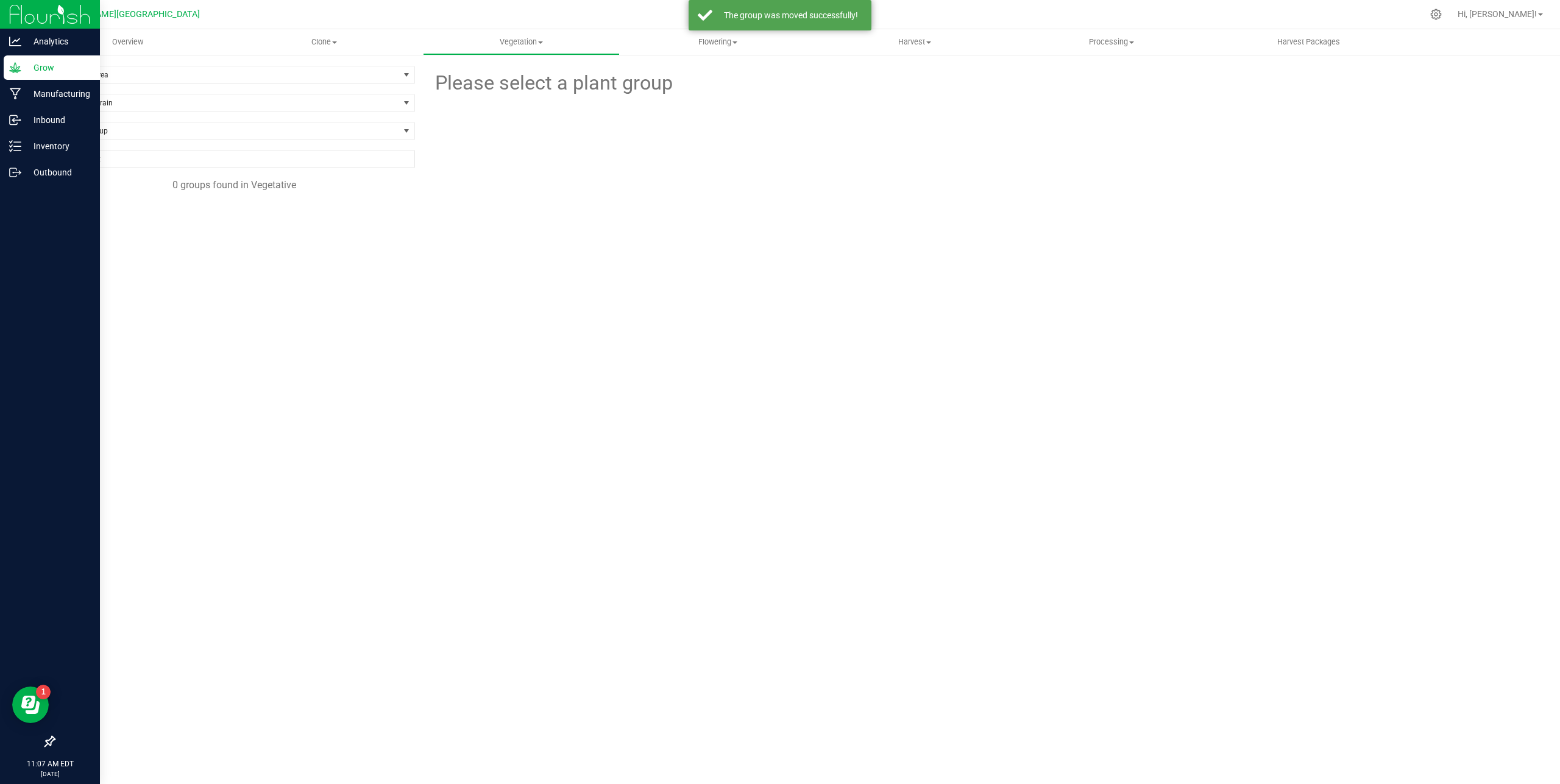
click at [22, 69] on p "Grow" at bounding box center [58, 68] width 73 height 15
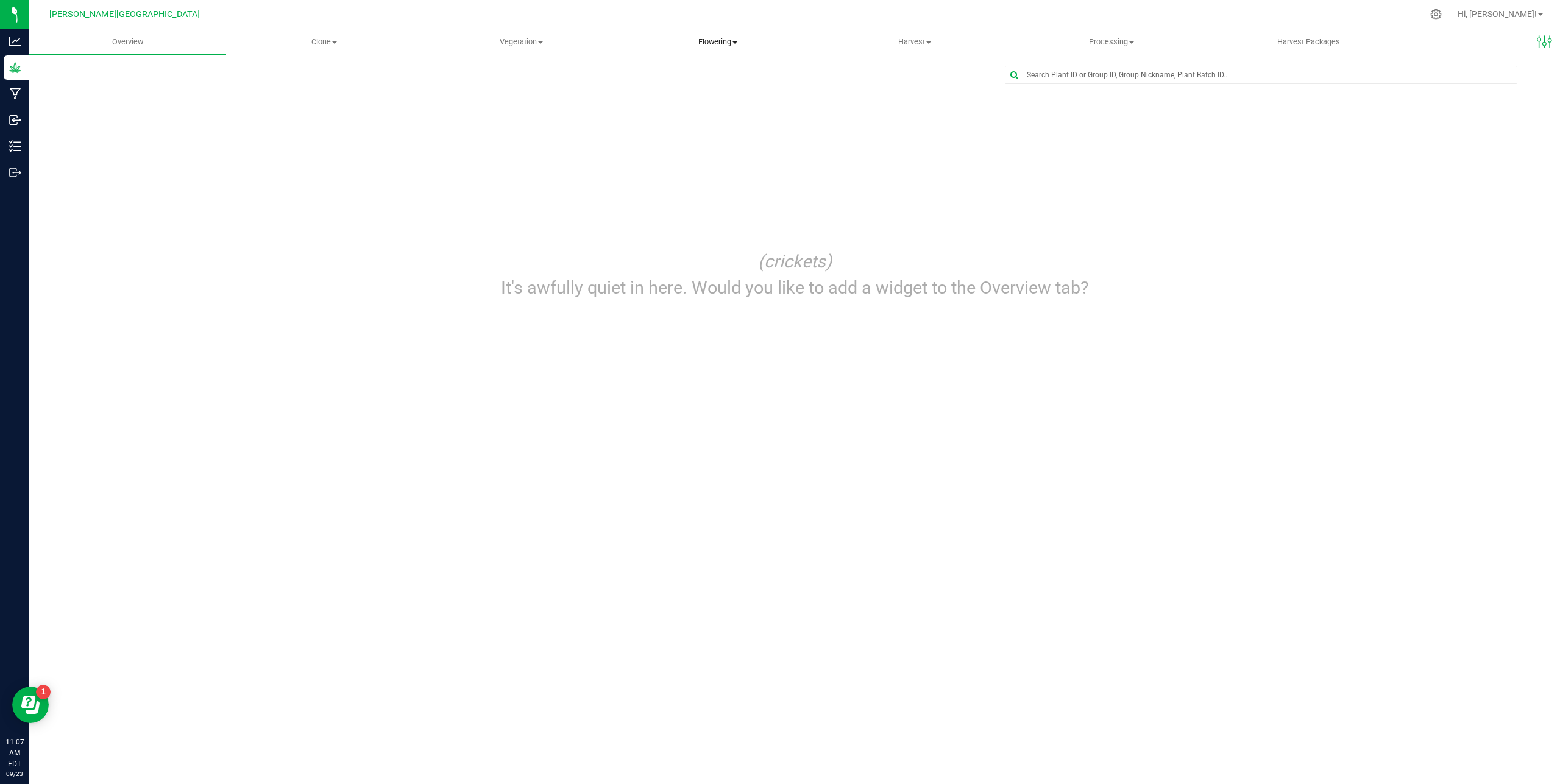
click at [696, 50] on uib-tab-heading "Flowering Create harvest Flowering groups Flowering plants Apply to plants" at bounding box center [718, 41] width 195 height 24
click at [686, 91] on span "Flowering groups" at bounding box center [670, 88] width 101 height 11
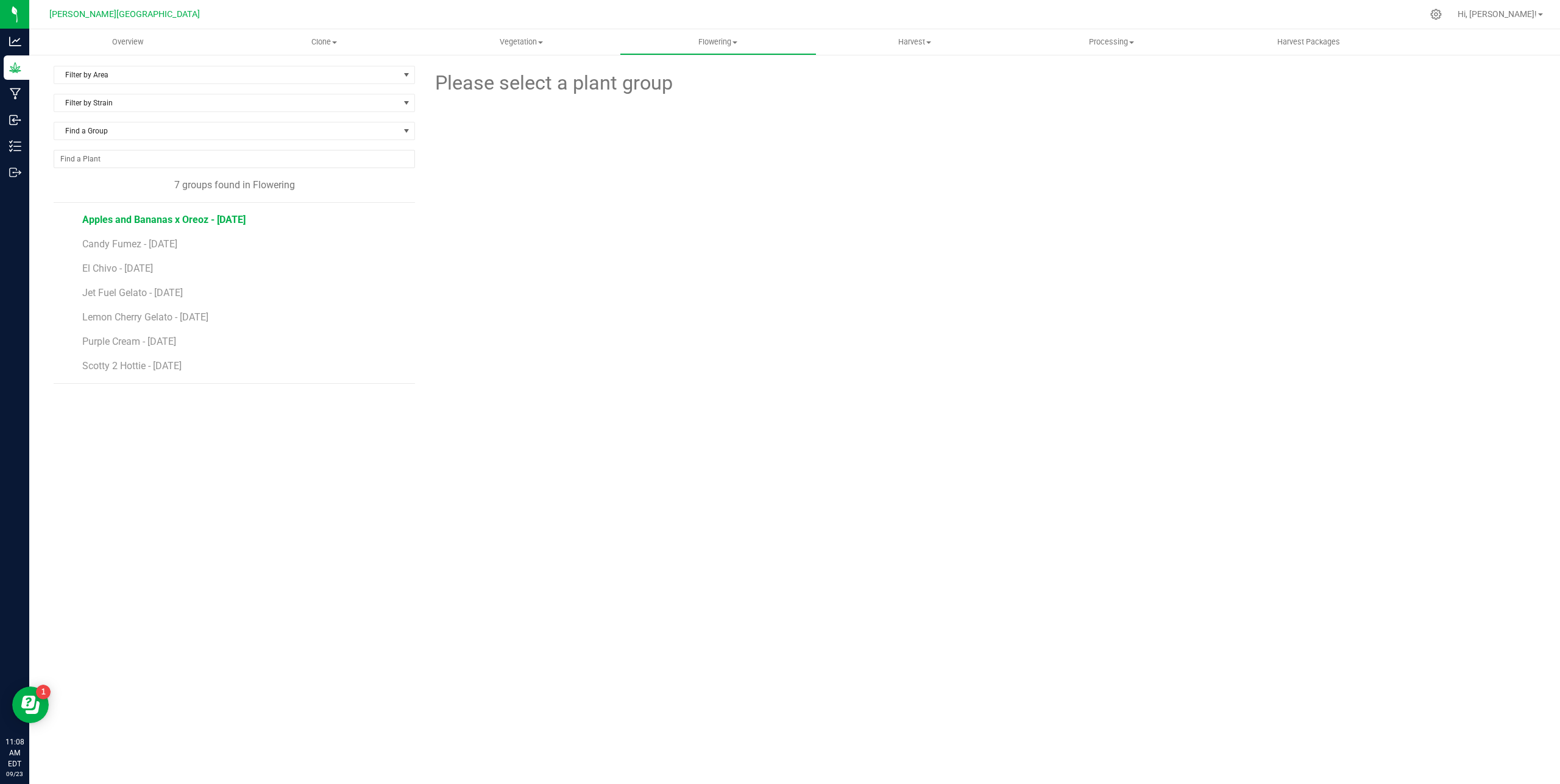
click at [179, 216] on span "Apples and Bananas x Oreoz - [DATE]" at bounding box center [163, 219] width 163 height 12
